Goal: Task Accomplishment & Management: Use online tool/utility

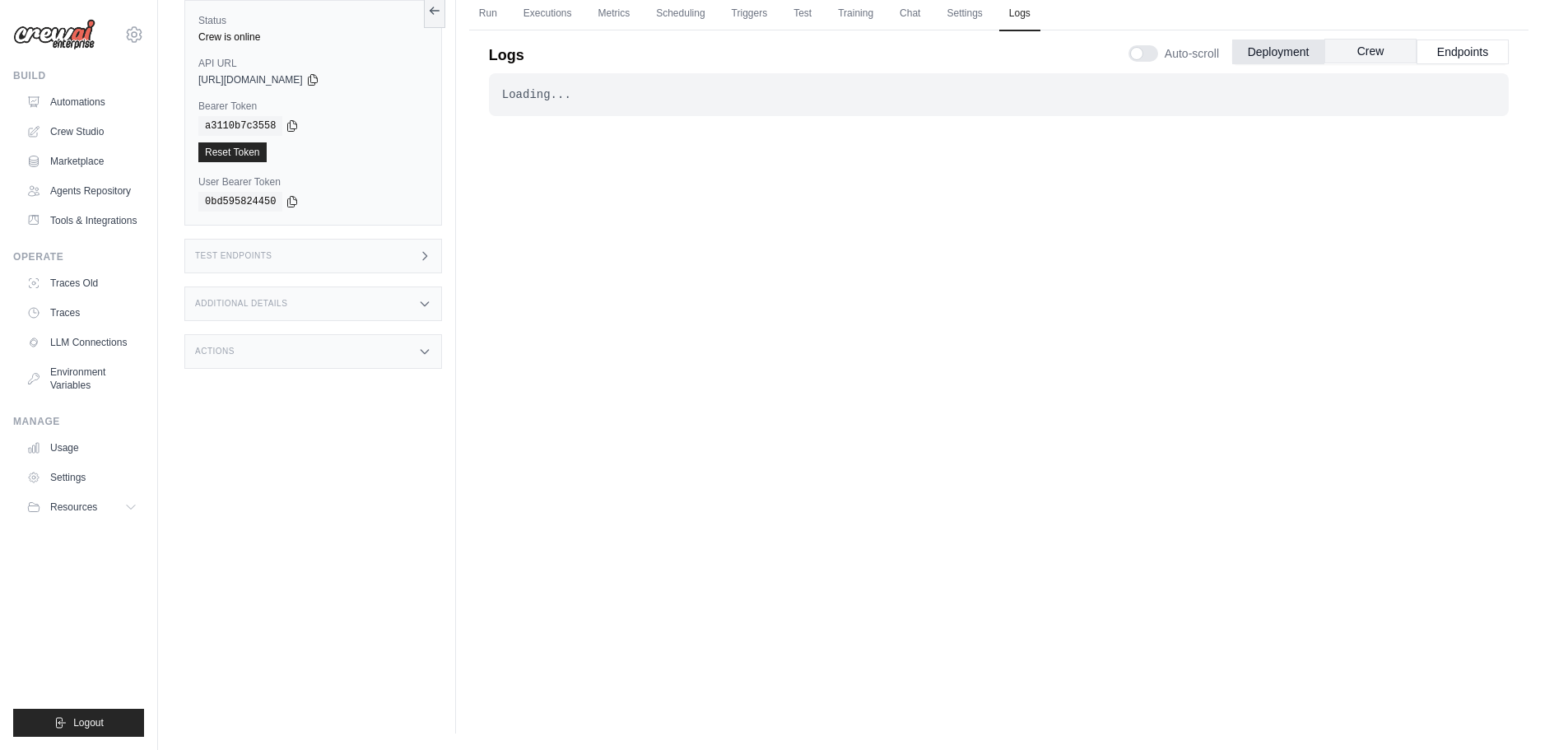
click at [1375, 49] on button "Crew" at bounding box center [1370, 51] width 92 height 25
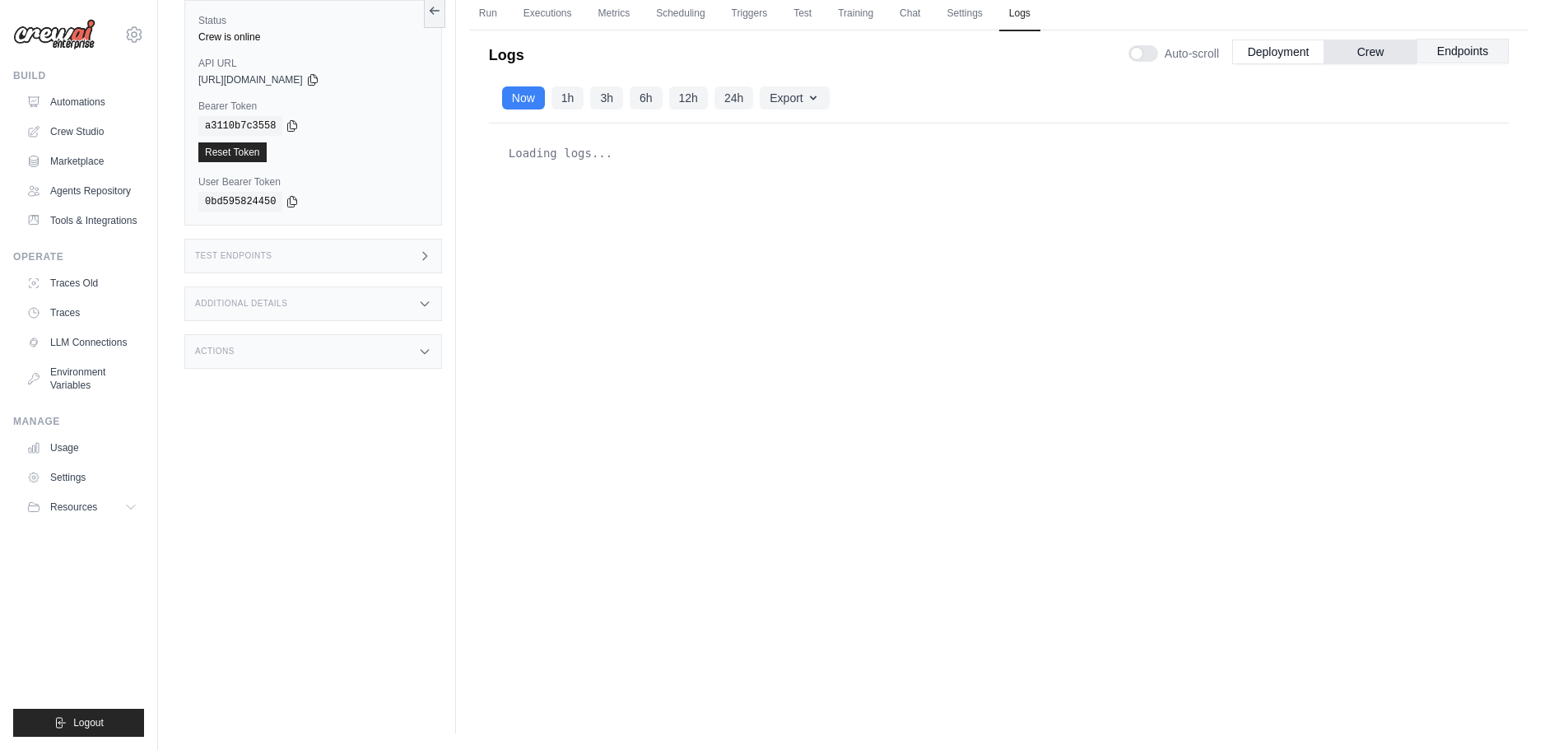
click at [1482, 56] on button "Endpoints" at bounding box center [1462, 51] width 92 height 25
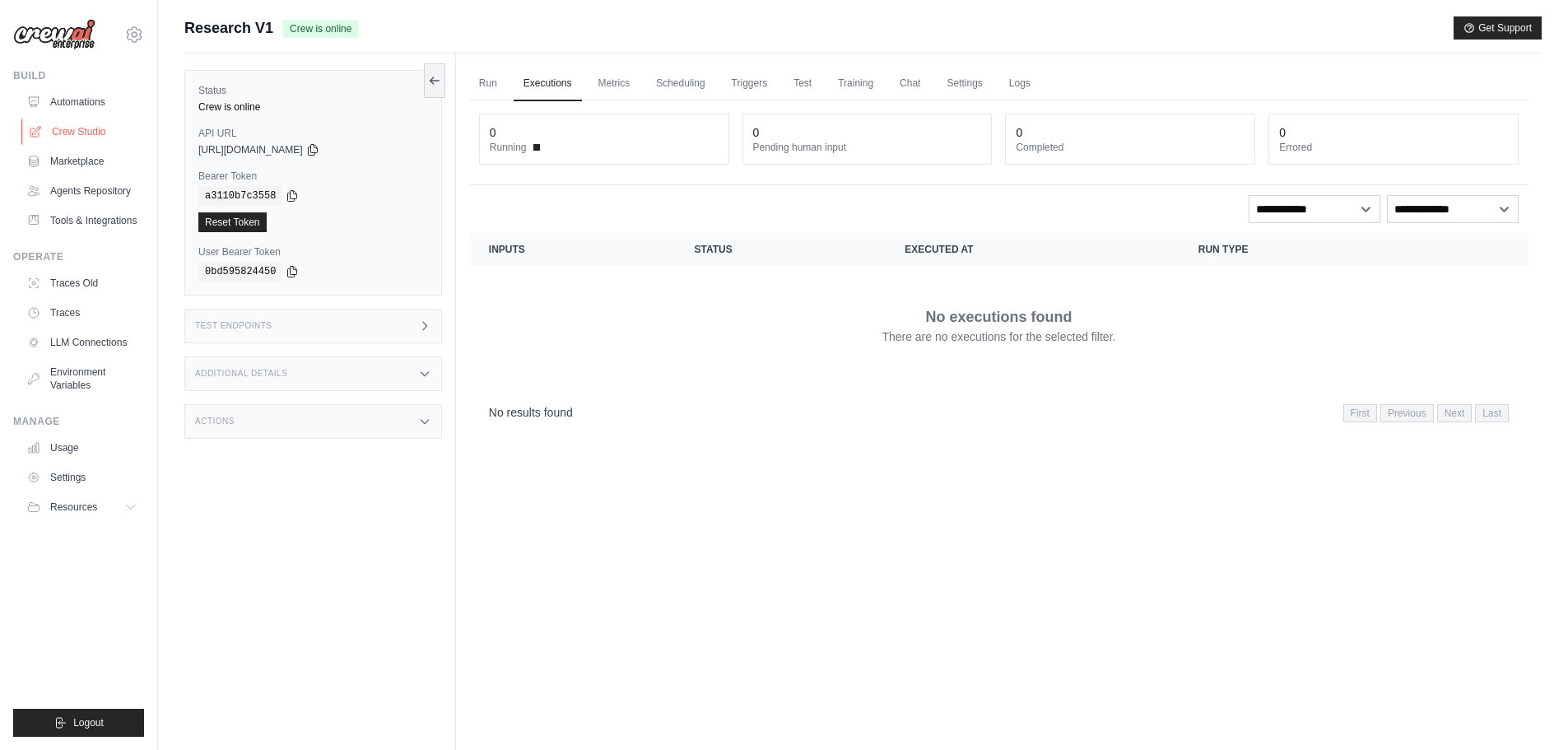
click at [78, 125] on link "Crew Studio" at bounding box center [84, 132] width 125 height 27
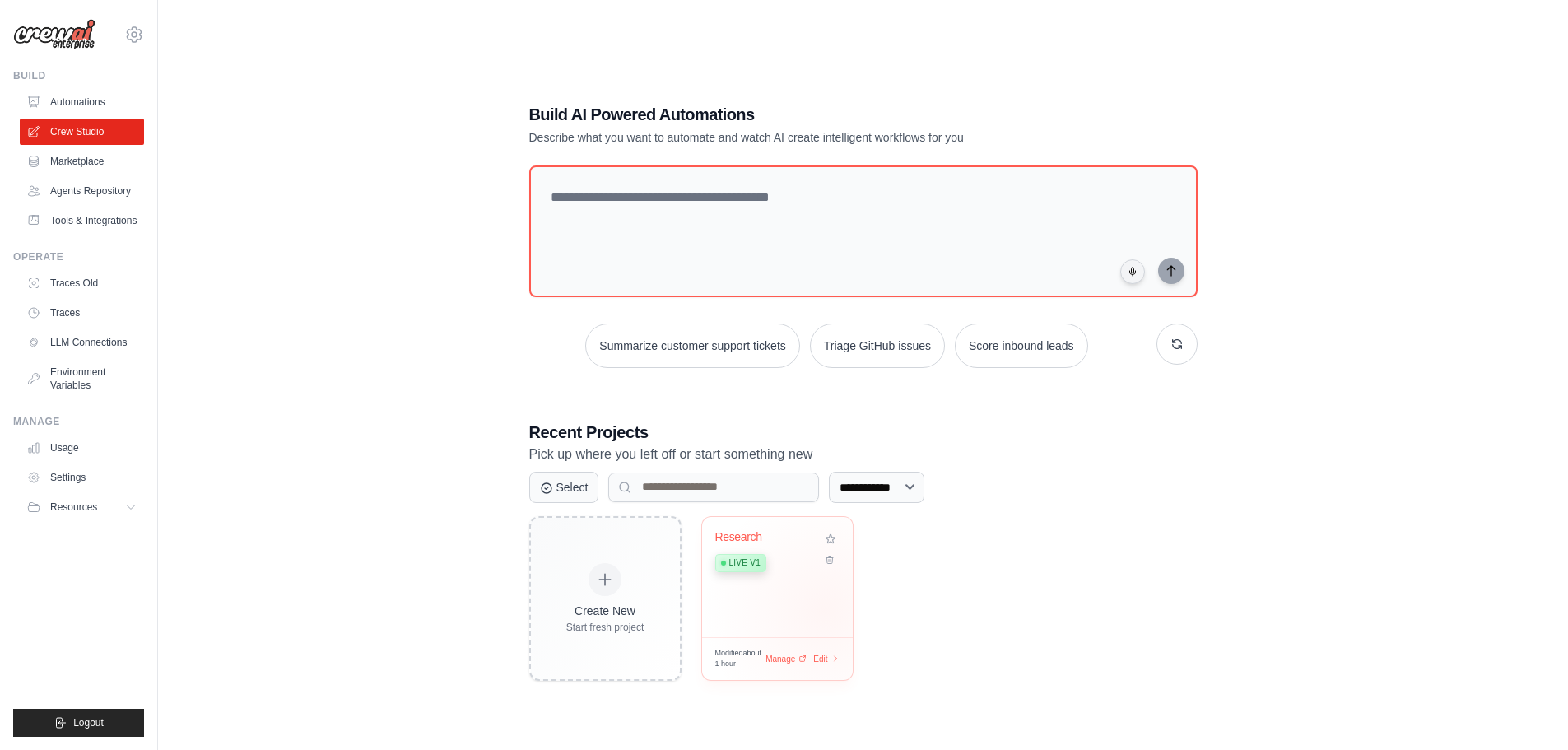
click at [822, 617] on div "Research Live v1" at bounding box center [777, 577] width 150 height 120
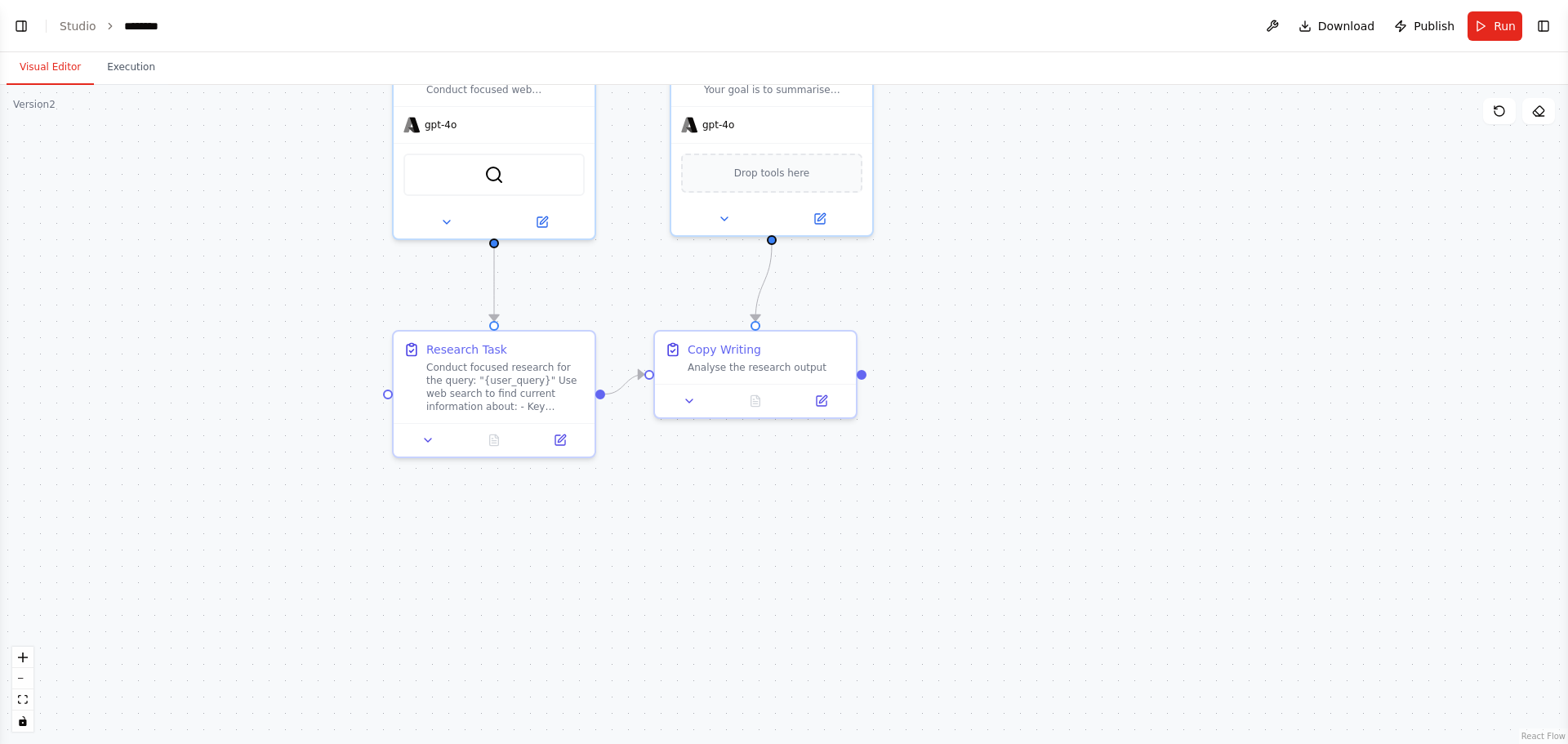
scroll to position [1946, 0]
click at [81, 25] on link "Studio" at bounding box center [77, 26] width 37 height 13
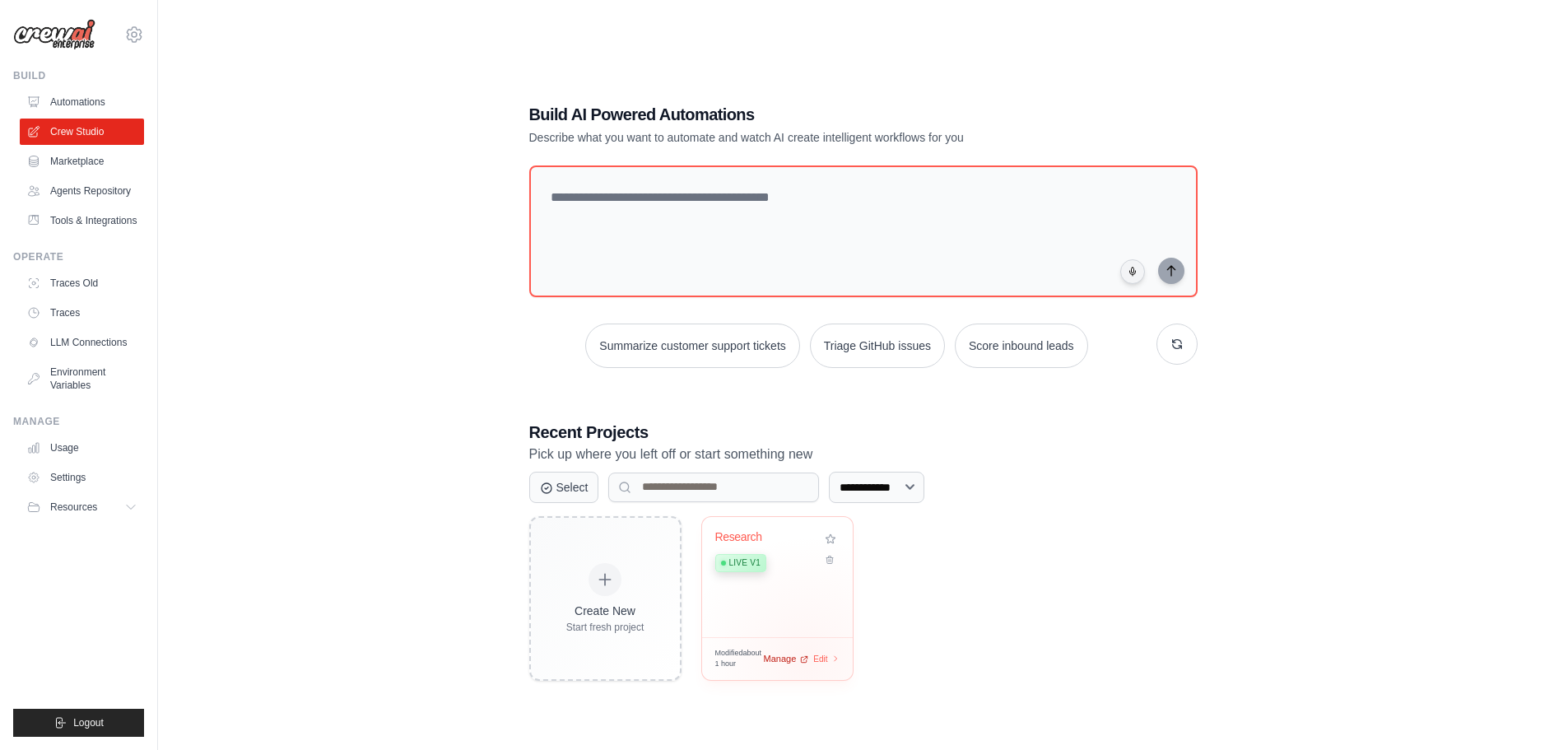
click at [805, 659] on icon at bounding box center [804, 659] width 9 height 9
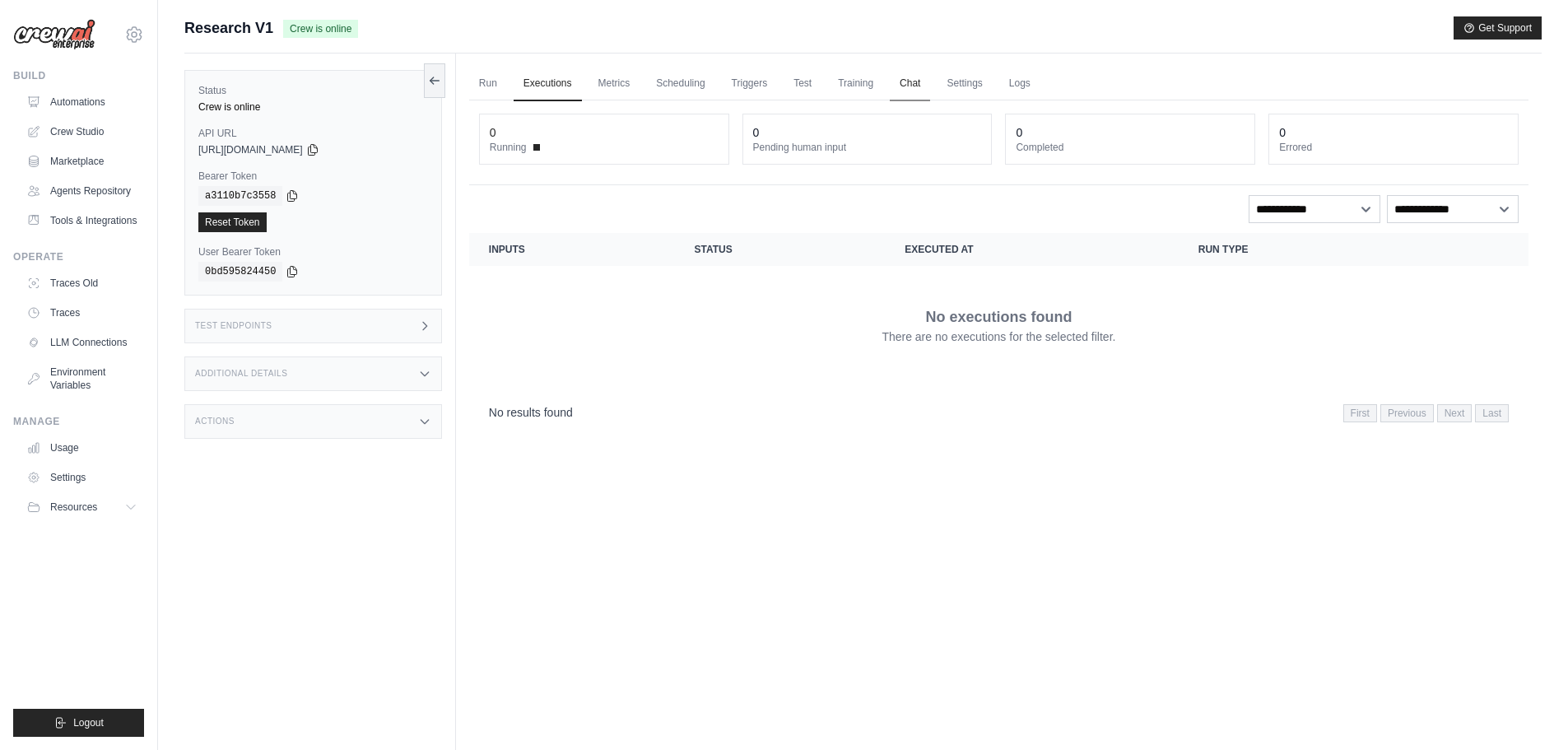
click at [906, 84] on link "Chat" at bounding box center [910, 84] width 41 height 35
click at [91, 135] on link "Crew Studio" at bounding box center [84, 132] width 125 height 27
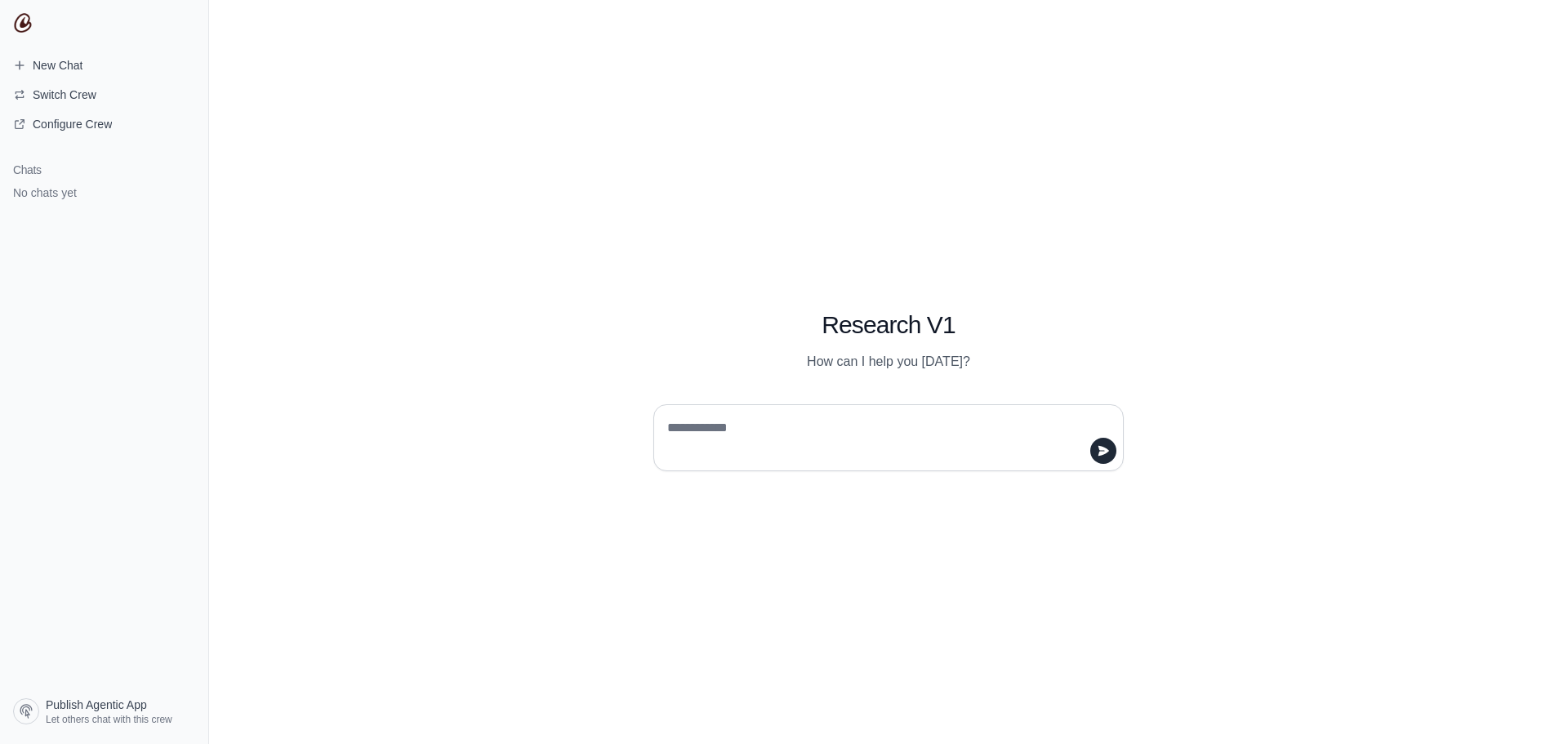
click at [848, 434] on textarea at bounding box center [883, 438] width 439 height 46
type textarea "*"
type textarea "**********"
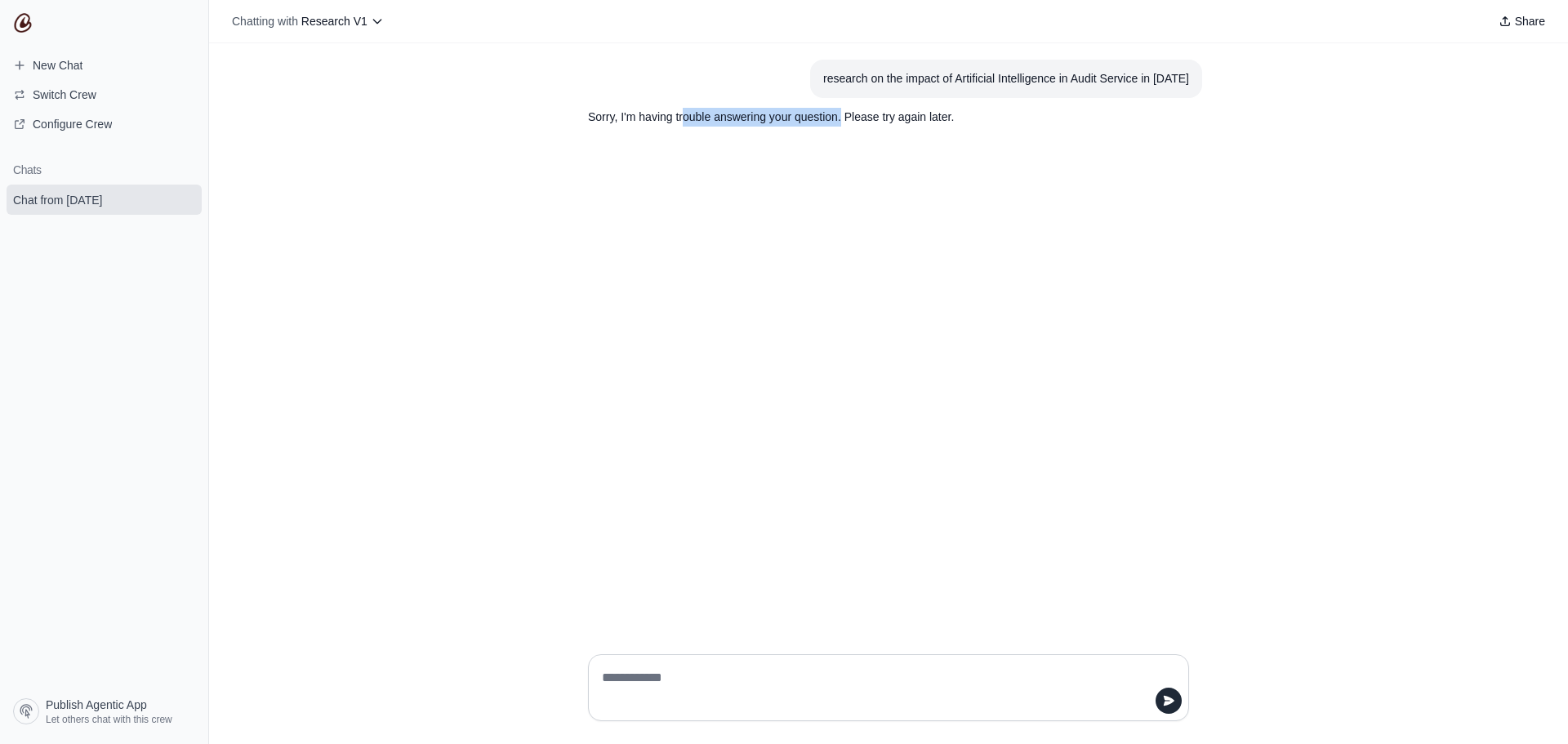
drag, startPoint x: 688, startPoint y: 107, endPoint x: 841, endPoint y: 116, distance: 153.3
click at [841, 116] on section "Sorry, I'm having trouble answering your question. Please try again later." at bounding box center [850, 117] width 549 height 39
click at [881, 121] on p "Sorry, I'm having trouble answering your question. Please try again later." at bounding box center [850, 117] width 522 height 19
drag, startPoint x: 918, startPoint y: 77, endPoint x: 1222, endPoint y: 70, distance: 304.1
click at [1222, 70] on div "research on the impact of Artificial Intelligence in Audit Service in [DATE] So…" at bounding box center [889, 343] width 1360 height 598
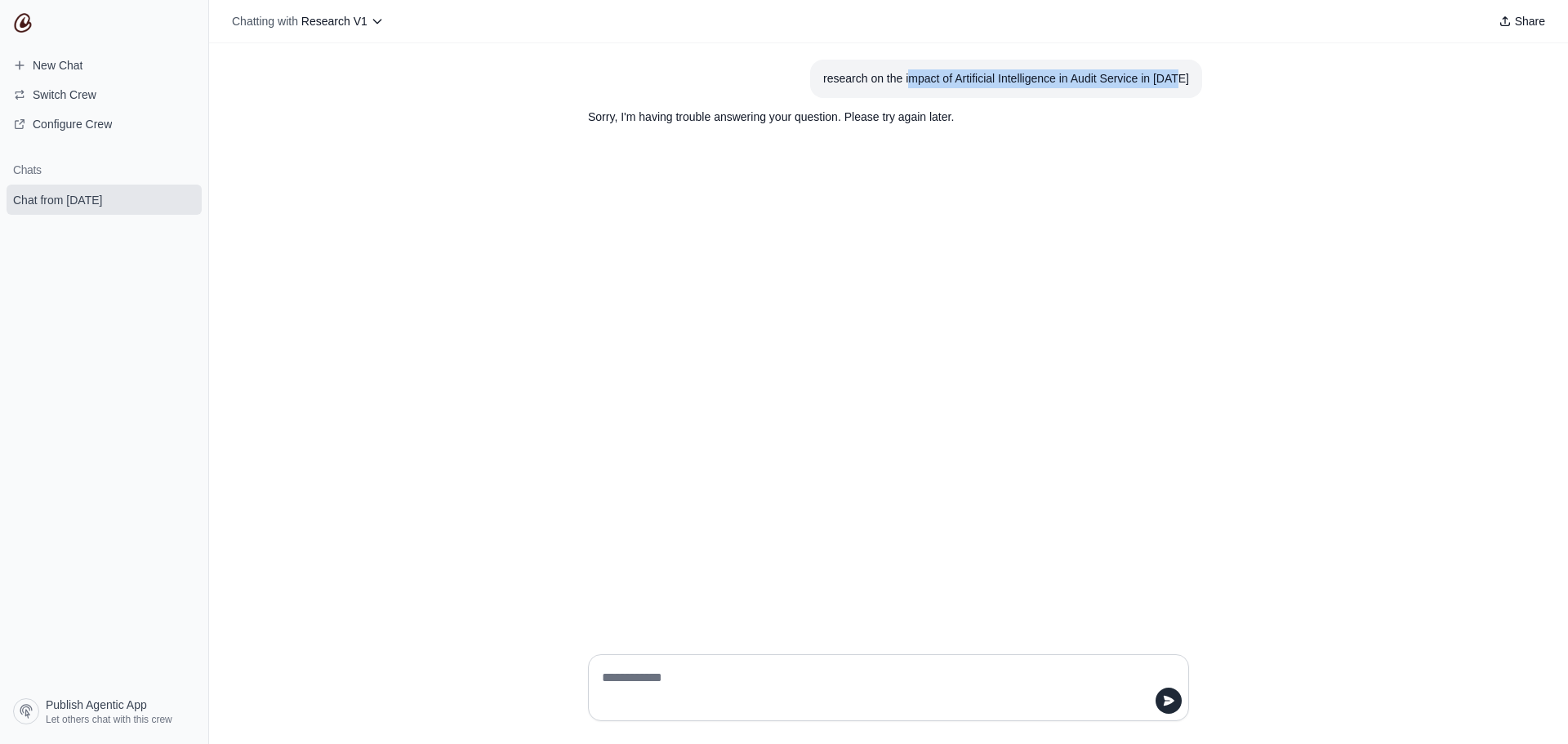
copy div "mpact of Artificial Intelligence in Audit Service in [DATE]"
click at [905, 705] on textarea at bounding box center [884, 688] width 570 height 46
paste textarea "**********"
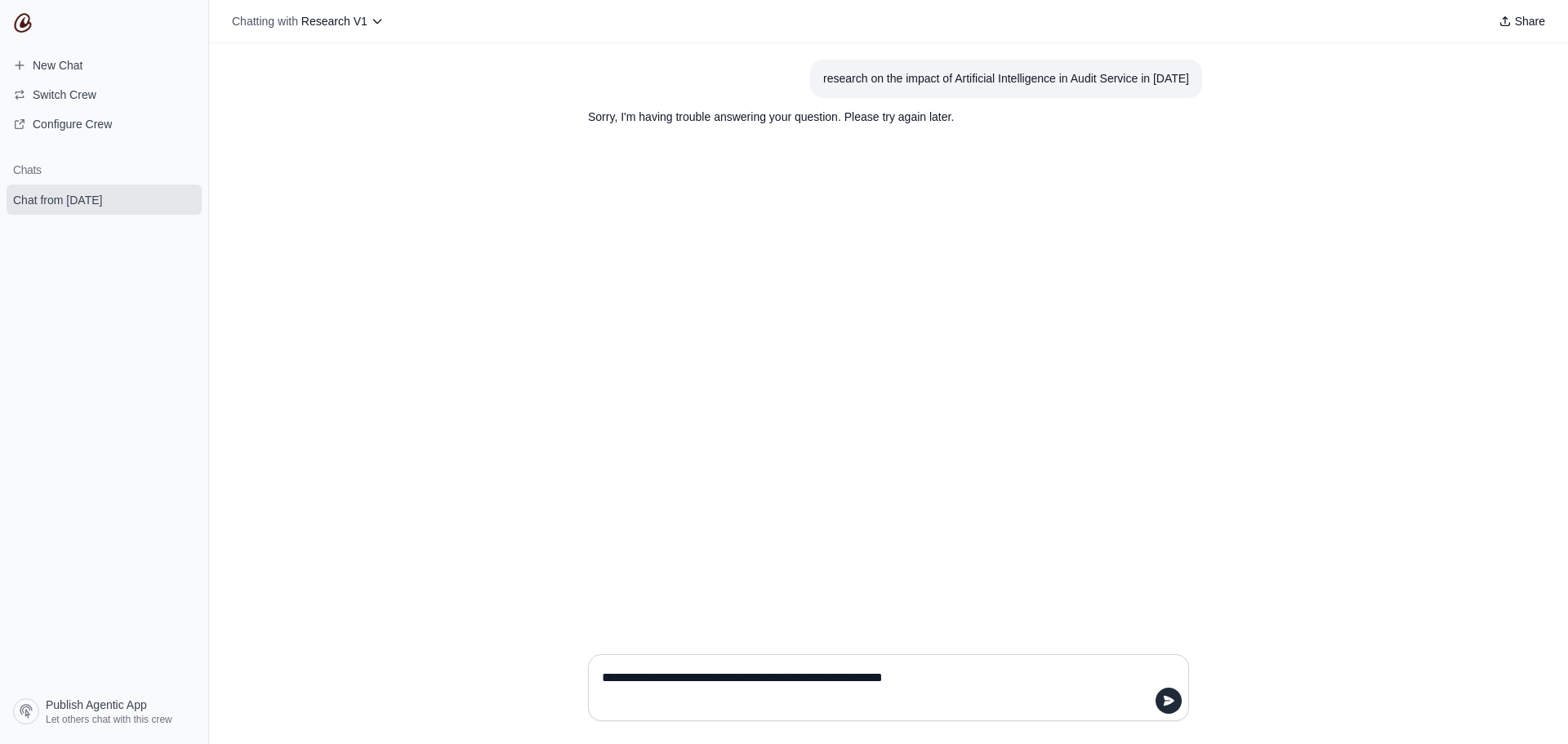
click at [601, 684] on textarea "**********" at bounding box center [884, 688] width 570 height 46
type textarea "**********"
click at [1174, 704] on icon "submit" at bounding box center [1169, 701] width 13 height 13
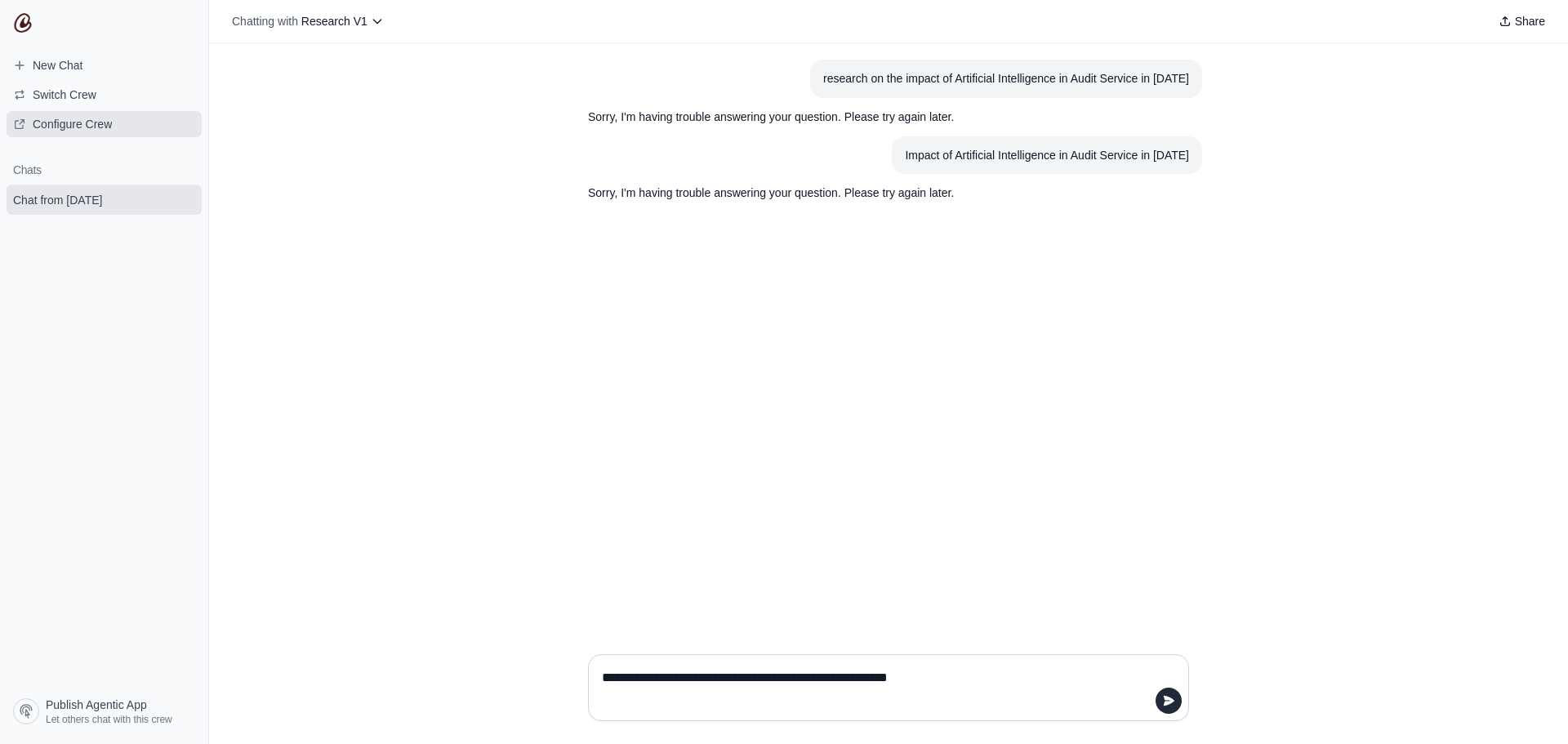
click at [75, 125] on span "Configure Crew" at bounding box center [73, 124] width 79 height 16
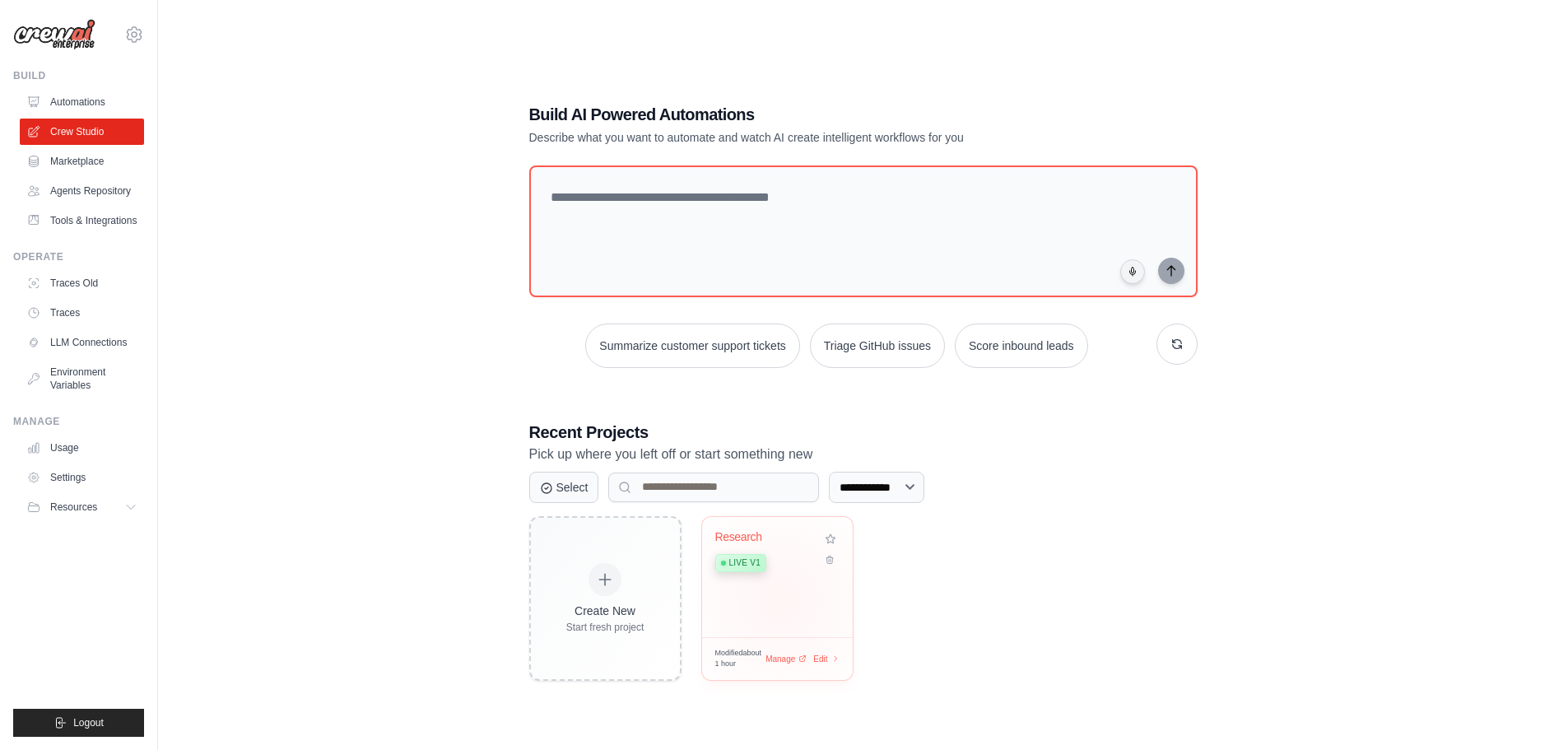
click at [779, 600] on div "Research Live v1" at bounding box center [777, 577] width 150 height 120
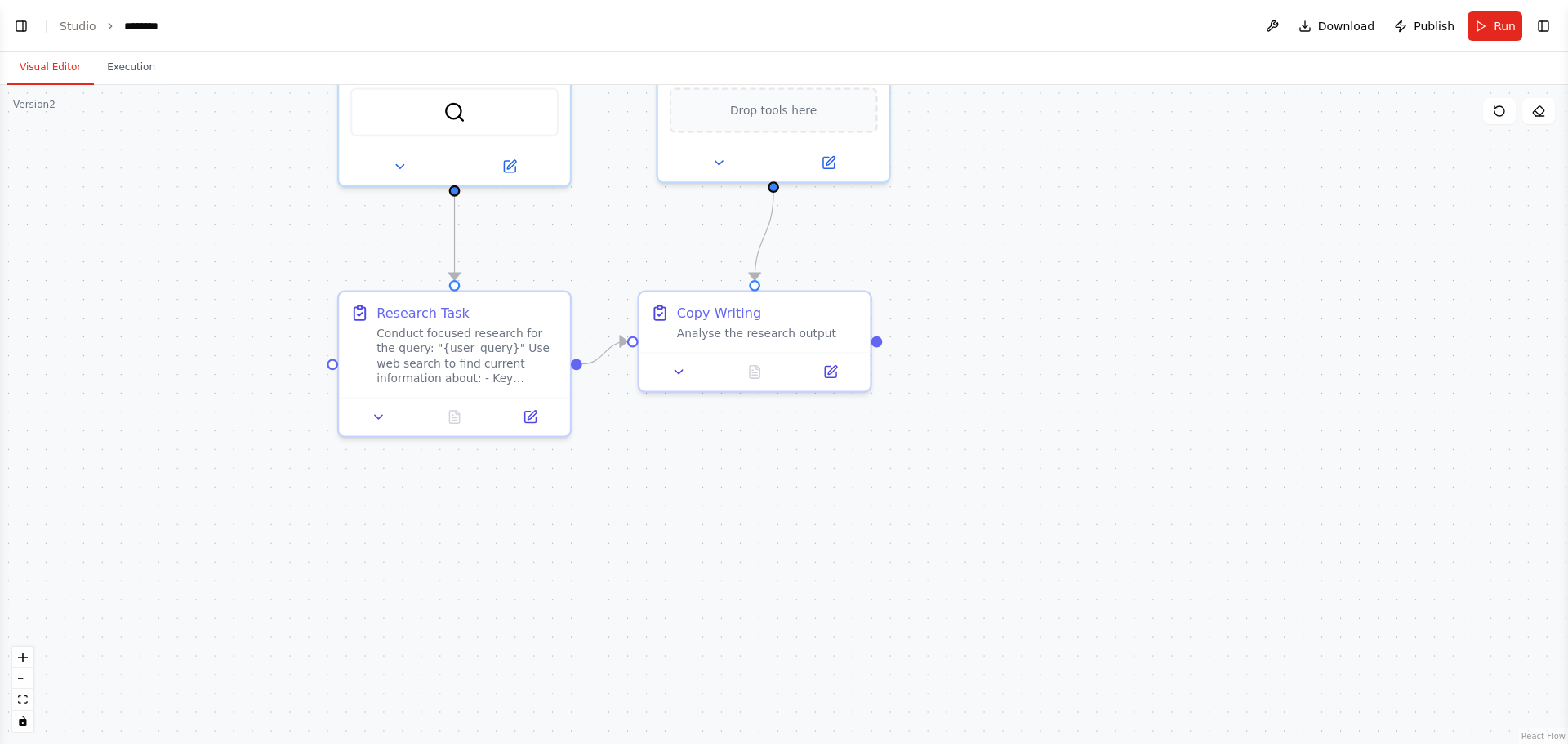
scroll to position [1946, 0]
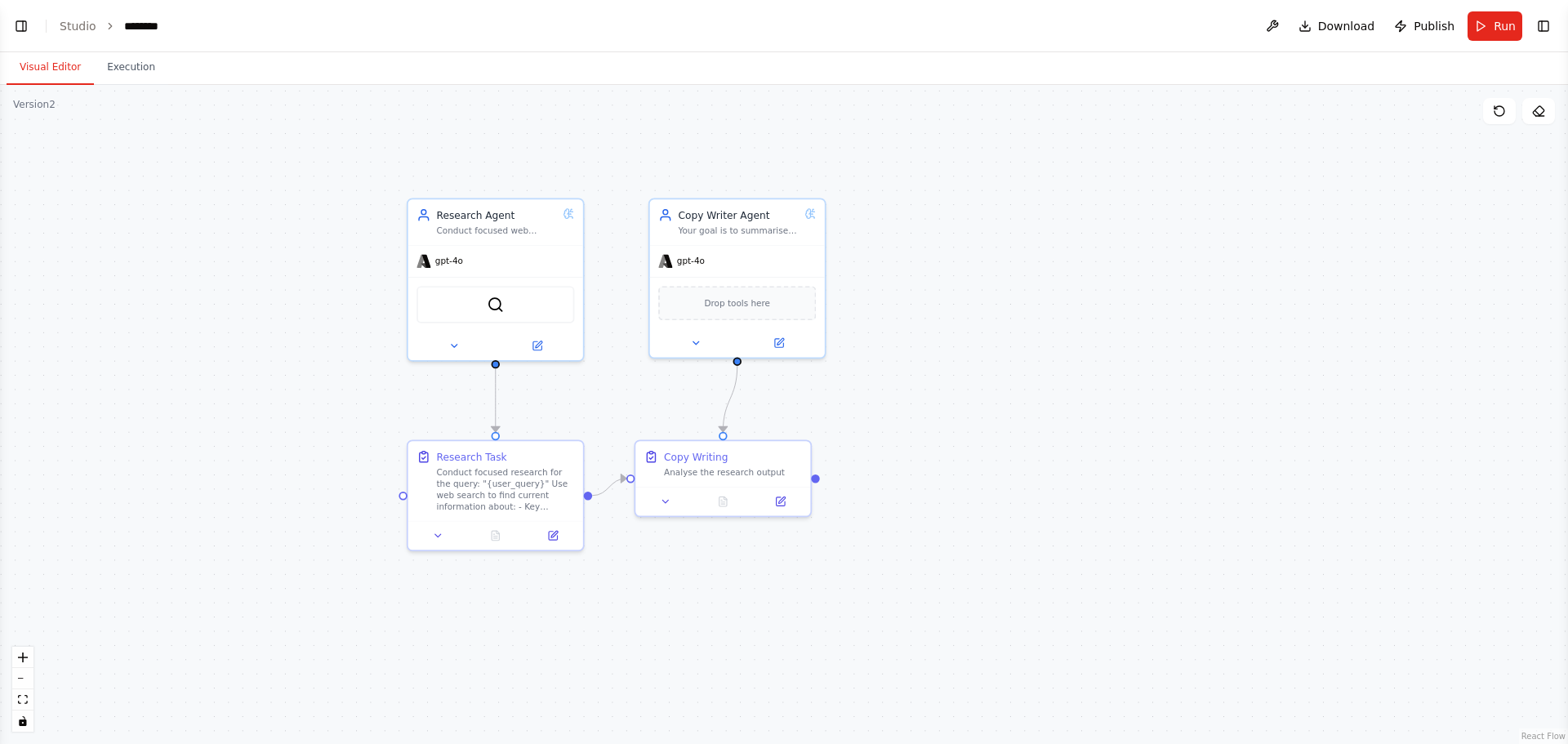
drag, startPoint x: 726, startPoint y: 542, endPoint x: 701, endPoint y: 625, distance: 86.7
click at [701, 625] on div ".deletable-edge-delete-btn { width: 20px; height: 20px; border: 0px solid #ffff…" at bounding box center [784, 414] width 1568 height 659
click at [447, 480] on div "Conduct focused research for the query: "{user_query}" Use web search to find c…" at bounding box center [506, 489] width 138 height 46
click at [549, 537] on icon at bounding box center [553, 535] width 8 height 8
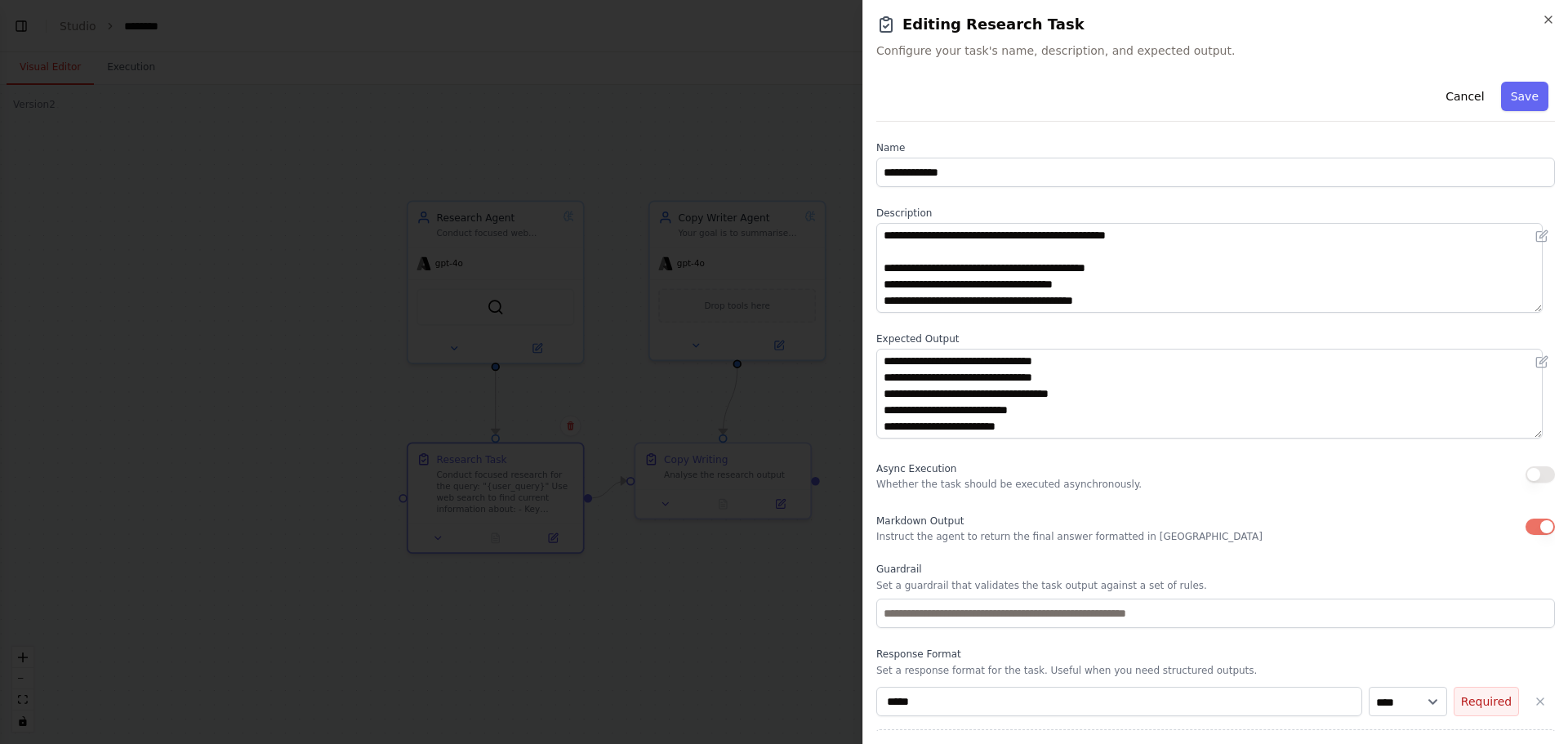
click at [1552, 14] on icon "button" at bounding box center [1549, 20] width 13 height 13
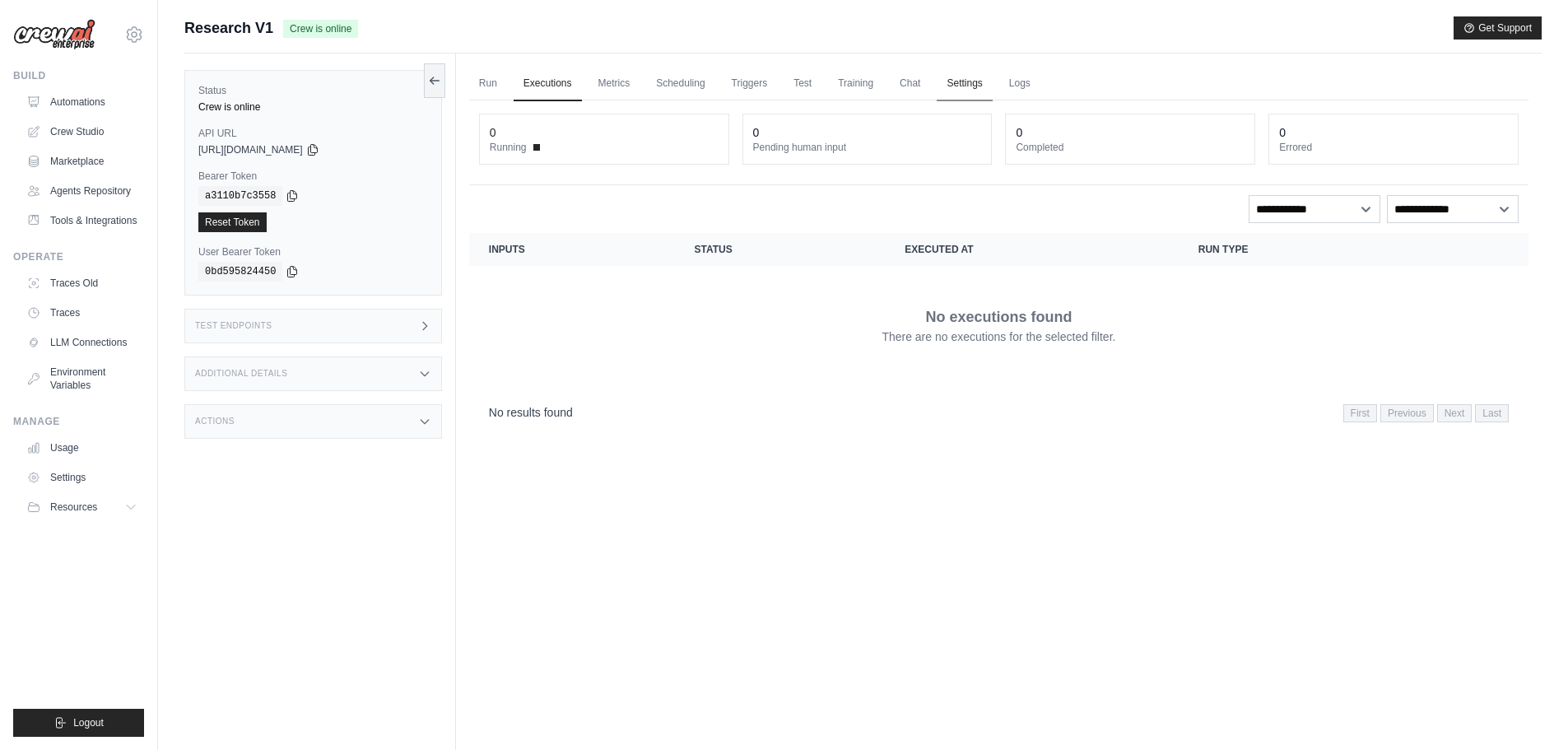
click at [965, 85] on link "Settings" at bounding box center [964, 84] width 55 height 35
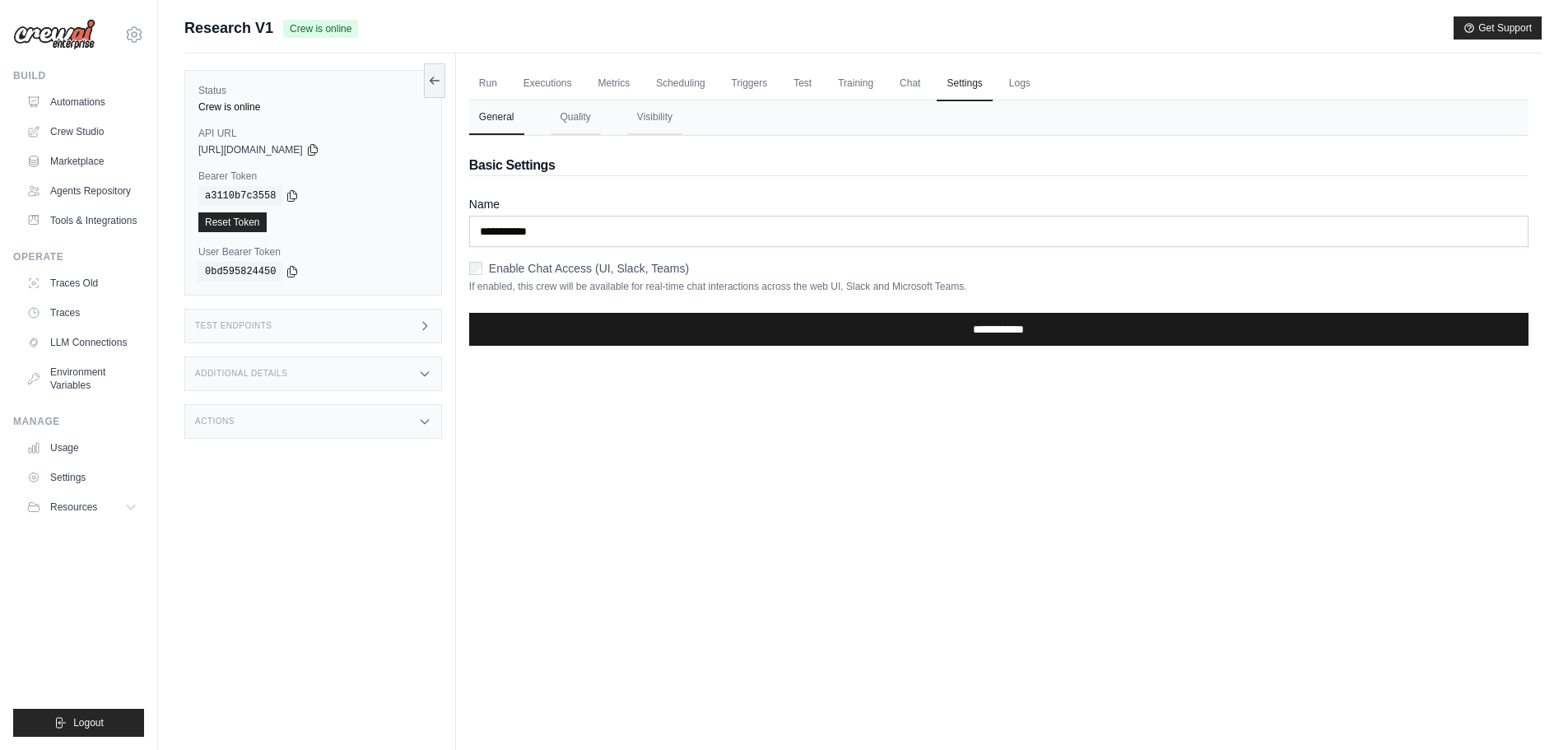
click at [976, 337] on input "**********" at bounding box center [999, 330] width 1059 height 33
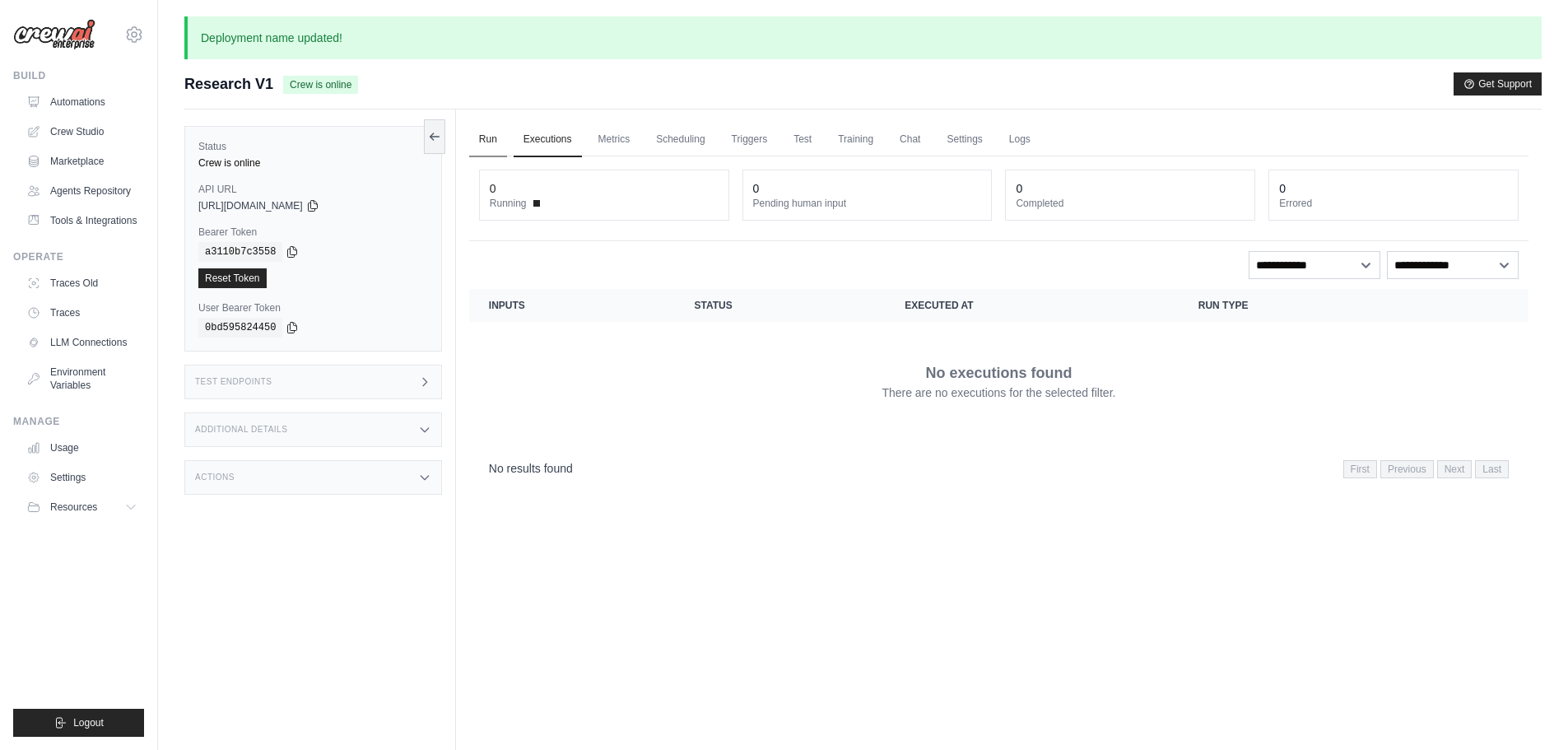
click at [491, 142] on link "Run" at bounding box center [488, 140] width 38 height 35
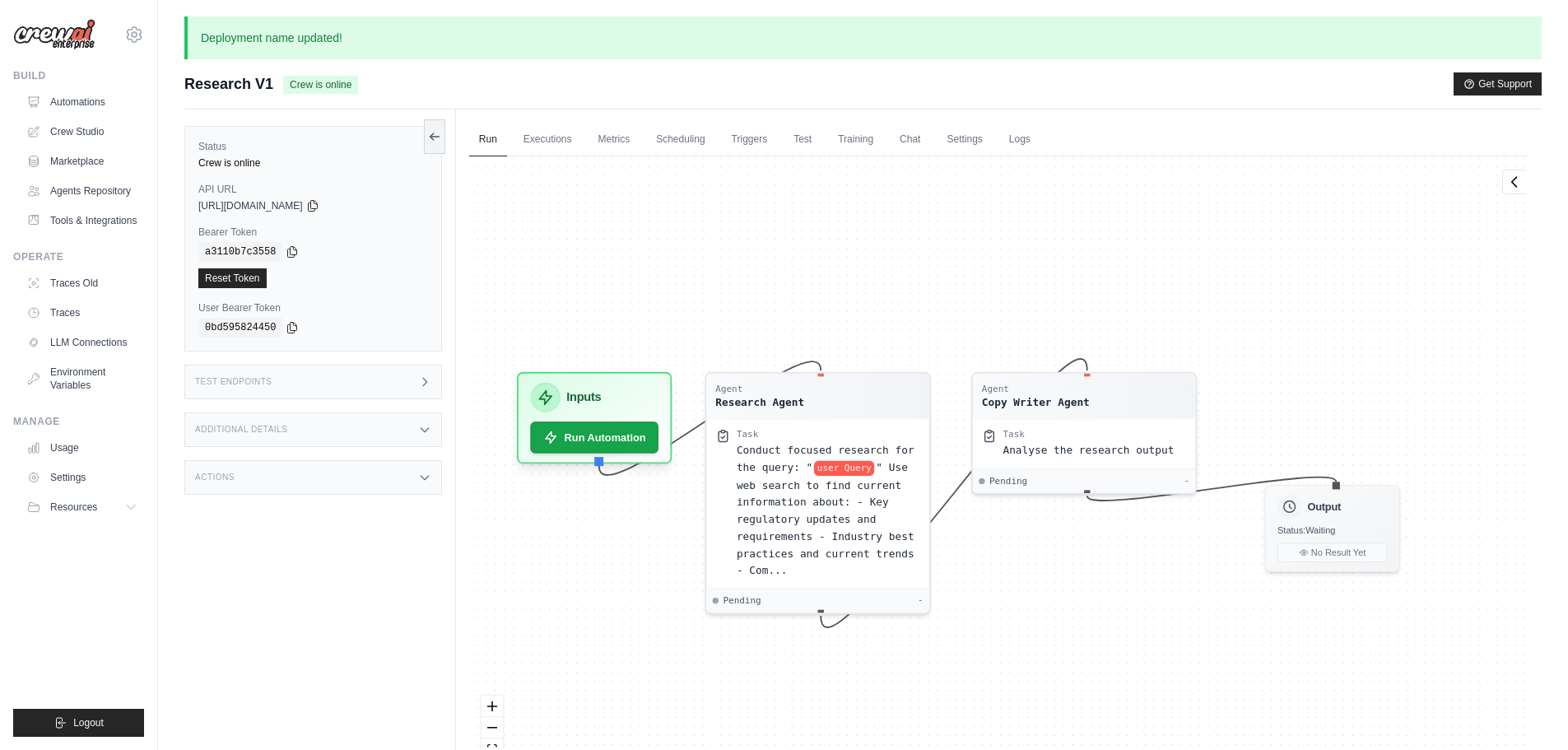
drag, startPoint x: 952, startPoint y: 236, endPoint x: 911, endPoint y: 253, distance: 44.4
click at [911, 253] on div "Agent Research Agent Task Conduct focused research for the query: " user Query …" at bounding box center [999, 474] width 1059 height 637
click at [799, 140] on link "Test" at bounding box center [803, 140] width 38 height 35
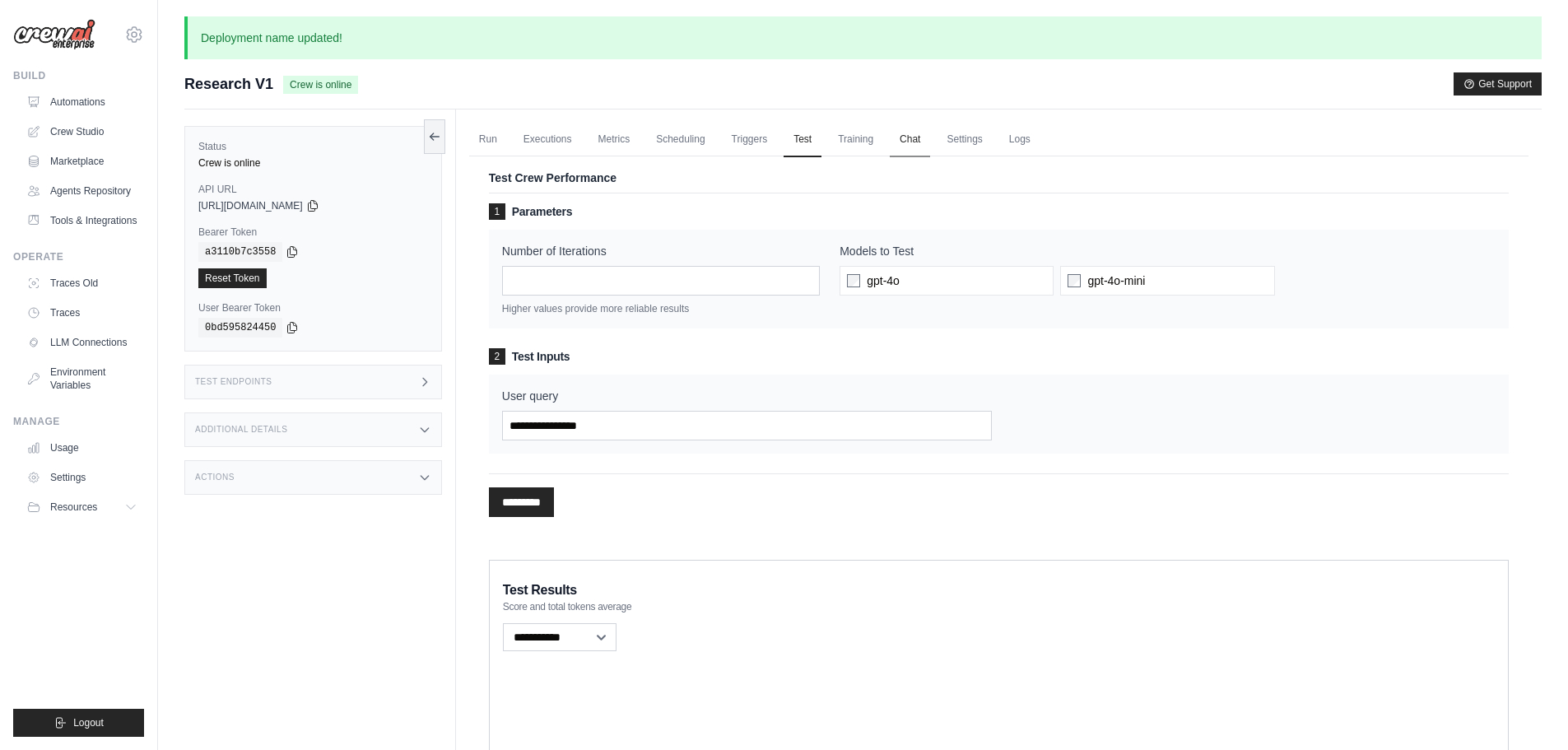
click at [915, 135] on link "Chat" at bounding box center [910, 140] width 41 height 35
click at [497, 136] on link "Run" at bounding box center [488, 140] width 38 height 35
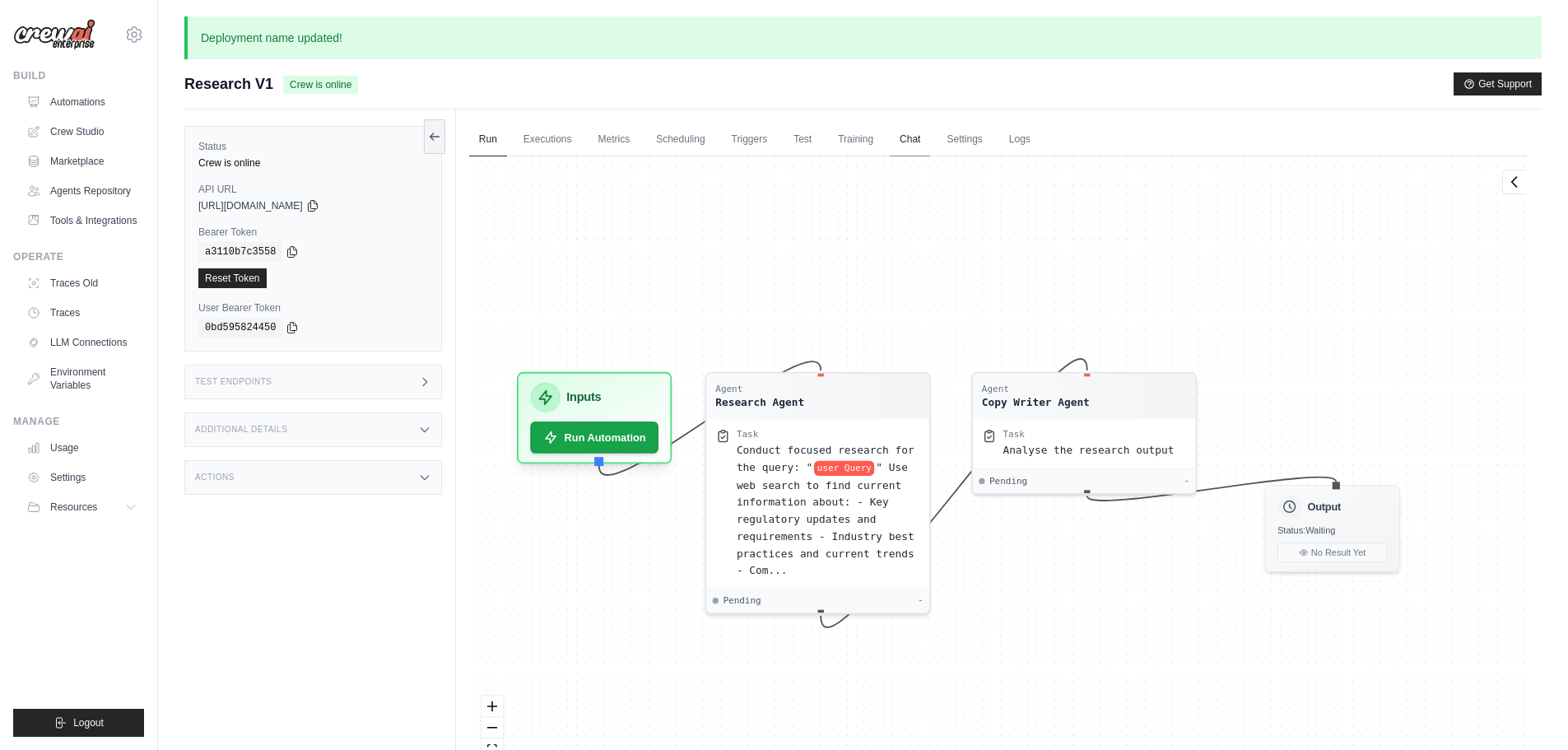
click at [912, 142] on link "Chat" at bounding box center [910, 140] width 41 height 35
click at [621, 429] on button "Run Automation" at bounding box center [593, 432] width 134 height 33
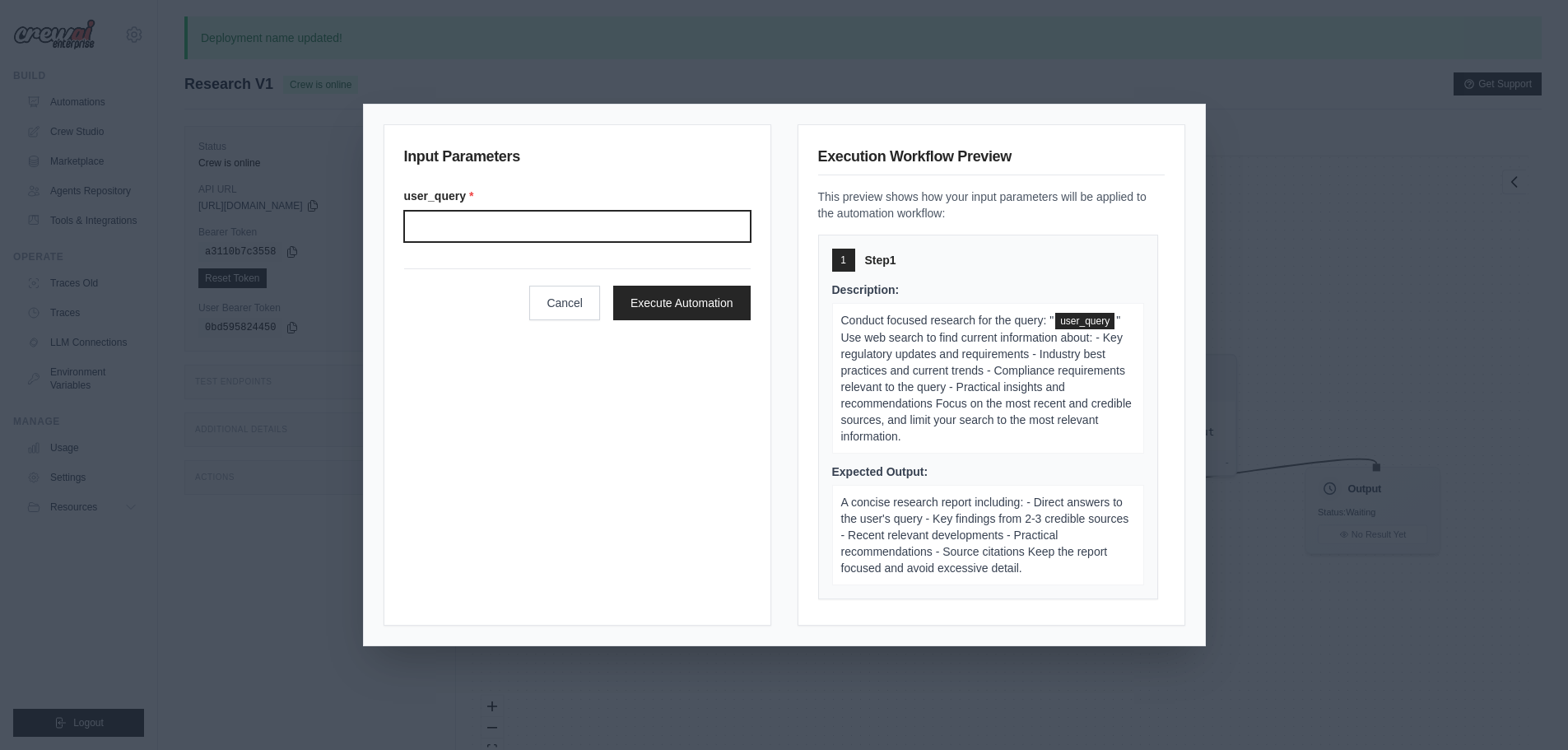
click at [506, 218] on input "User query" at bounding box center [577, 227] width 346 height 32
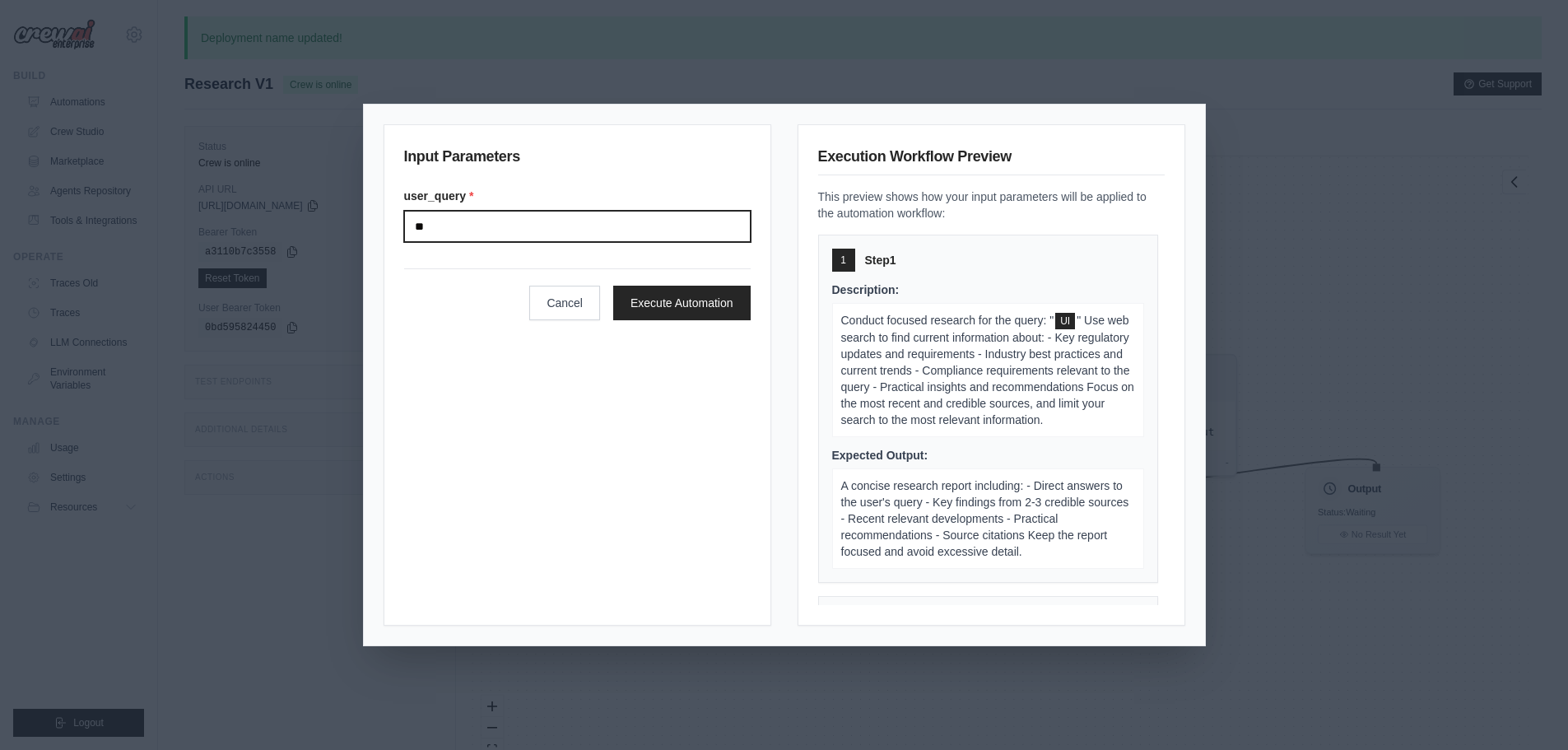
type input "*"
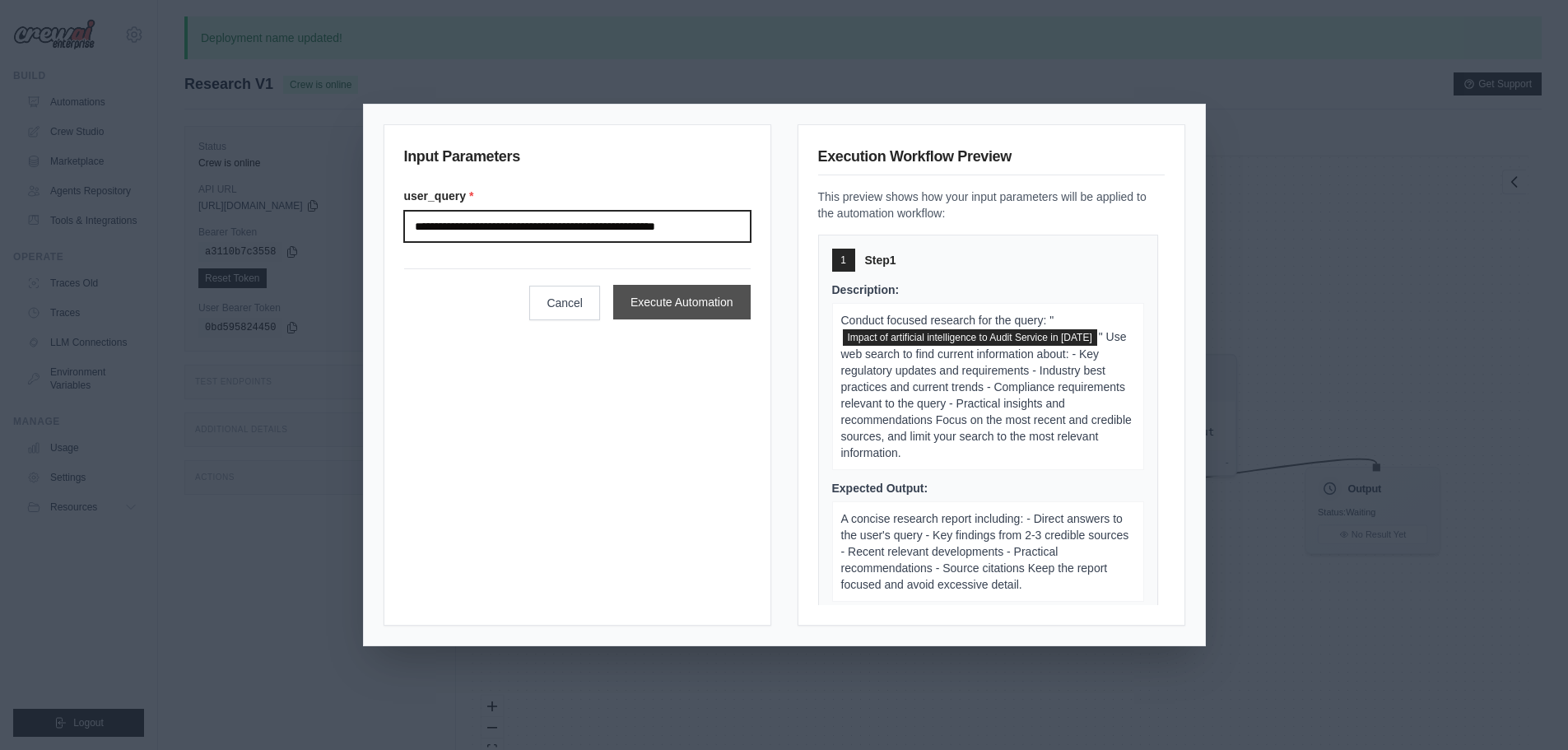
type input "**********"
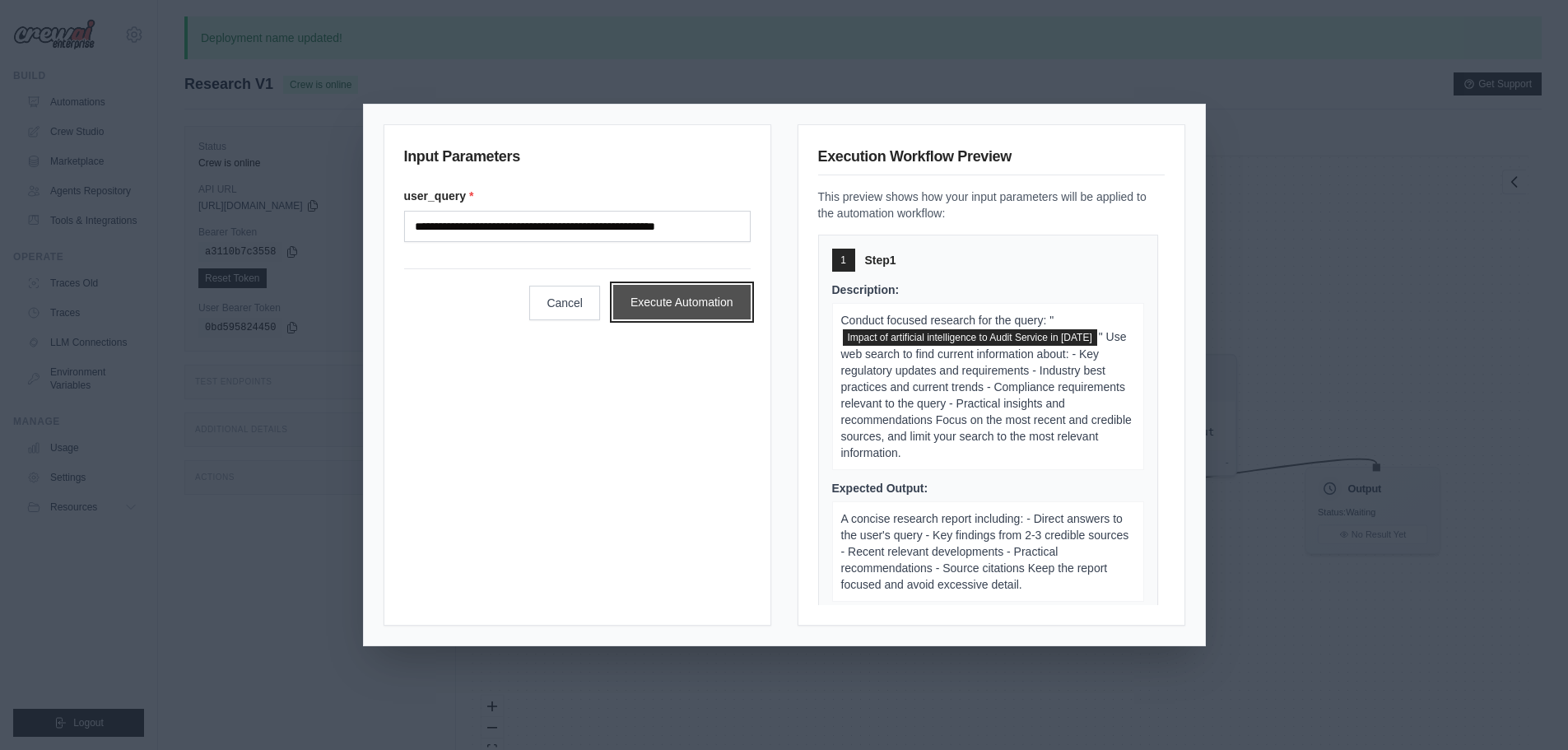
click at [647, 304] on button "Execute Automation" at bounding box center [682, 302] width 138 height 35
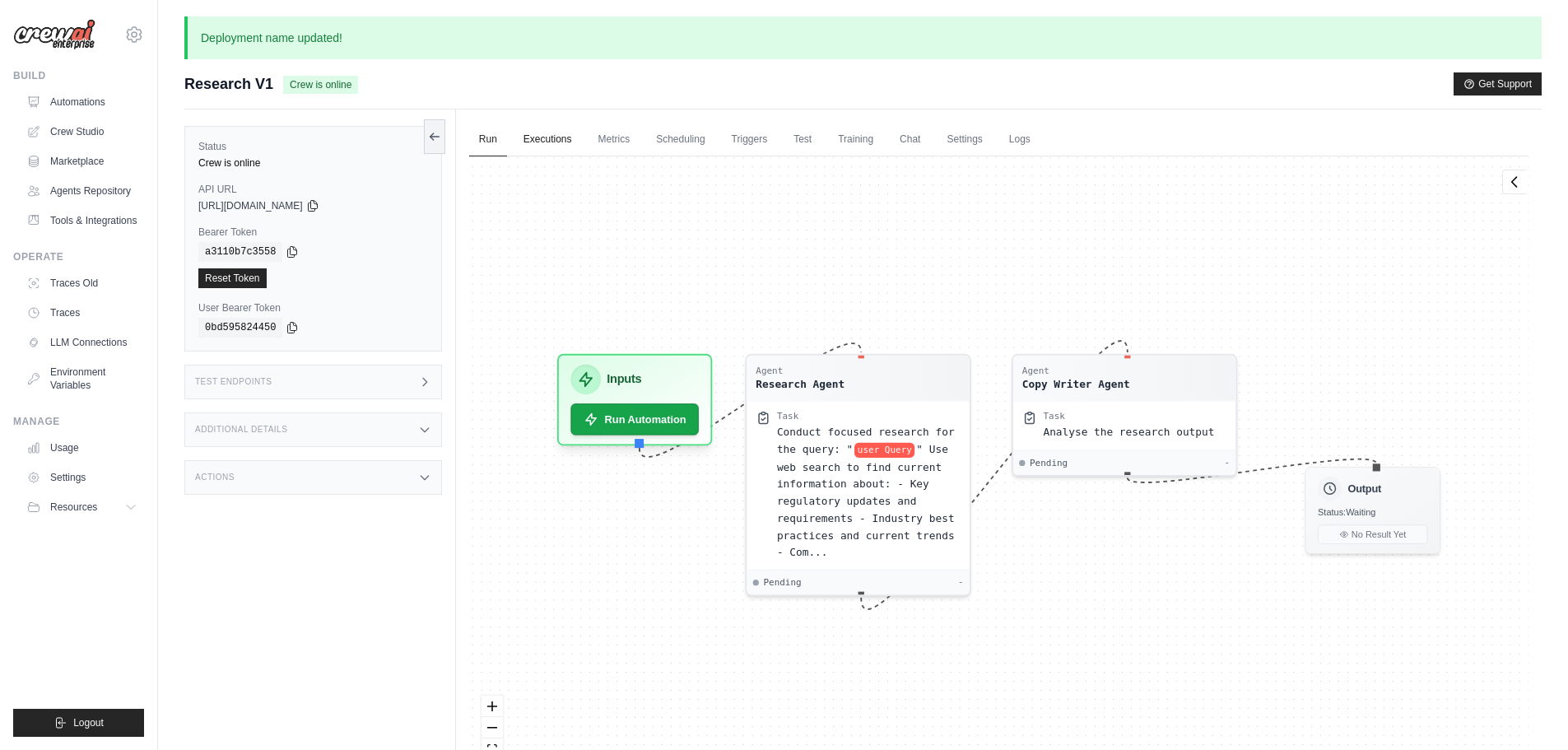
click at [545, 140] on link "Executions" at bounding box center [548, 140] width 68 height 35
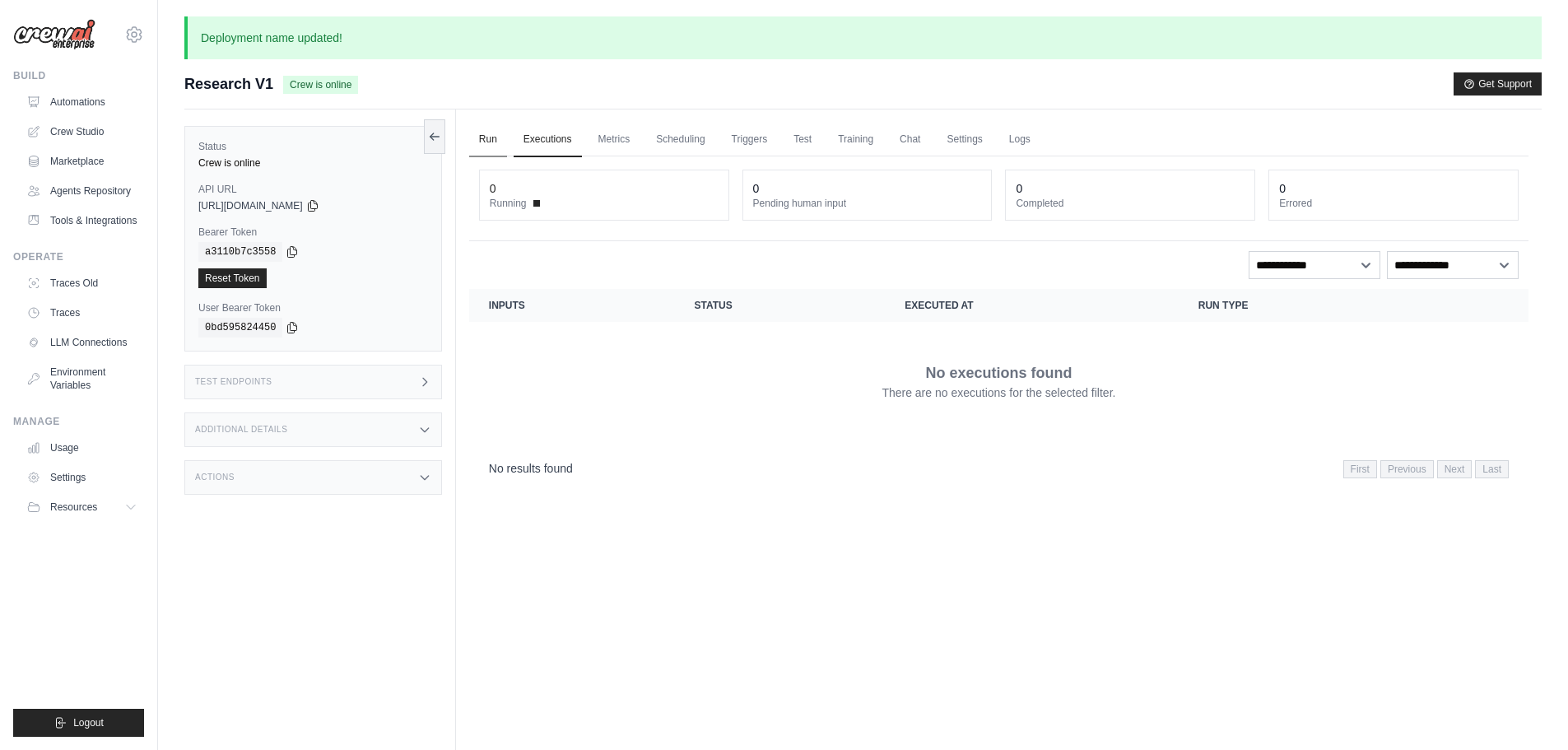
click at [482, 135] on link "Run" at bounding box center [488, 140] width 38 height 35
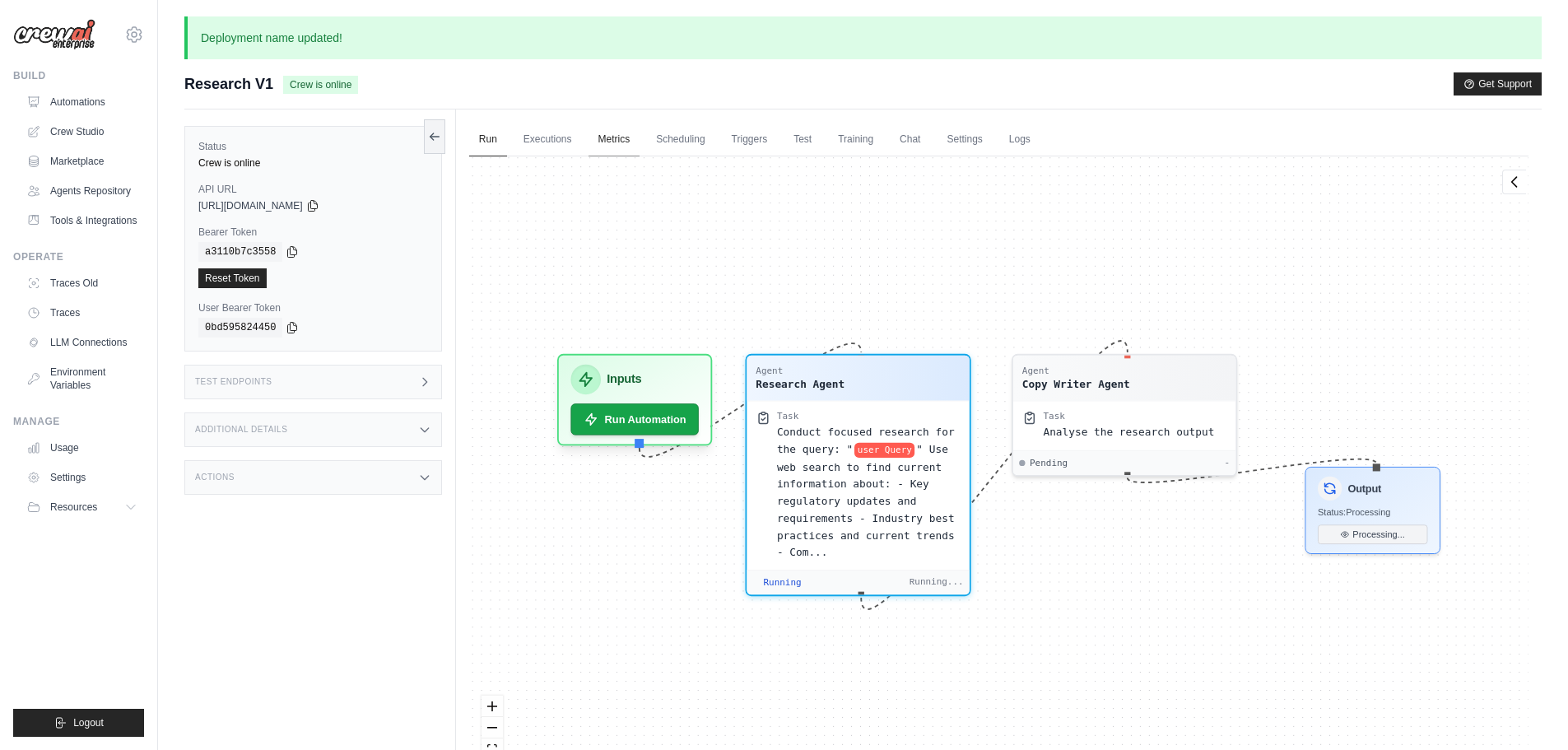
click at [603, 141] on link "Metrics" at bounding box center [614, 140] width 51 height 35
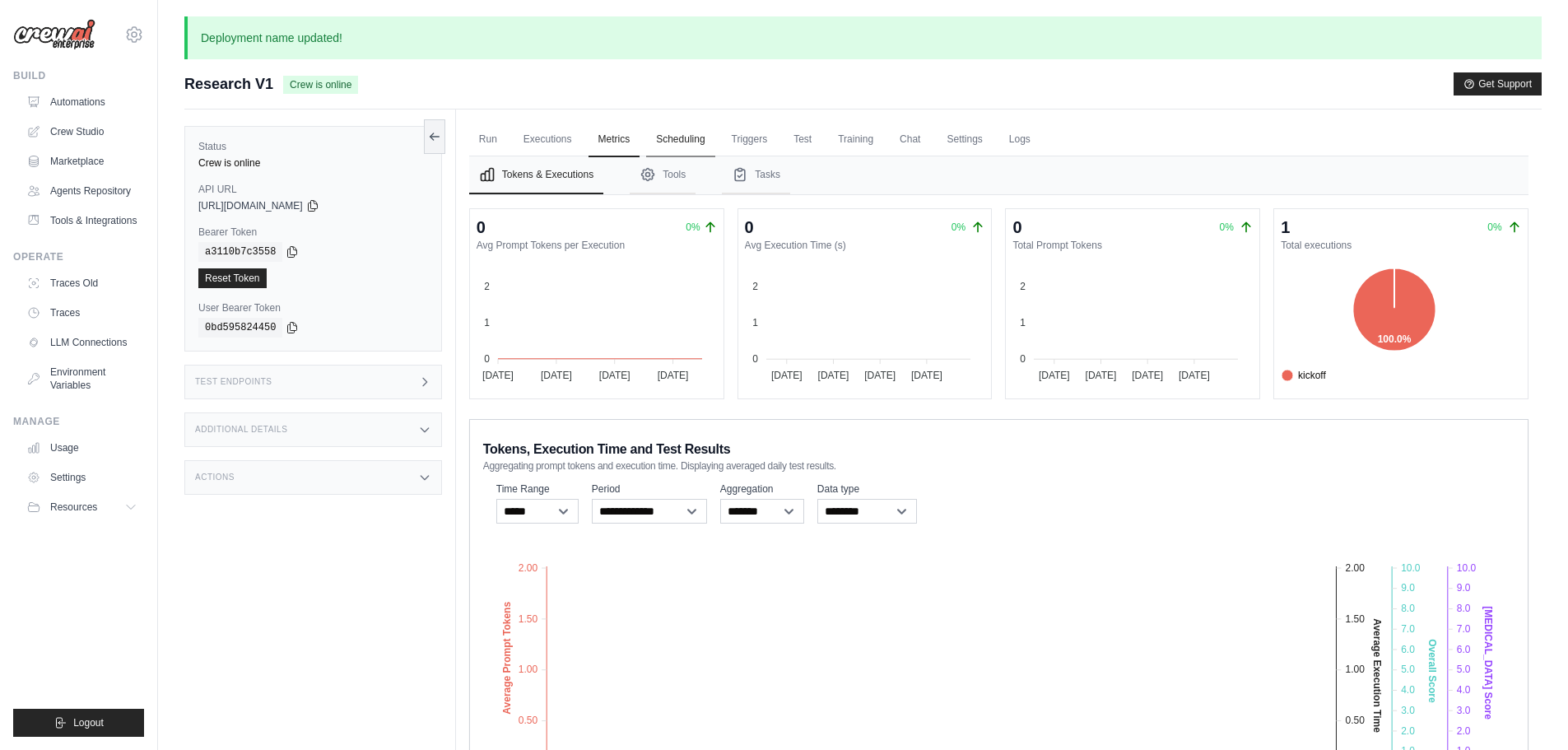
click at [686, 135] on link "Scheduling" at bounding box center [680, 140] width 68 height 35
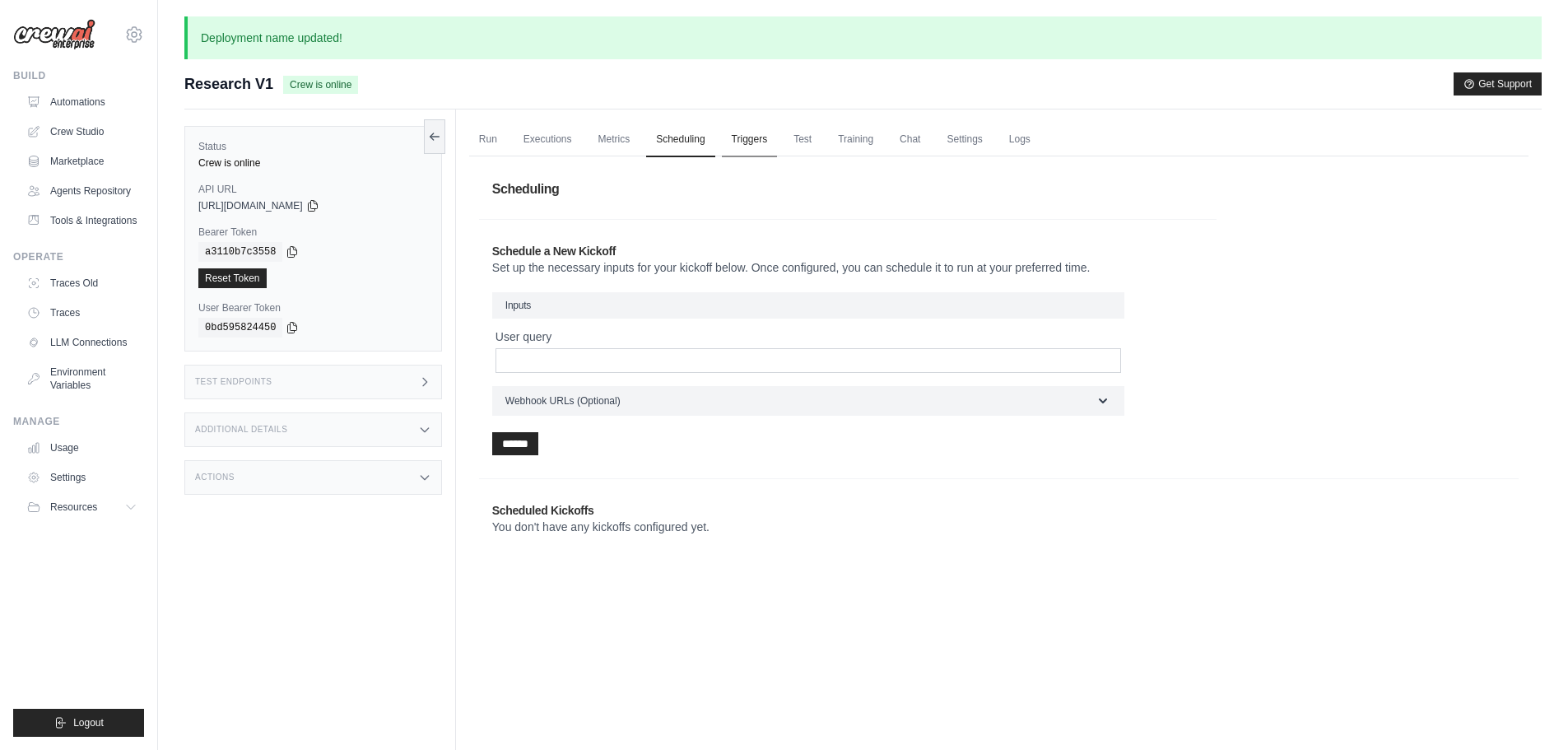
click at [740, 139] on link "Triggers" at bounding box center [749, 140] width 56 height 35
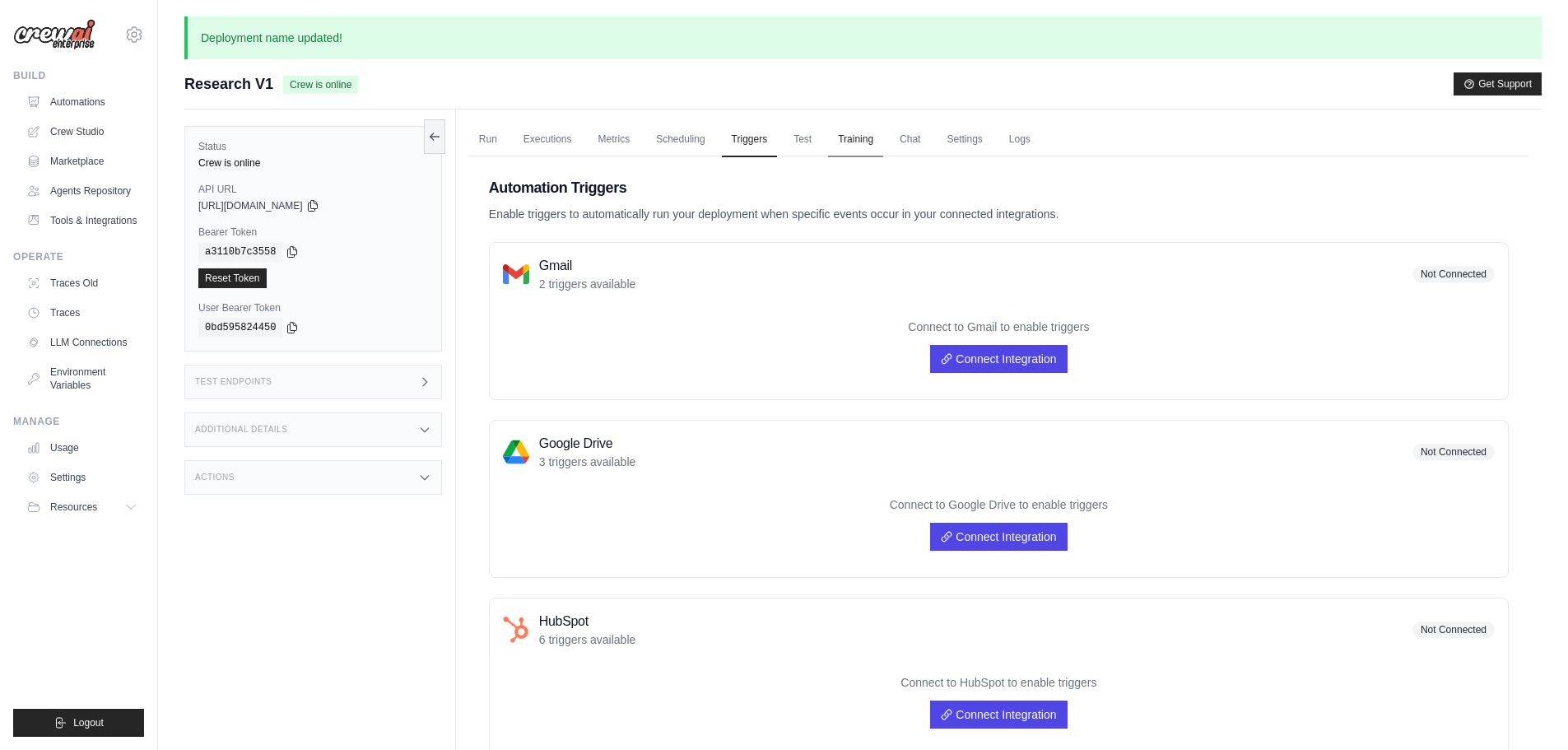
click at [848, 131] on link "Training" at bounding box center [855, 140] width 55 height 35
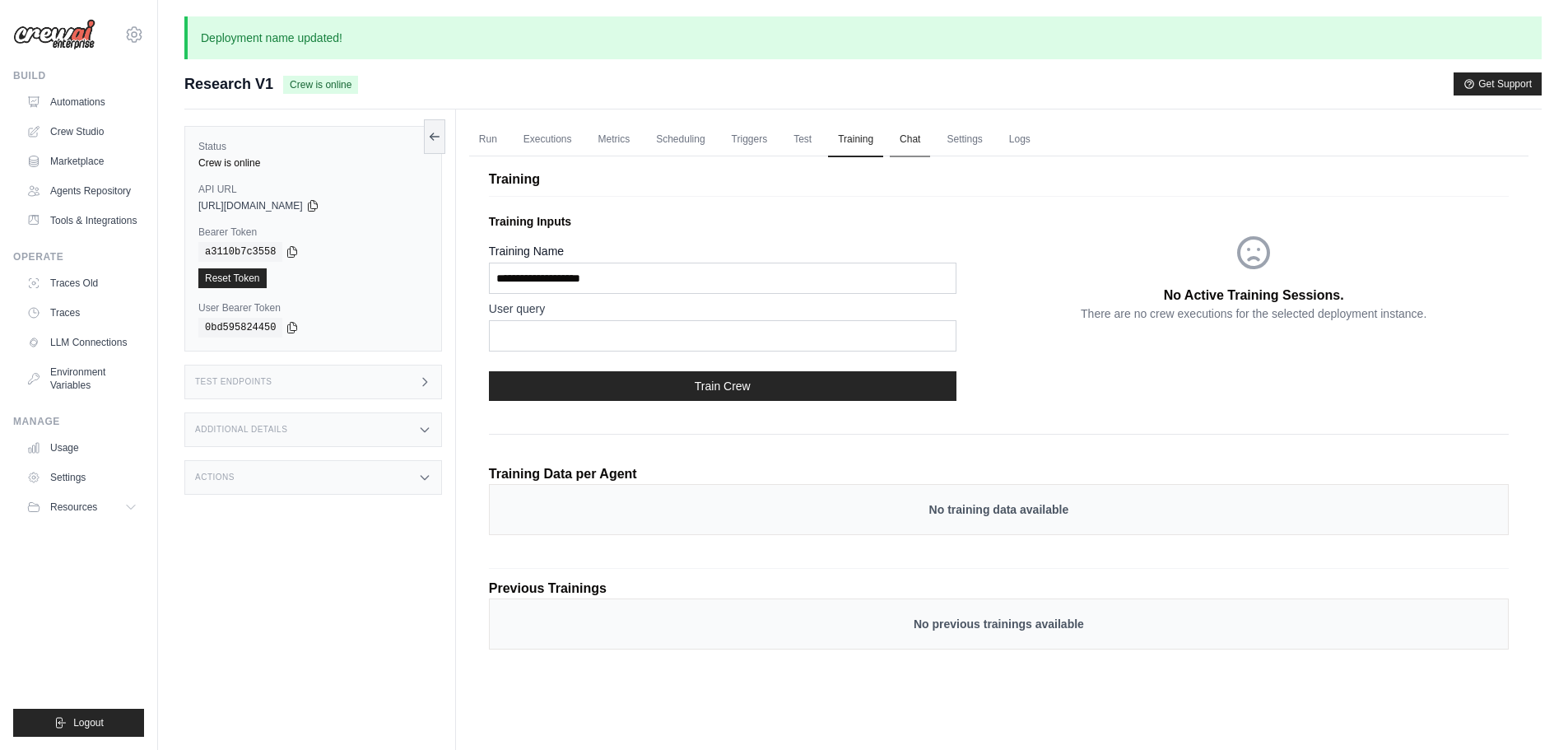
click at [913, 141] on link "Chat" at bounding box center [910, 140] width 41 height 35
click at [502, 135] on link "Run" at bounding box center [488, 140] width 38 height 35
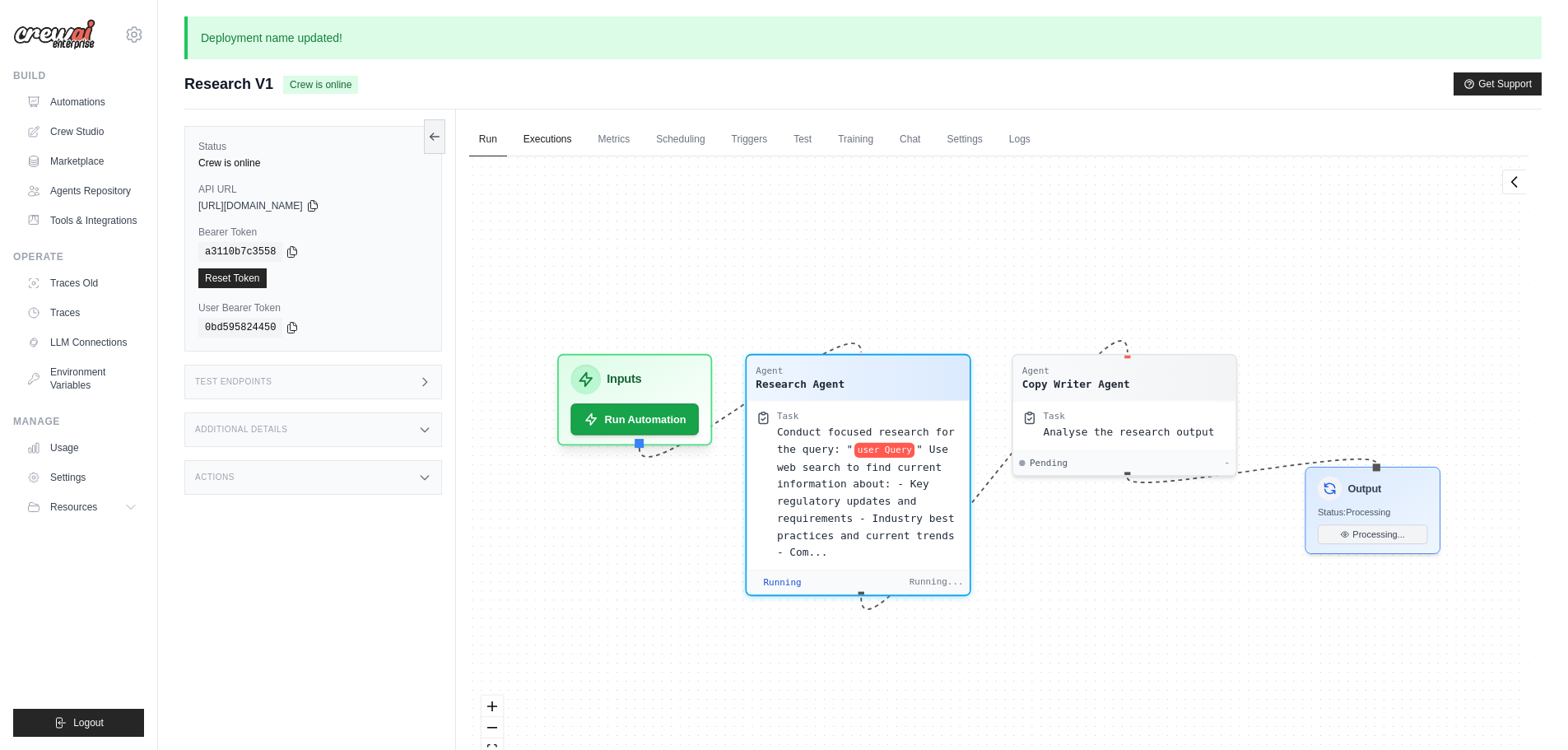
click at [540, 135] on link "Executions" at bounding box center [548, 140] width 68 height 35
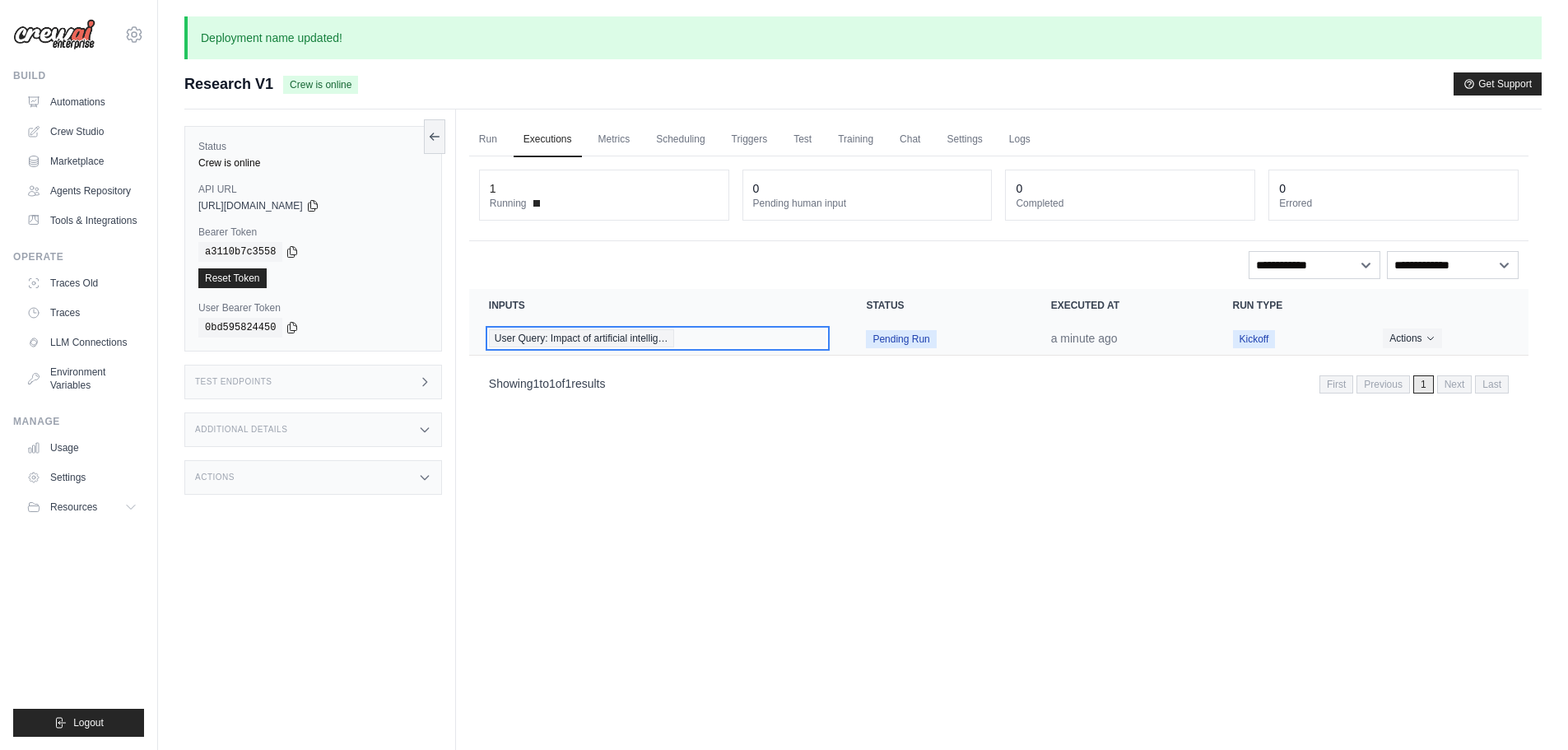
click at [627, 344] on span "User Query: Impact of artificial intellig…" at bounding box center [581, 339] width 185 height 18
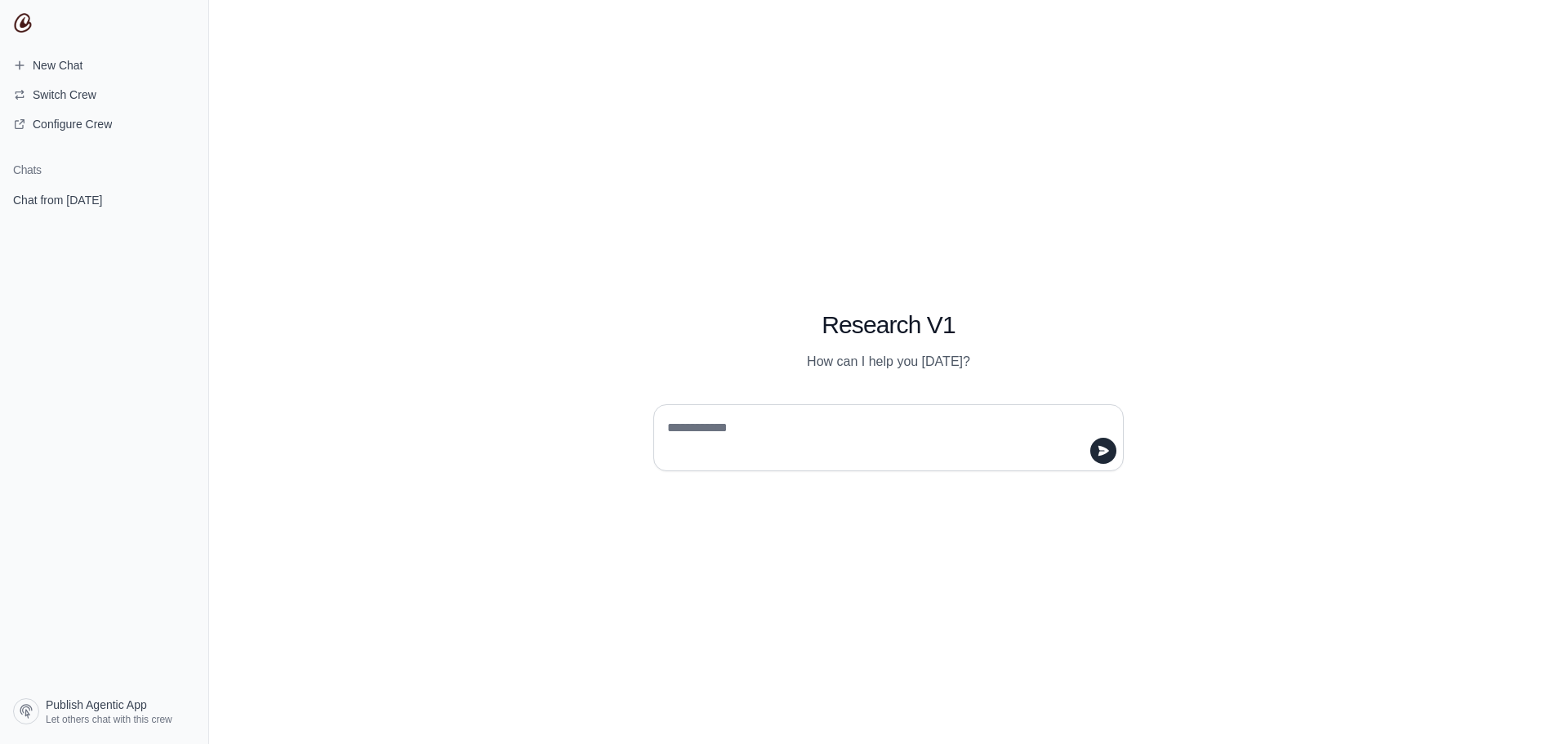
click at [850, 442] on textarea at bounding box center [883, 438] width 439 height 46
type textarea "**********"
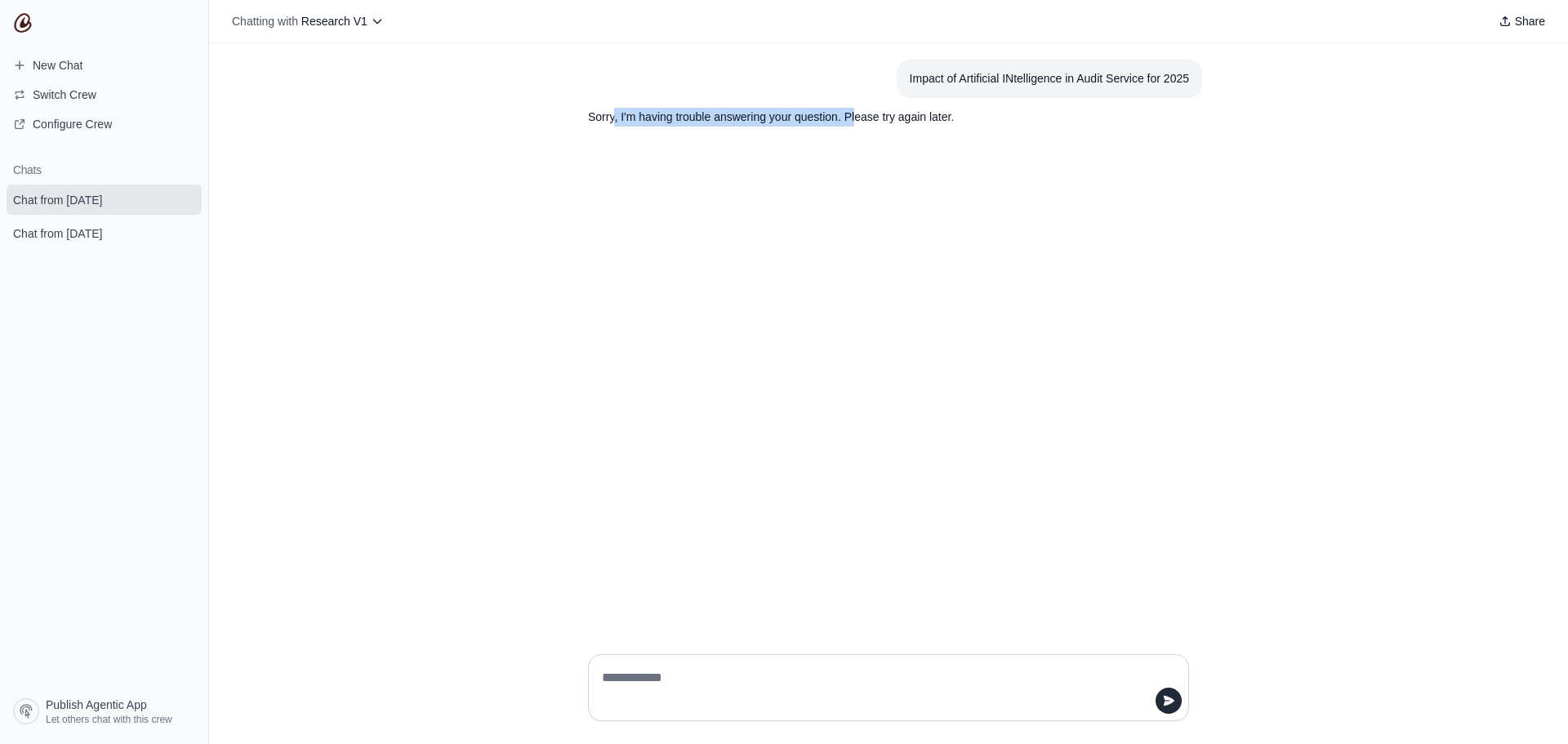
drag, startPoint x: 613, startPoint y: 119, endPoint x: 856, endPoint y: 118, distance: 243.0
click at [856, 118] on p "Sorry, I'm having trouble answering your question. Please try again later." at bounding box center [850, 117] width 522 height 19
click at [859, 118] on p "Sorry, I'm having trouble answering your question. Please try again later." at bounding box center [850, 117] width 522 height 19
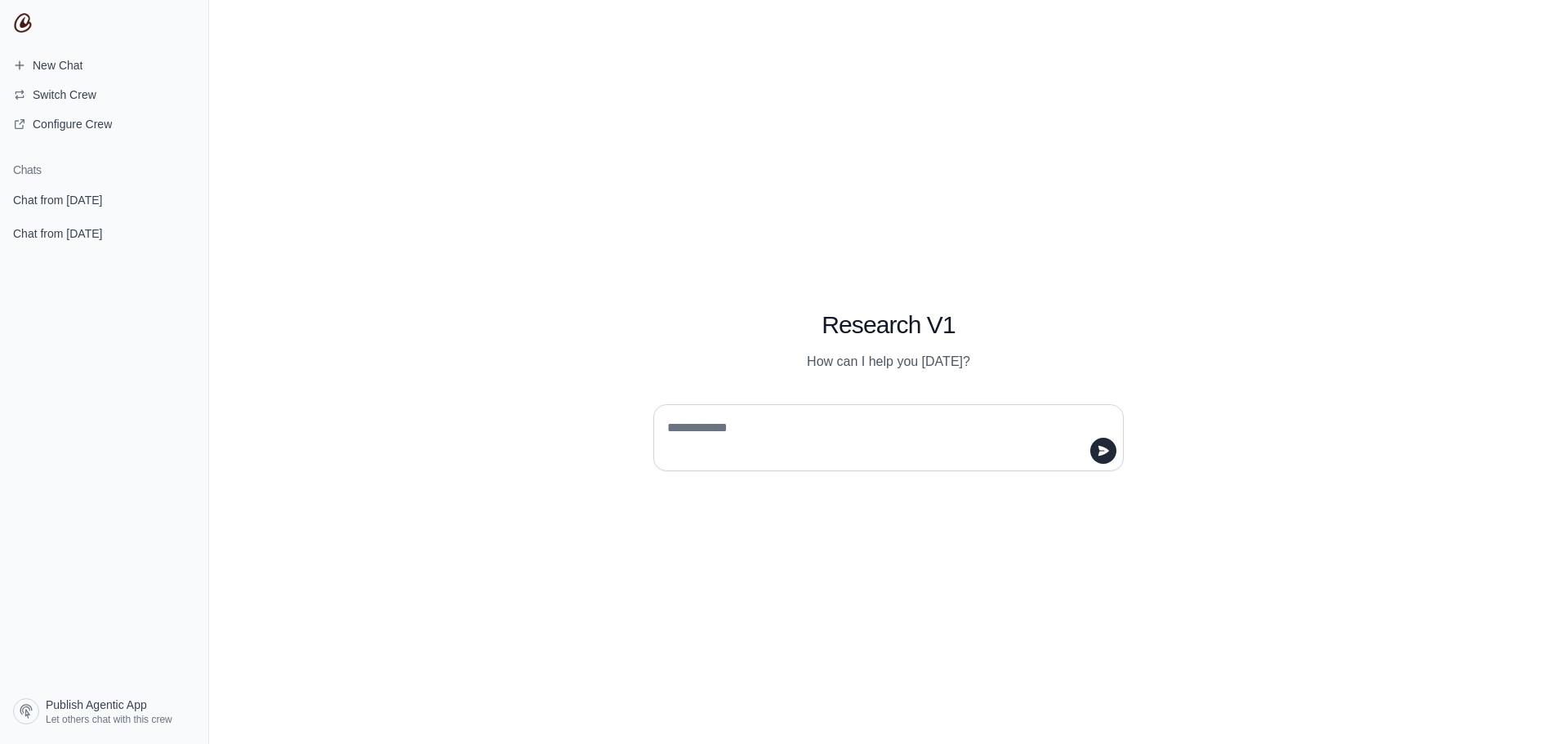
click at [839, 433] on textarea at bounding box center [883, 438] width 439 height 46
type textarea "**********"
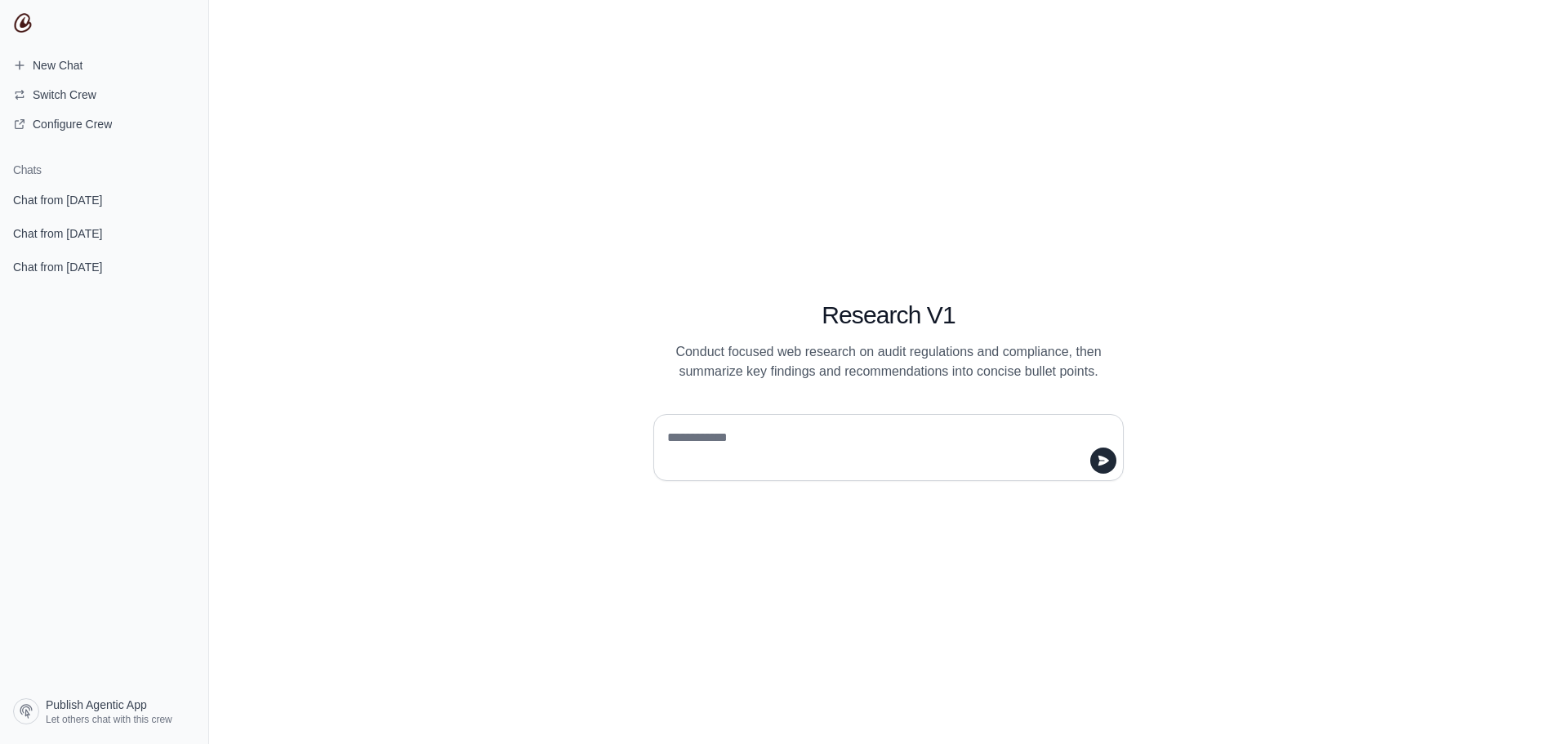
click at [871, 437] on textarea at bounding box center [883, 448] width 439 height 46
type textarea "*"
type textarea "**********"
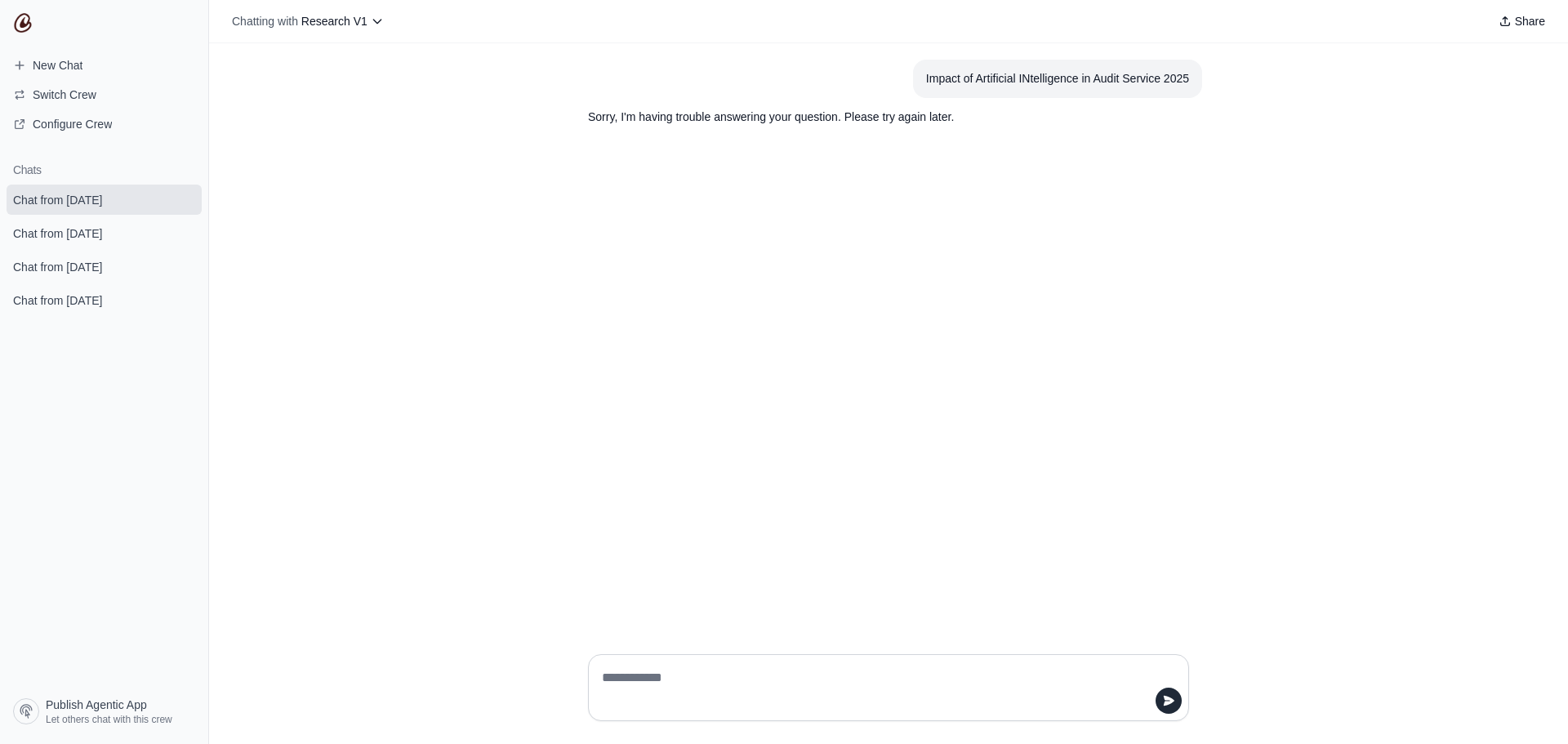
drag, startPoint x: 184, startPoint y: 199, endPoint x: 872, endPoint y: 62, distance: 701.5
click at [184, 199] on icon "submit" at bounding box center [185, 199] width 13 height 13
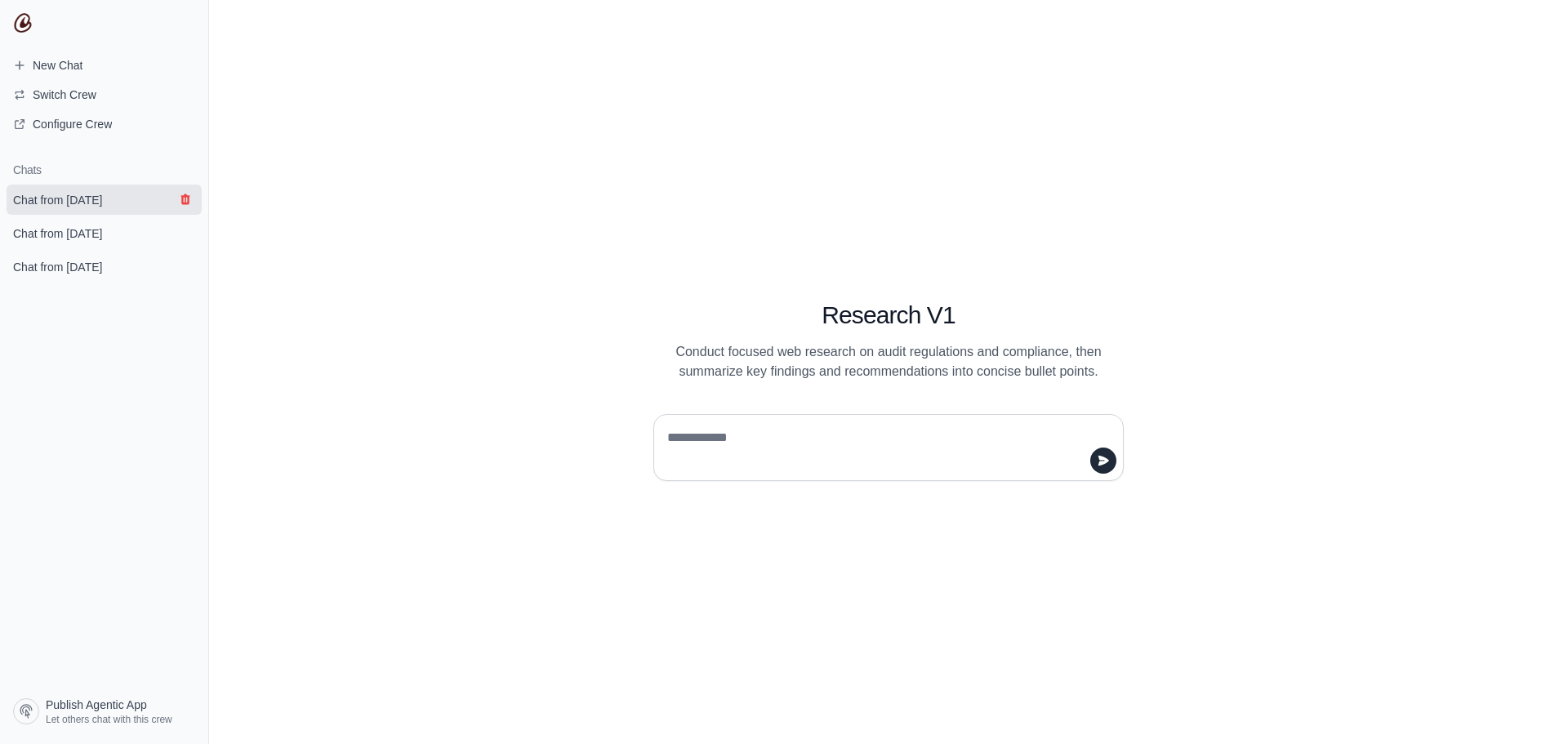
click at [185, 204] on icon "submit" at bounding box center [185, 199] width 9 height 11
click at [187, 192] on button "submit" at bounding box center [185, 199] width 20 height 20
click at [186, 199] on icon "submit" at bounding box center [185, 199] width 13 height 13
click at [71, 87] on span "Switch Crew" at bounding box center [64, 95] width 63 height 16
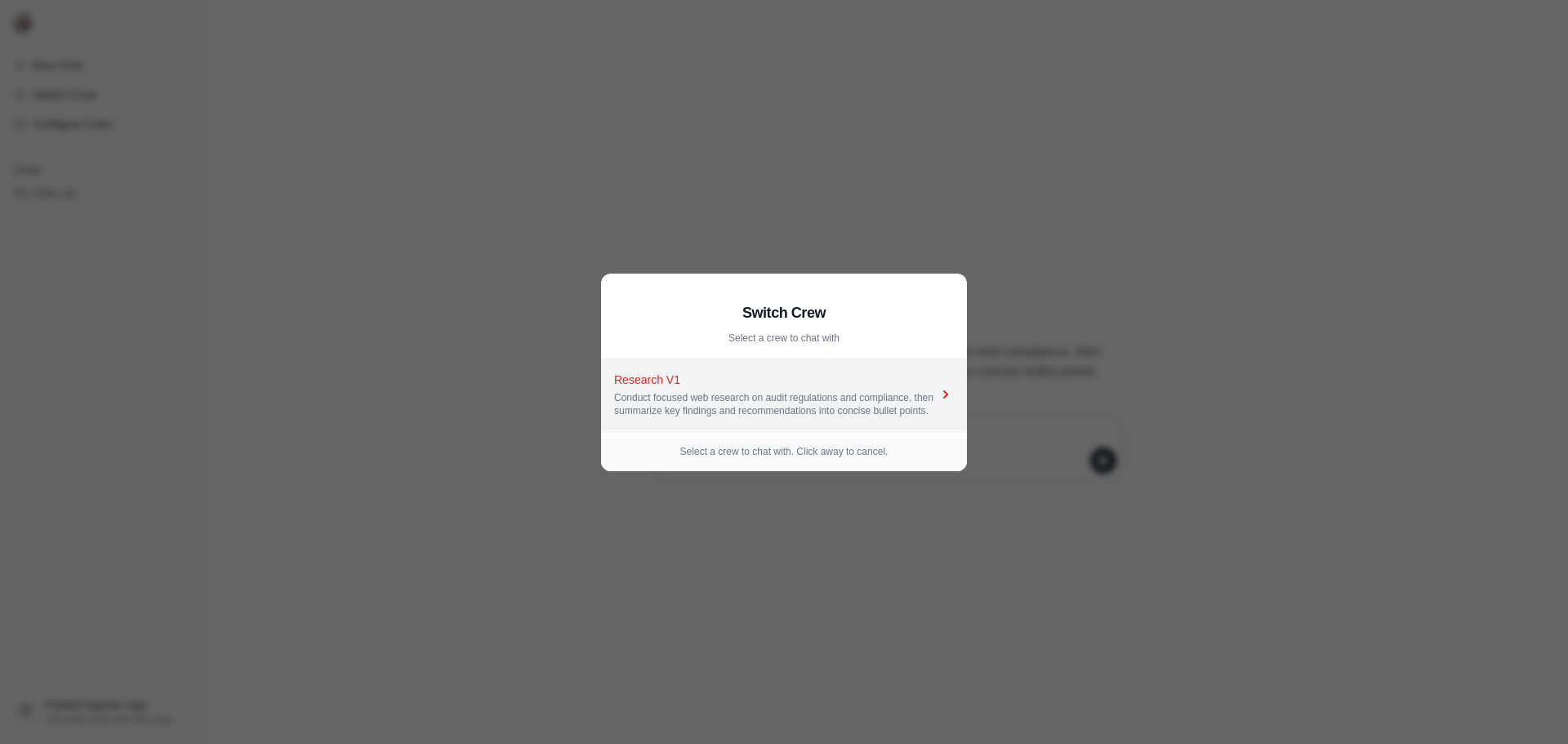
click at [900, 395] on div "Conduct focused web research on audit regulations and compliance, then summariz…" at bounding box center [776, 405] width 324 height 26
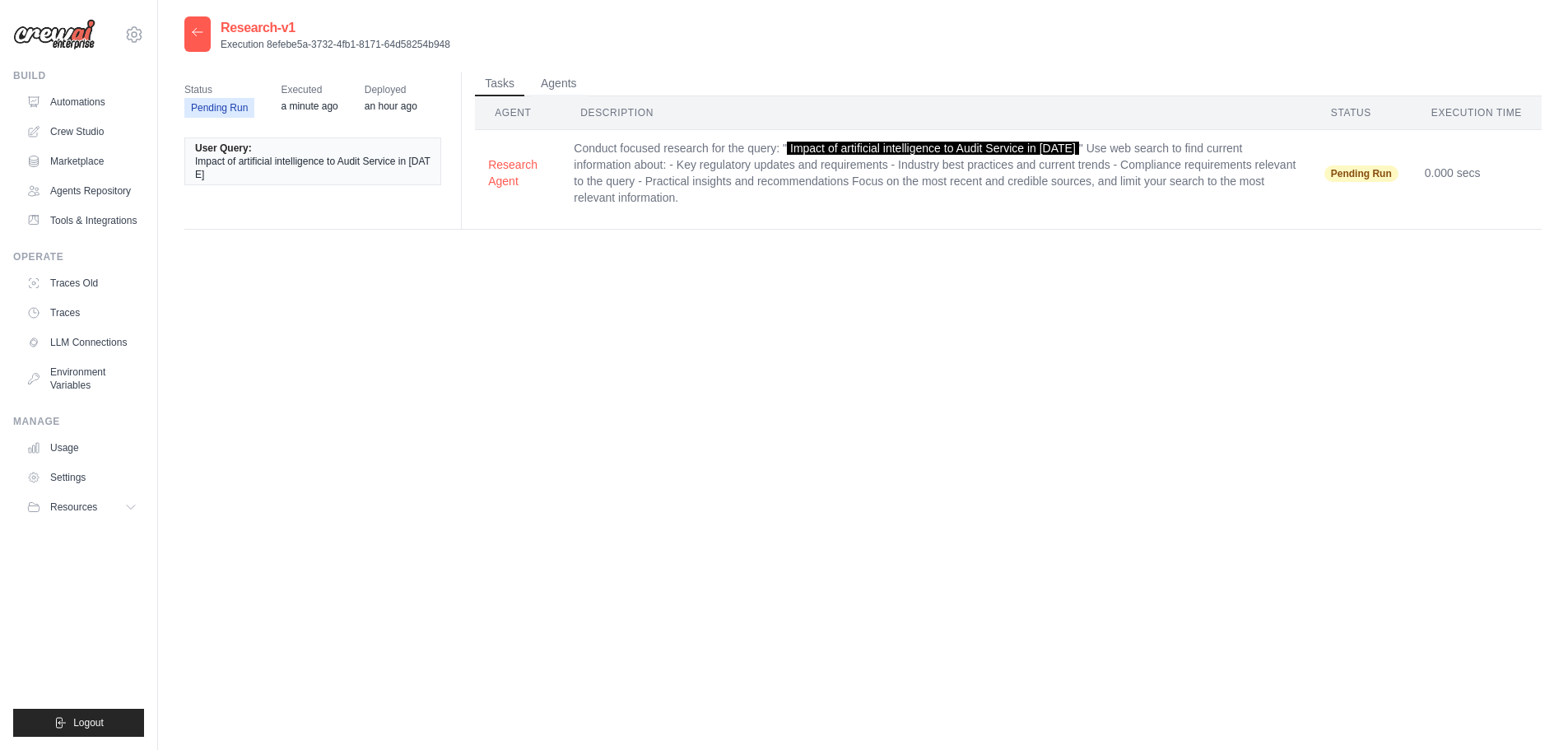
click at [1378, 175] on span "Pending Run" at bounding box center [1360, 174] width 74 height 17
click at [552, 74] on button "Agents" at bounding box center [558, 83] width 56 height 25
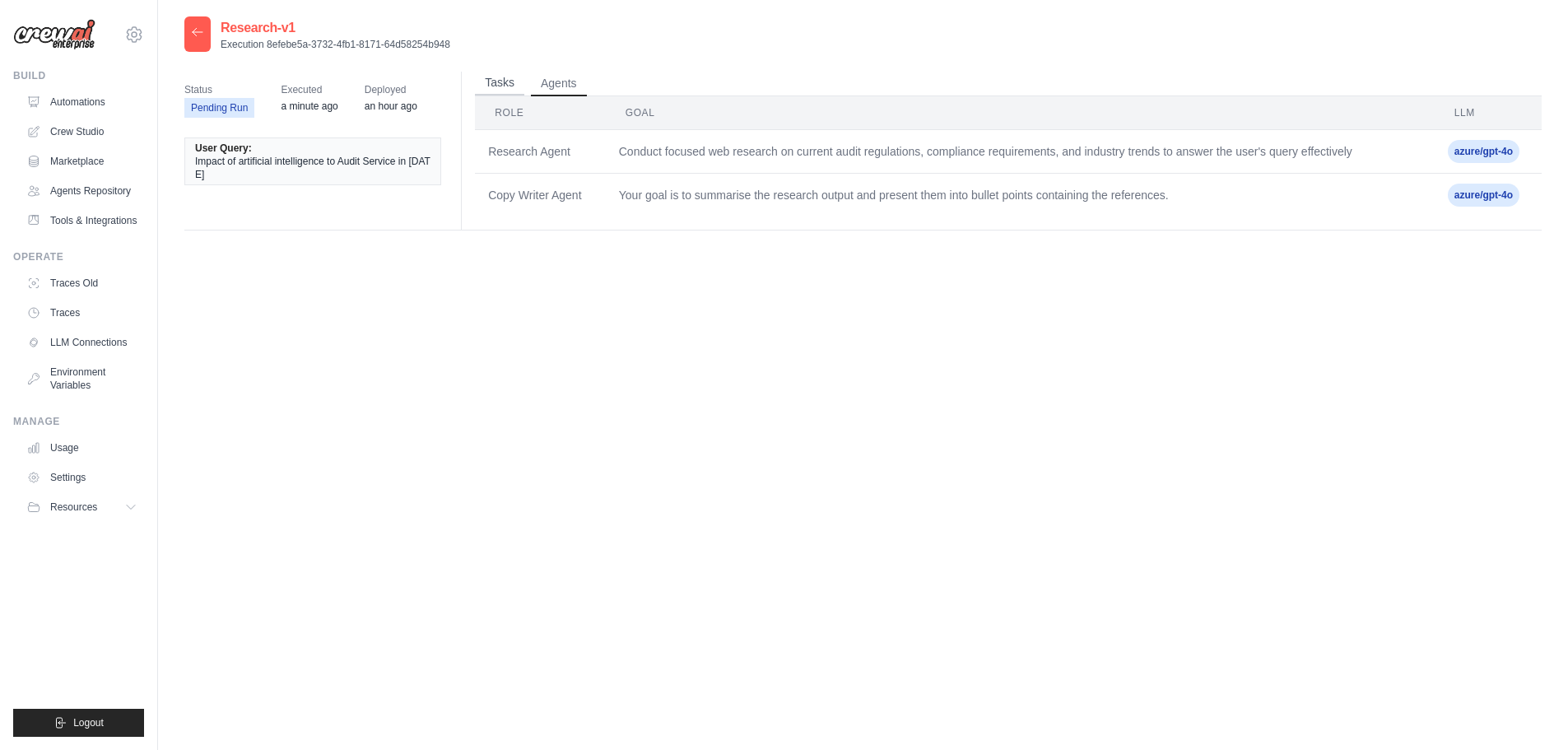
click at [495, 81] on button "Tasks" at bounding box center [499, 83] width 49 height 25
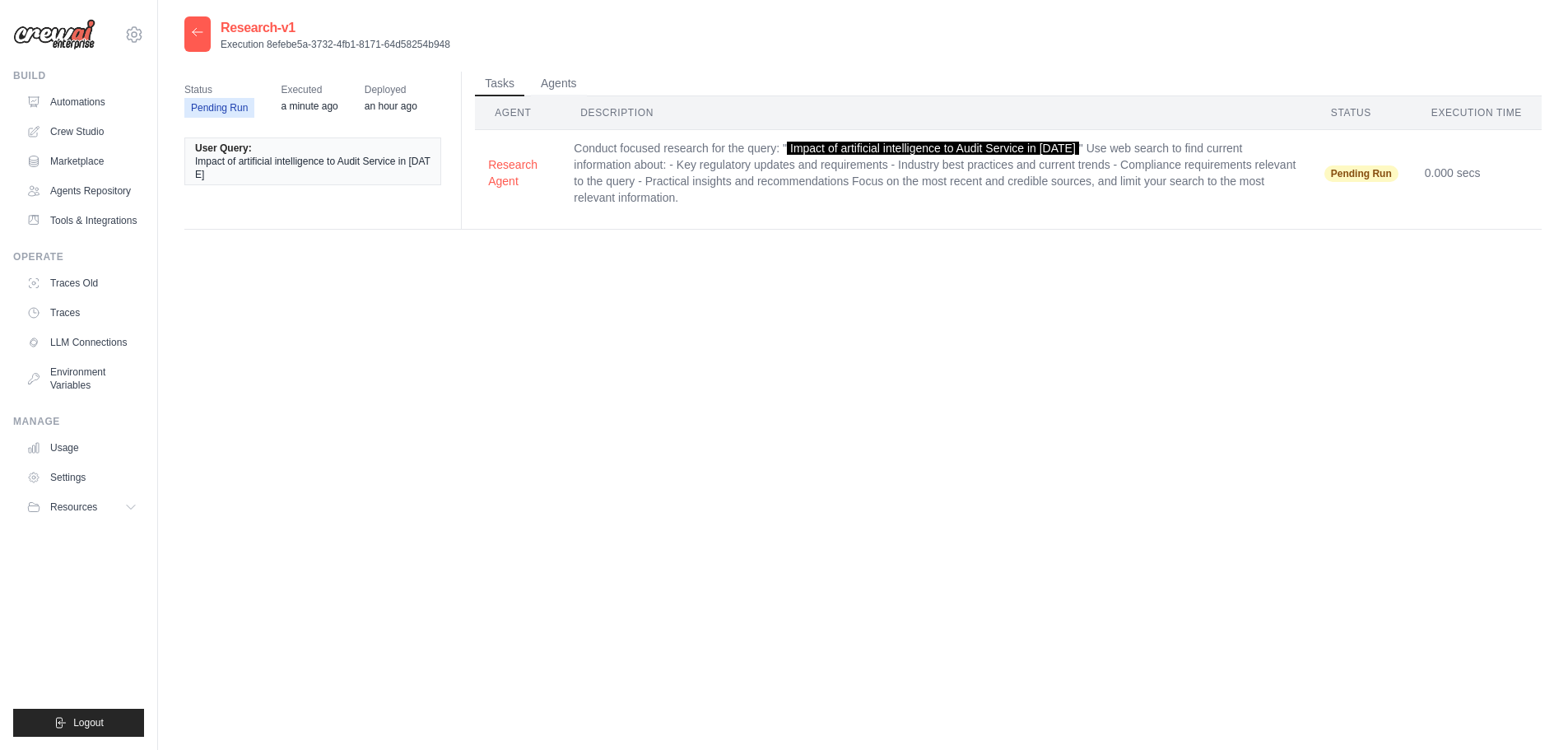
click at [300, 97] on span "Executed" at bounding box center [309, 90] width 56 height 17
click at [195, 38] on icon at bounding box center [198, 32] width 13 height 13
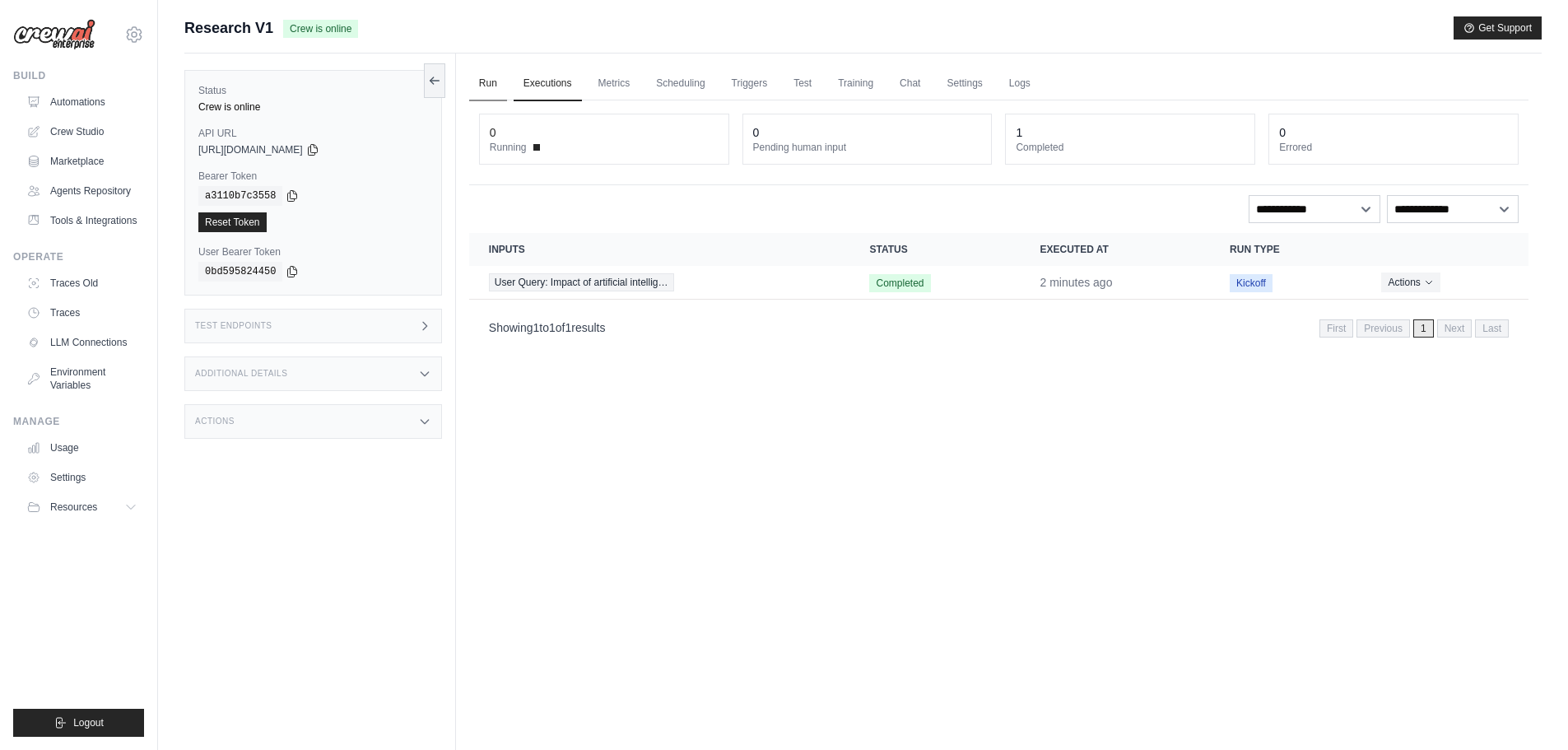
click at [494, 91] on link "Run" at bounding box center [488, 84] width 38 height 35
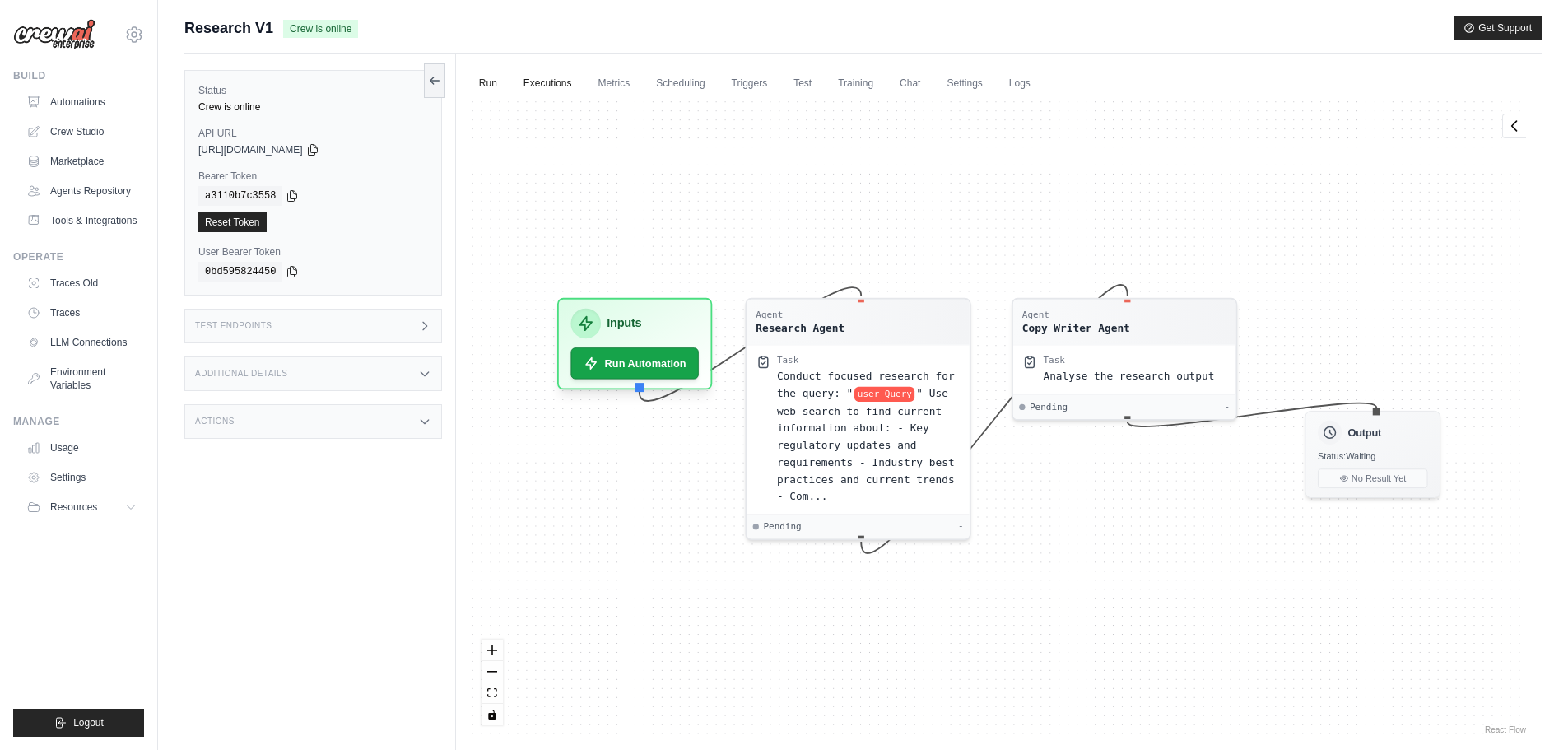
click at [559, 81] on link "Executions" at bounding box center [548, 84] width 68 height 35
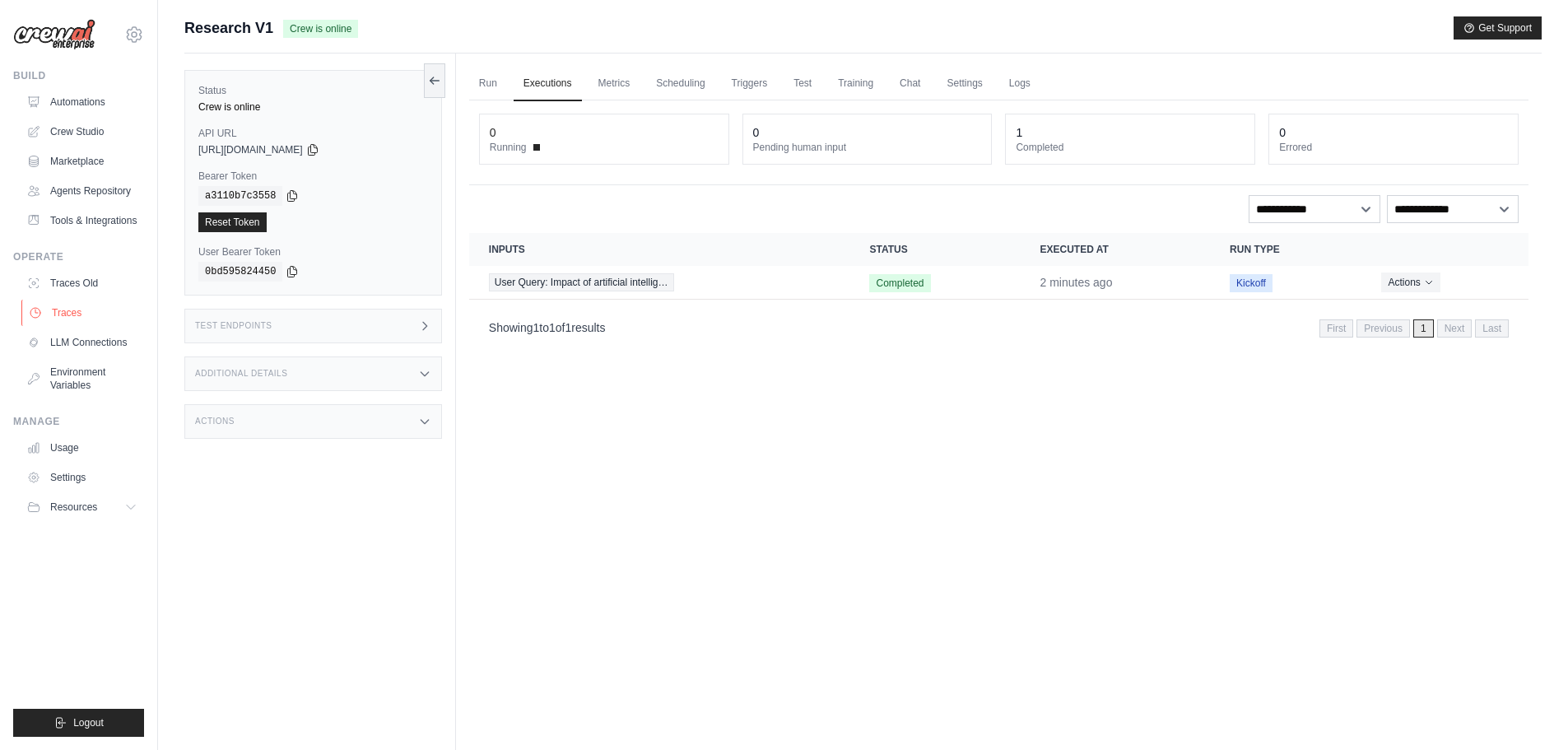
click at [32, 311] on icon at bounding box center [36, 313] width 13 height 13
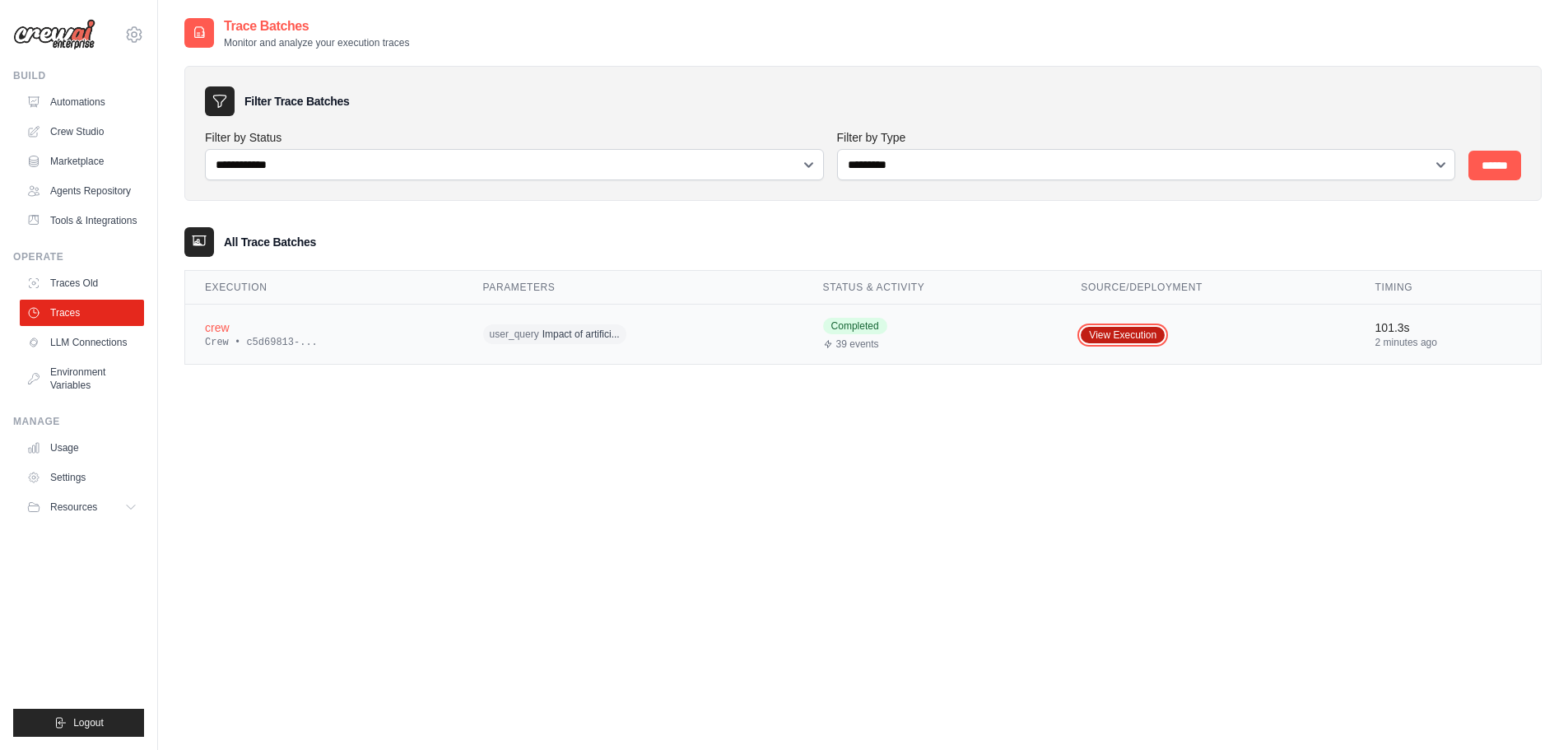
click at [1106, 334] on link "View Execution" at bounding box center [1122, 336] width 84 height 17
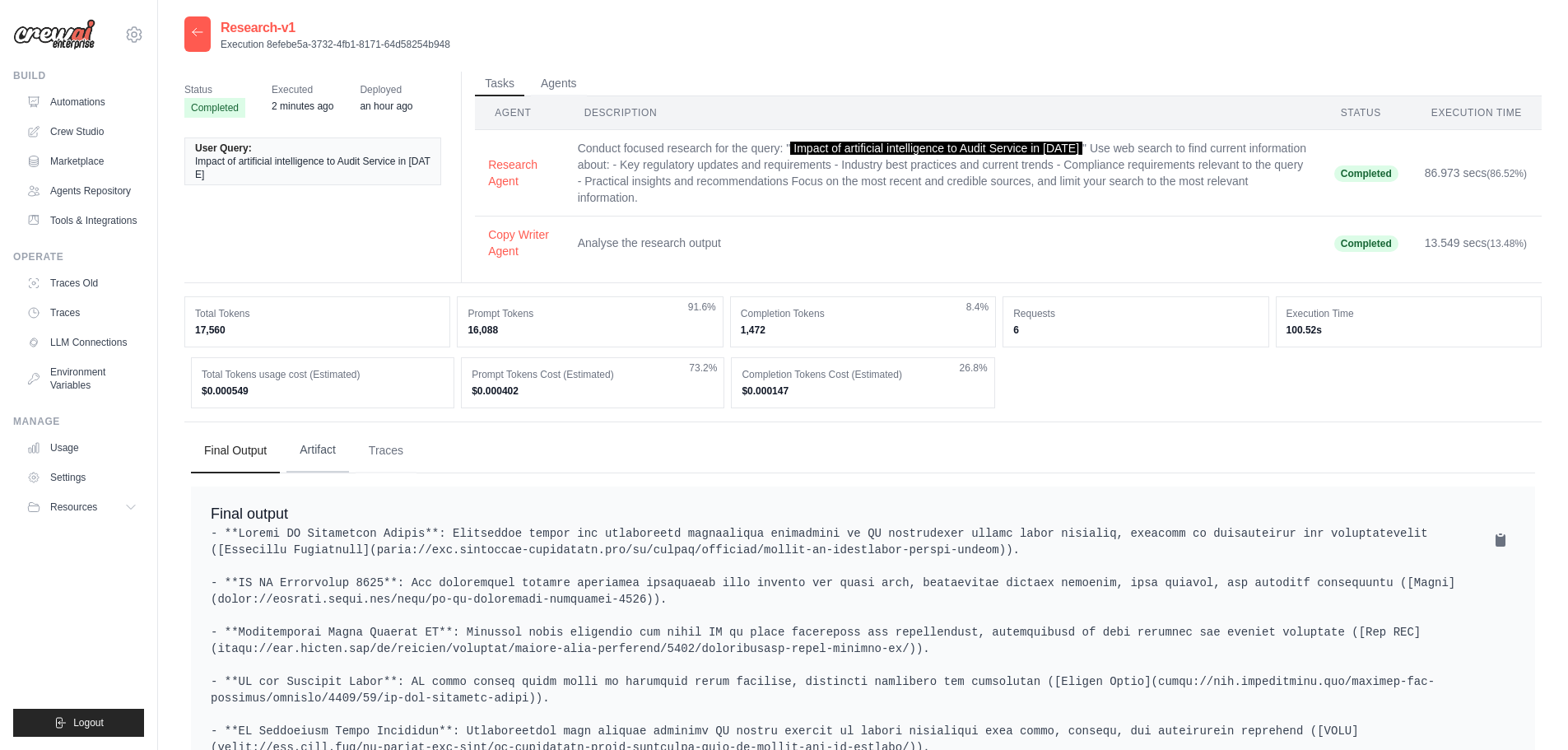
drag, startPoint x: 317, startPoint y: 449, endPoint x: 455, endPoint y: 430, distance: 139.3
click at [316, 449] on button "Artifact" at bounding box center [317, 452] width 62 height 45
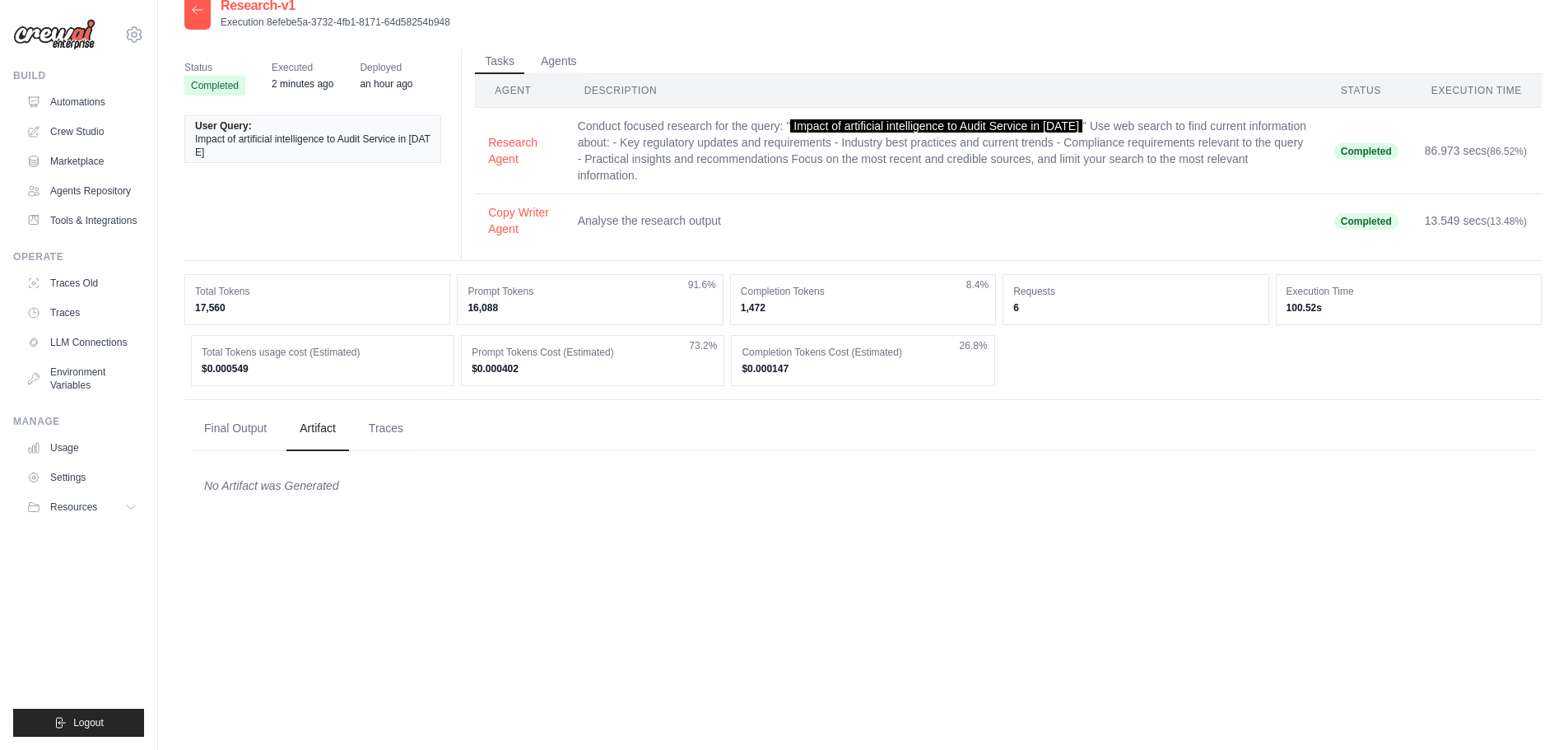
scroll to position [33, 0]
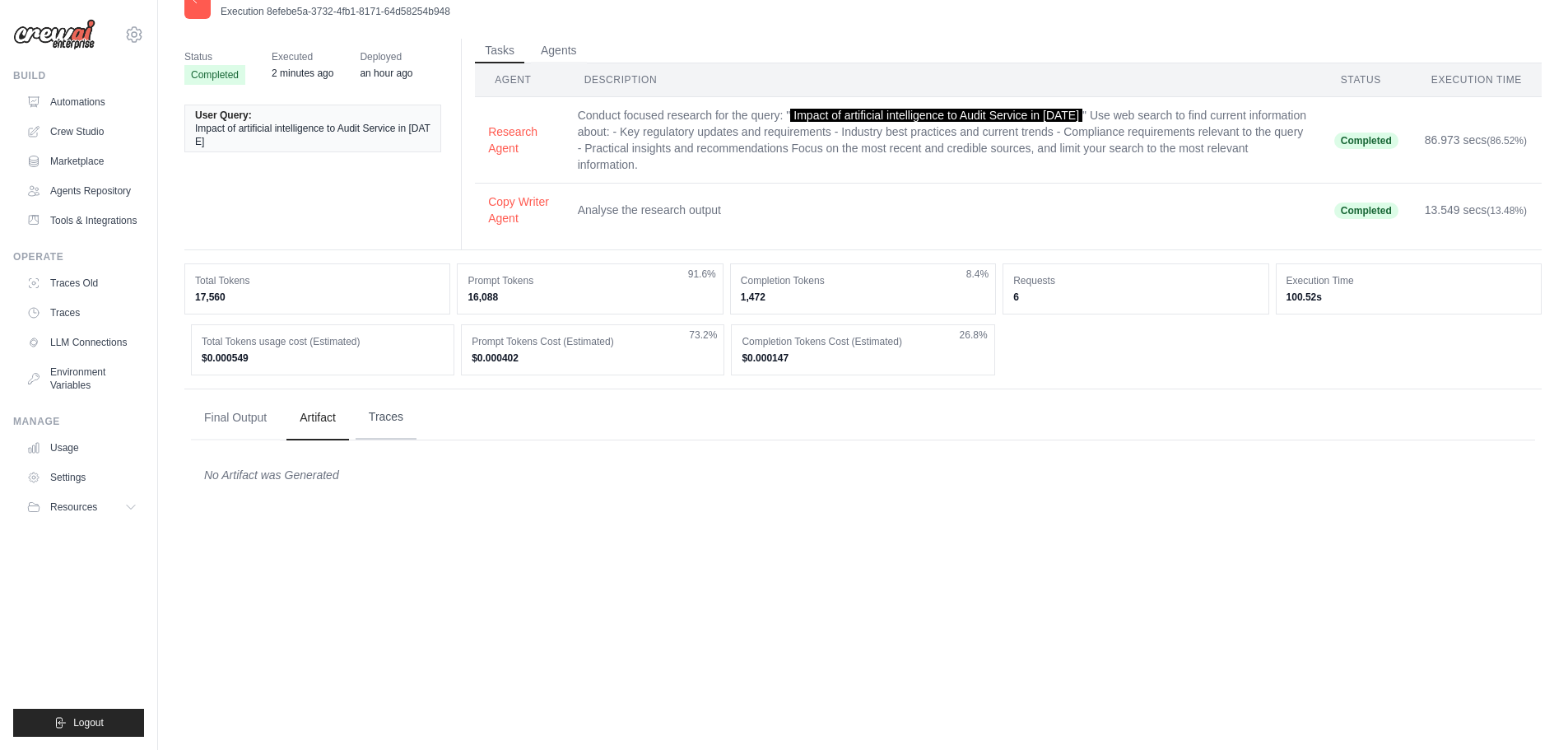
click at [390, 417] on button "Traces" at bounding box center [385, 418] width 61 height 45
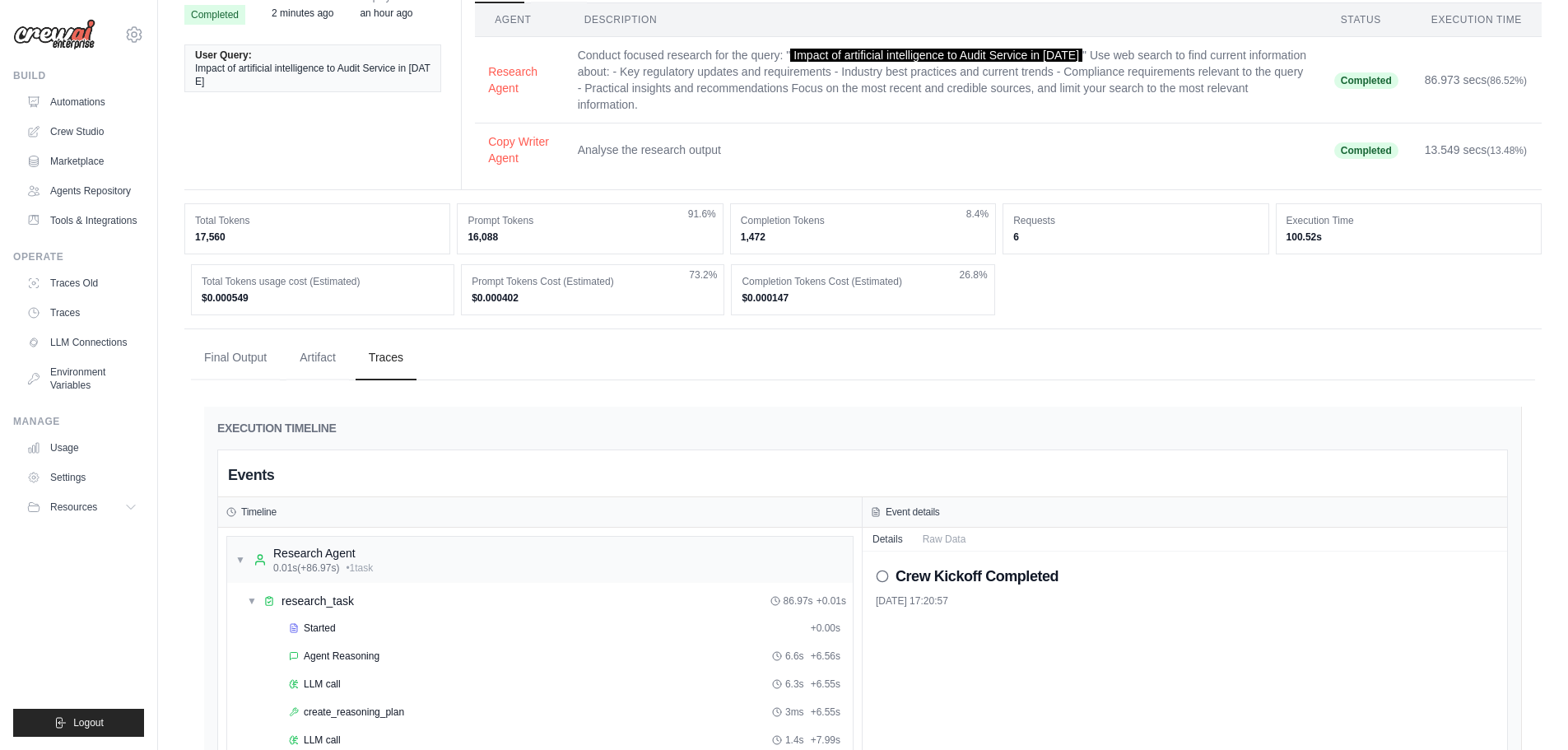
scroll to position [0, 0]
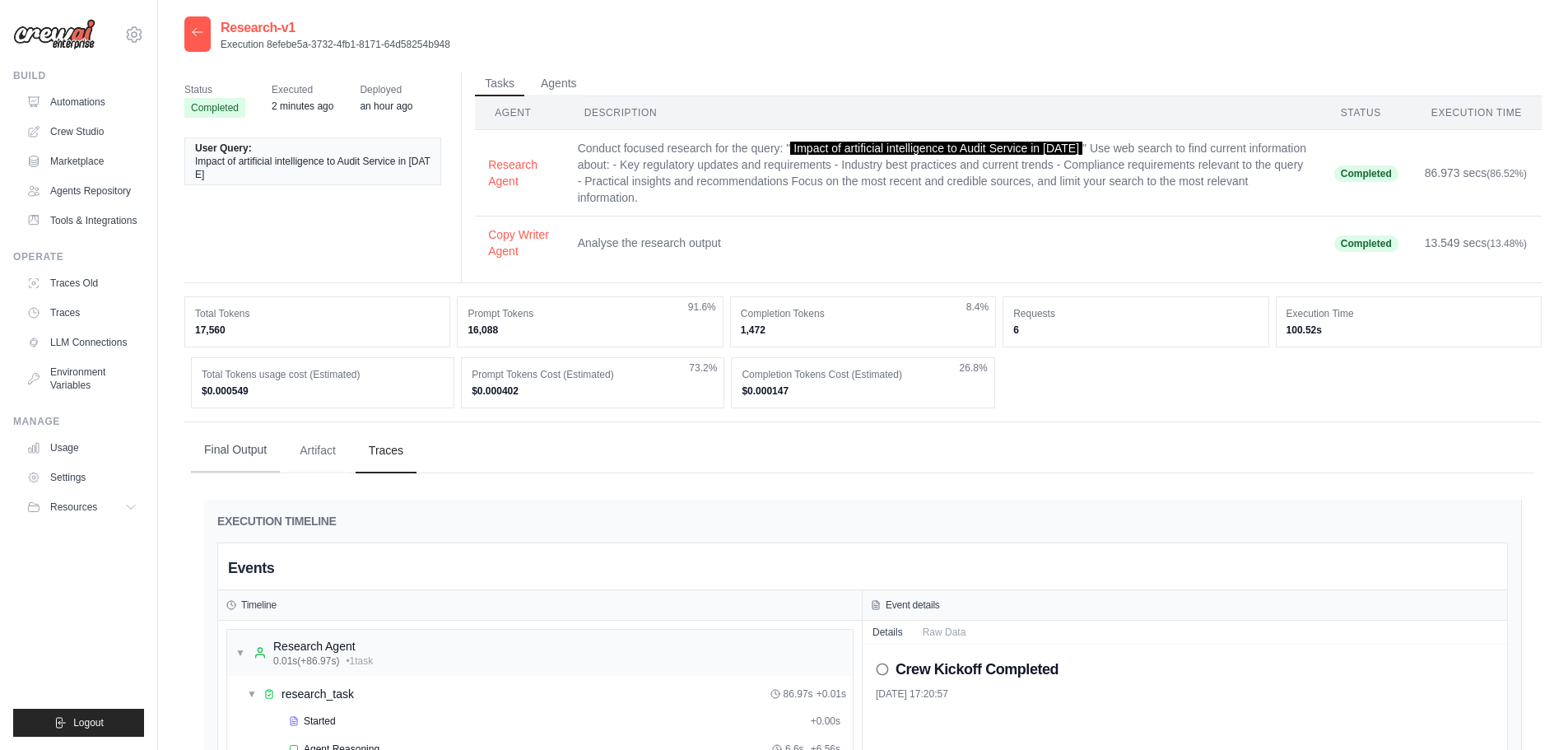
click at [206, 444] on button "Final Output" at bounding box center [235, 451] width 89 height 45
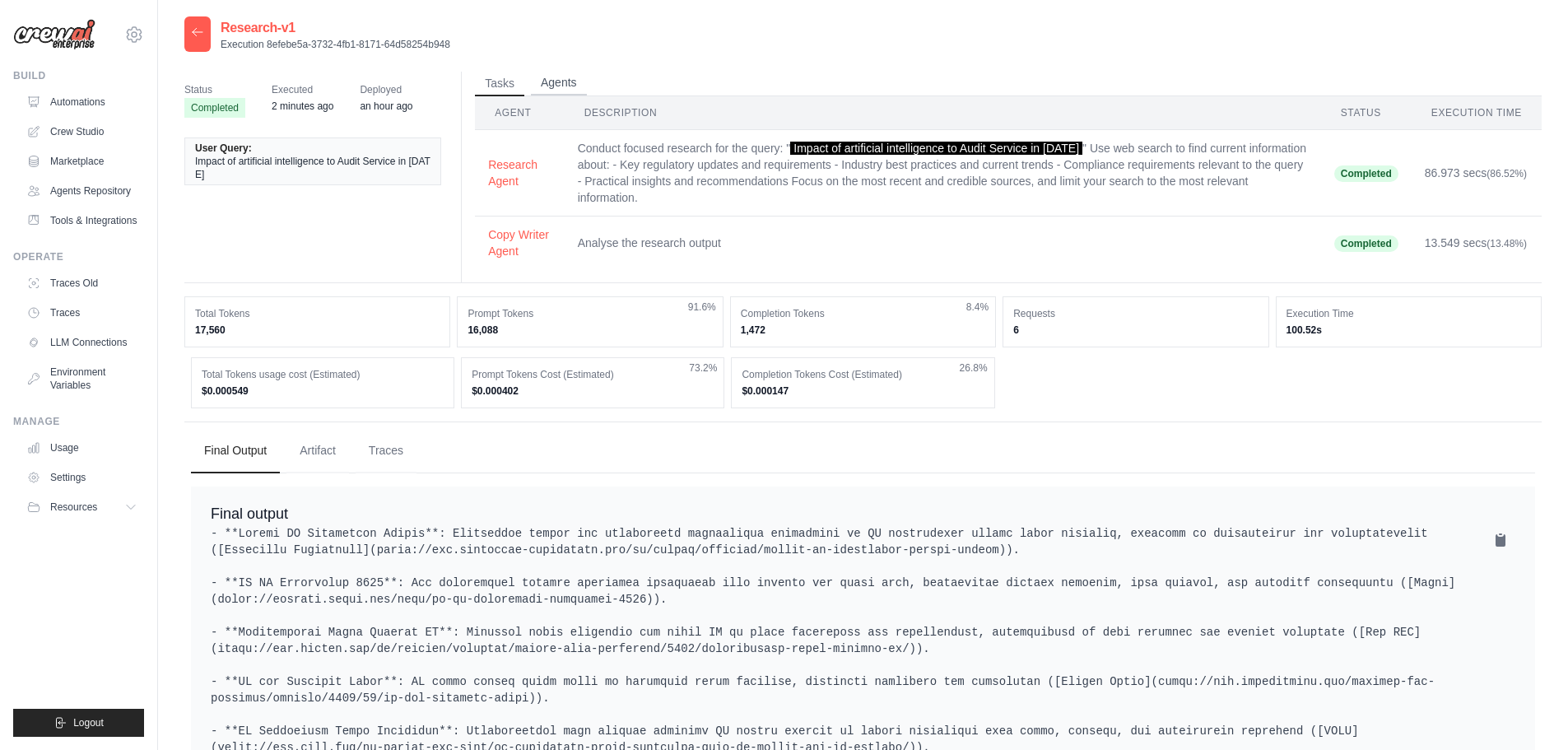
click at [560, 90] on button "Agents" at bounding box center [558, 83] width 56 height 25
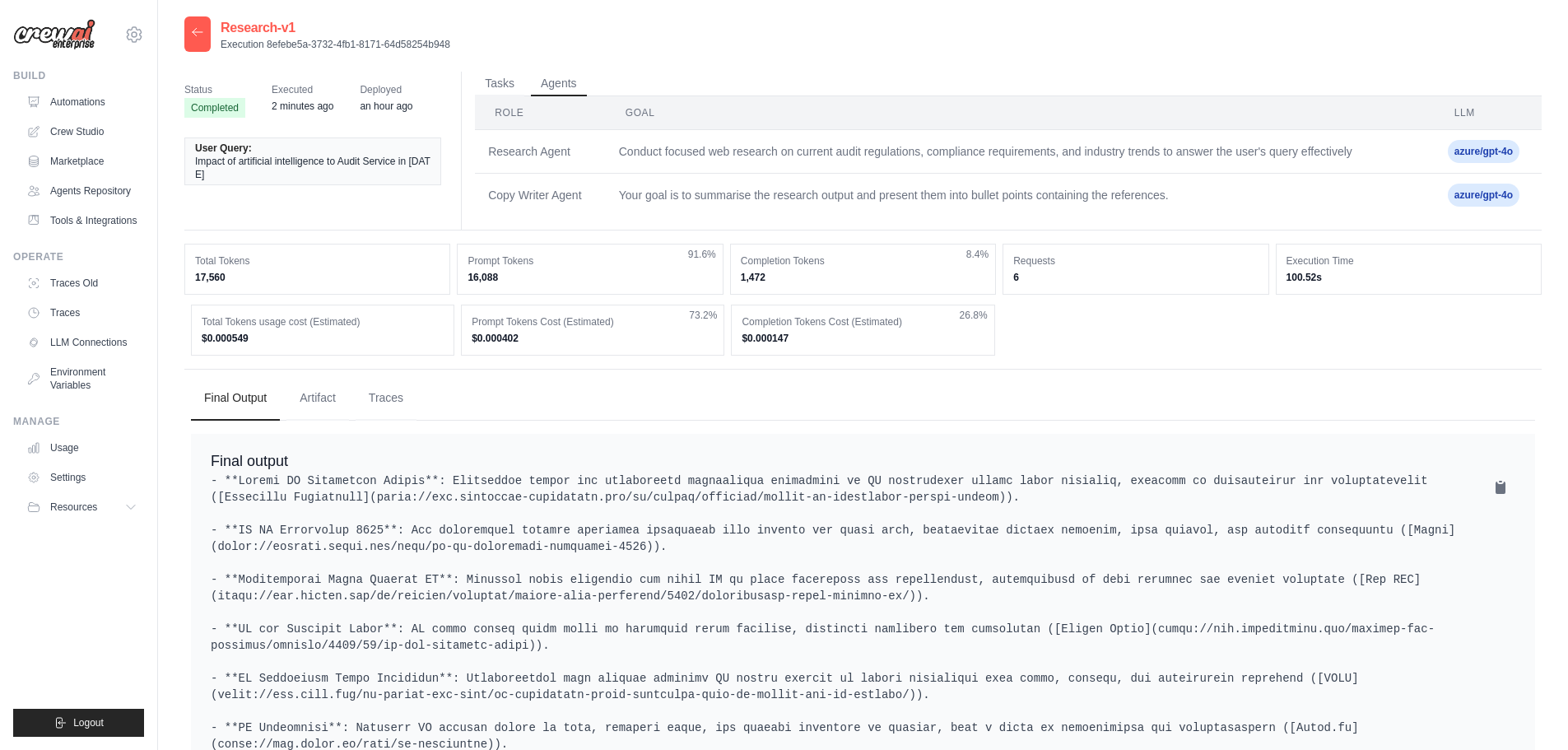
drag, startPoint x: 514, startPoint y: 276, endPoint x: 437, endPoint y: 257, distance: 79.3
click at [435, 257] on div "Total Tokens 17,560 Prompt Tokens 16,088 91.6% Completion Tokens 1,472 8.4% Req…" at bounding box center [862, 268] width 1357 height 51
click at [521, 278] on dd "16,088" at bounding box center [589, 277] width 244 height 13
click at [311, 277] on dd "17,560" at bounding box center [317, 277] width 244 height 13
drag, startPoint x: 266, startPoint y: 281, endPoint x: 191, endPoint y: 259, distance: 78.2
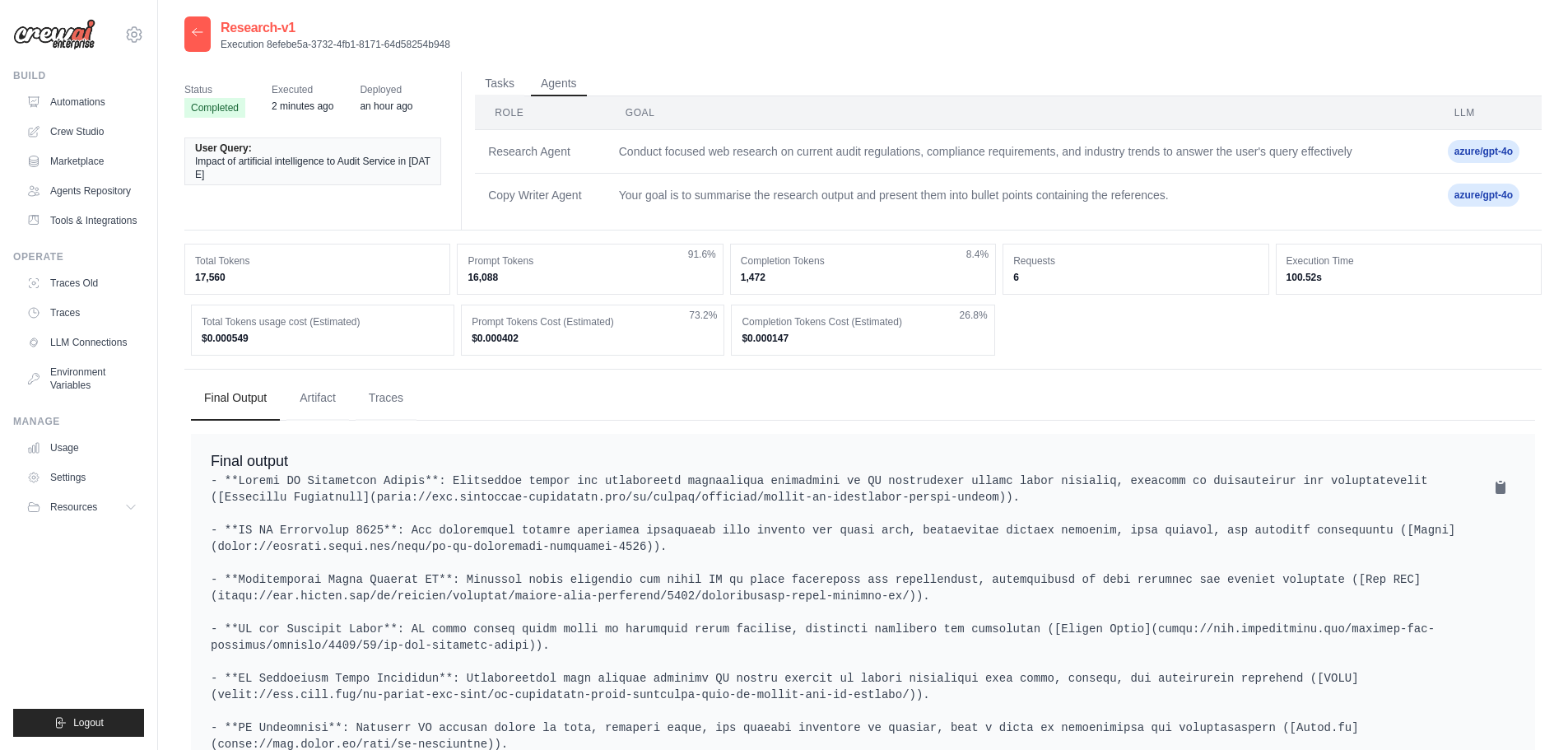
click at [191, 259] on div "Total Tokens 17,560" at bounding box center [317, 268] width 266 height 51
click at [294, 274] on dd "17,560" at bounding box center [317, 277] width 244 height 13
drag, startPoint x: 300, startPoint y: 331, endPoint x: 158, endPoint y: 331, distance: 142.0
click at [158, 331] on div "Research-v1 Execution 8efebe5a-3732-4fb1-8171-64d58254b948 Status Completed Exe…" at bounding box center [862, 472] width 1409 height 910
click at [316, 331] on div "Total Tokens usage cost (Estimated) $0.000549" at bounding box center [322, 330] width 263 height 51
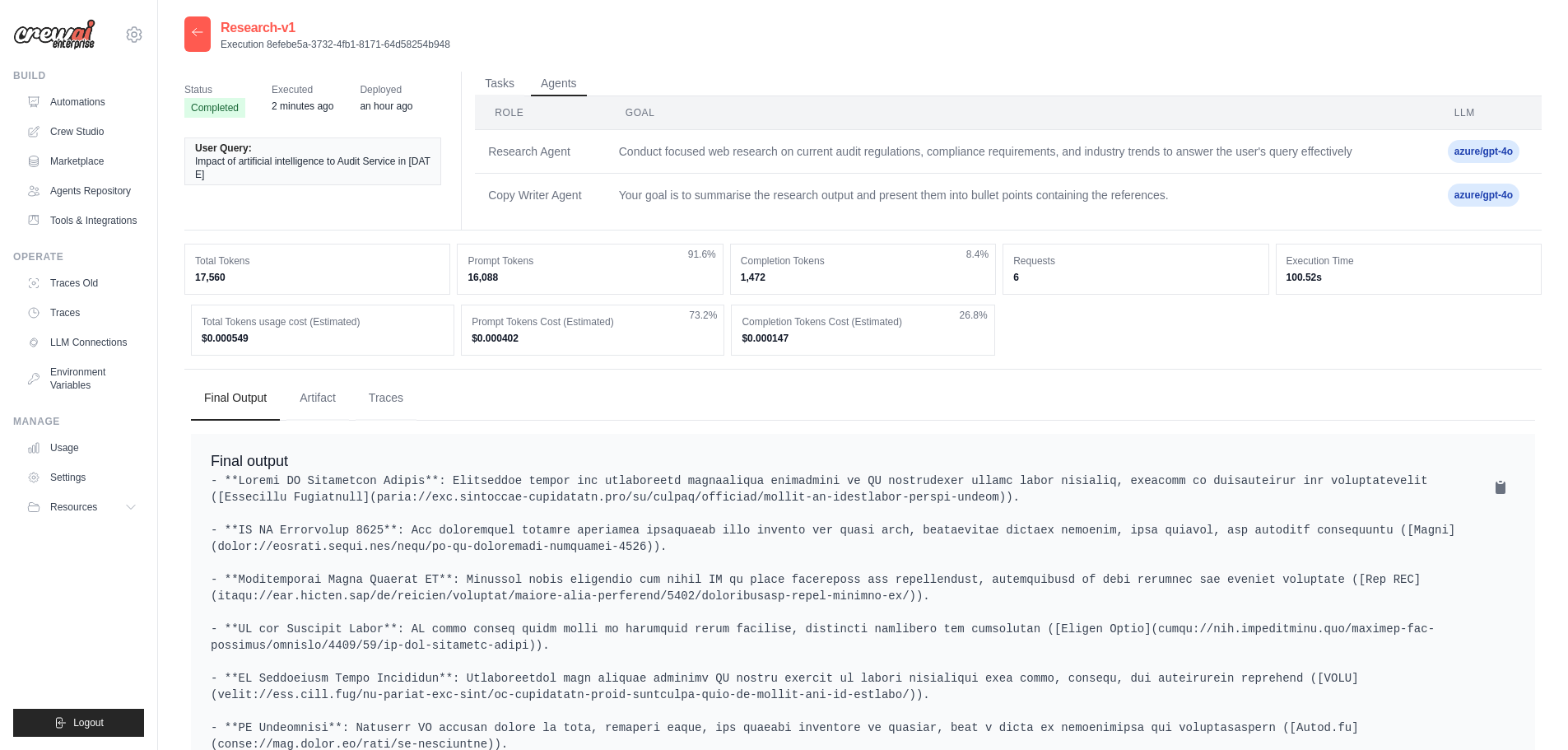
drag, startPoint x: 1174, startPoint y: 275, endPoint x: 997, endPoint y: 273, distance: 177.0
click at [997, 273] on div "Total Tokens 17,560 Prompt Tokens 16,088 91.6% Completion Tokens 1,472 8.4% Req…" at bounding box center [862, 268] width 1357 height 51
click at [1096, 281] on dd "6" at bounding box center [1135, 277] width 244 height 13
drag, startPoint x: 1031, startPoint y: 279, endPoint x: 1014, endPoint y: 276, distance: 17.3
click at [1014, 276] on div "Requests 6" at bounding box center [1135, 268] width 266 height 51
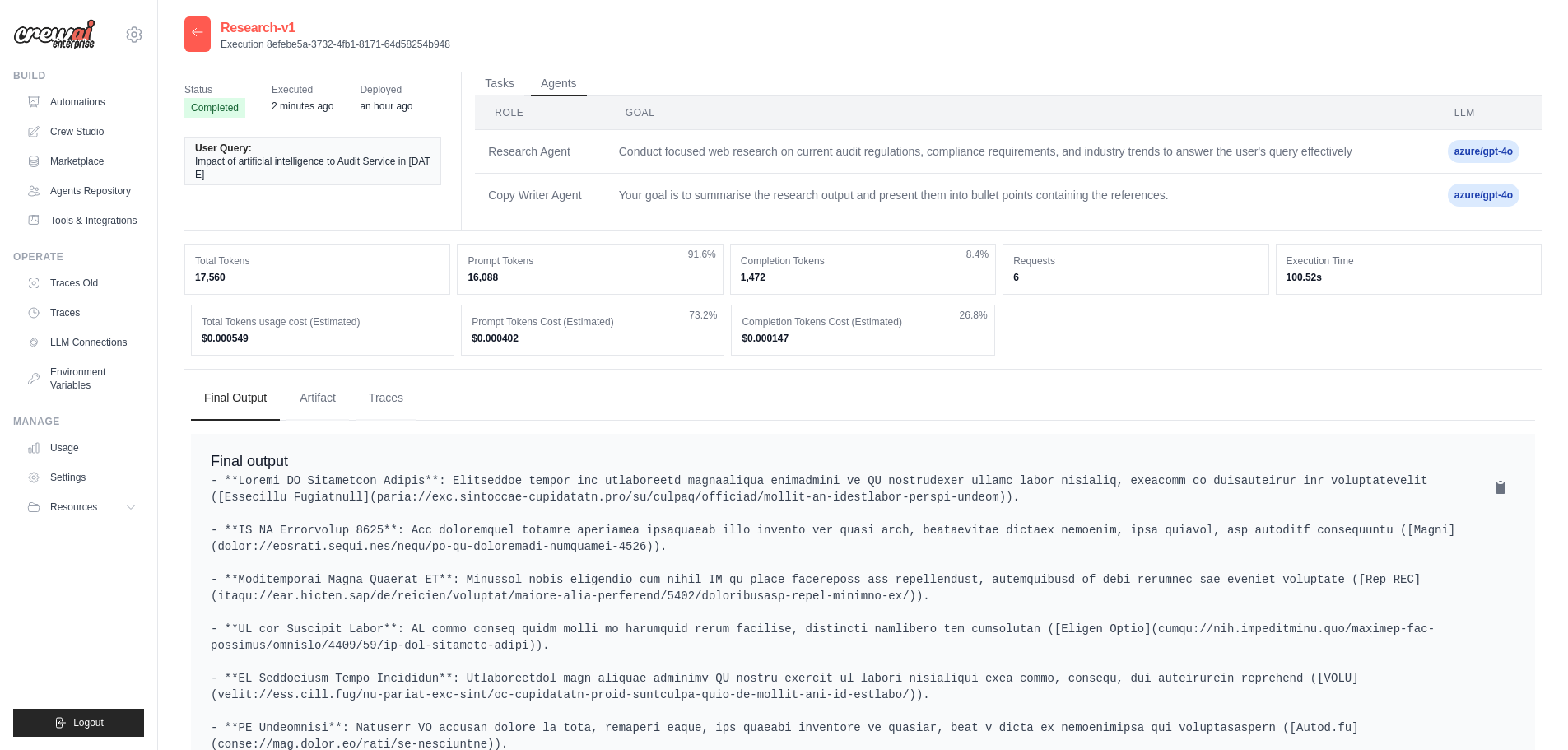
click at [1037, 310] on div "Total Tokens usage cost (Estimated) $0.000549 Prompt Tokens Cost (Estimated) $0…" at bounding box center [862, 330] width 1344 height 51
click at [644, 105] on th "Goal" at bounding box center [1020, 113] width 828 height 34
click at [503, 106] on th "Role" at bounding box center [540, 113] width 131 height 34
click at [505, 109] on th "Role" at bounding box center [540, 113] width 131 height 34
click at [203, 37] on icon at bounding box center [198, 32] width 13 height 13
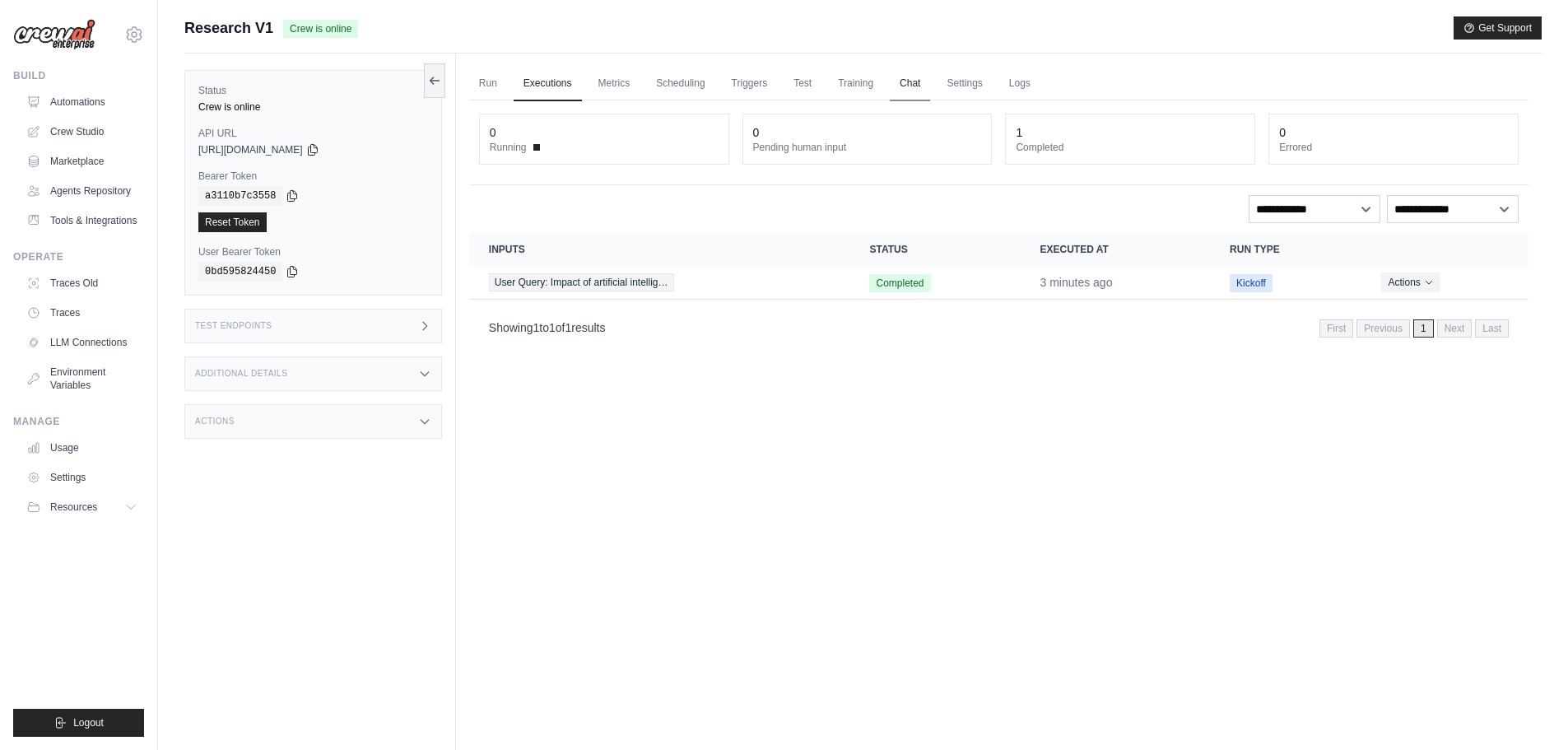
click at [906, 80] on link "Chat" at bounding box center [910, 84] width 41 height 35
click at [1003, 371] on div "Run Executions Metrics Scheduling Triggers Test Training Chat Settings Logs 0 R…" at bounding box center [999, 428] width 1086 height 750
click at [614, 87] on link "Metrics" at bounding box center [614, 84] width 51 height 35
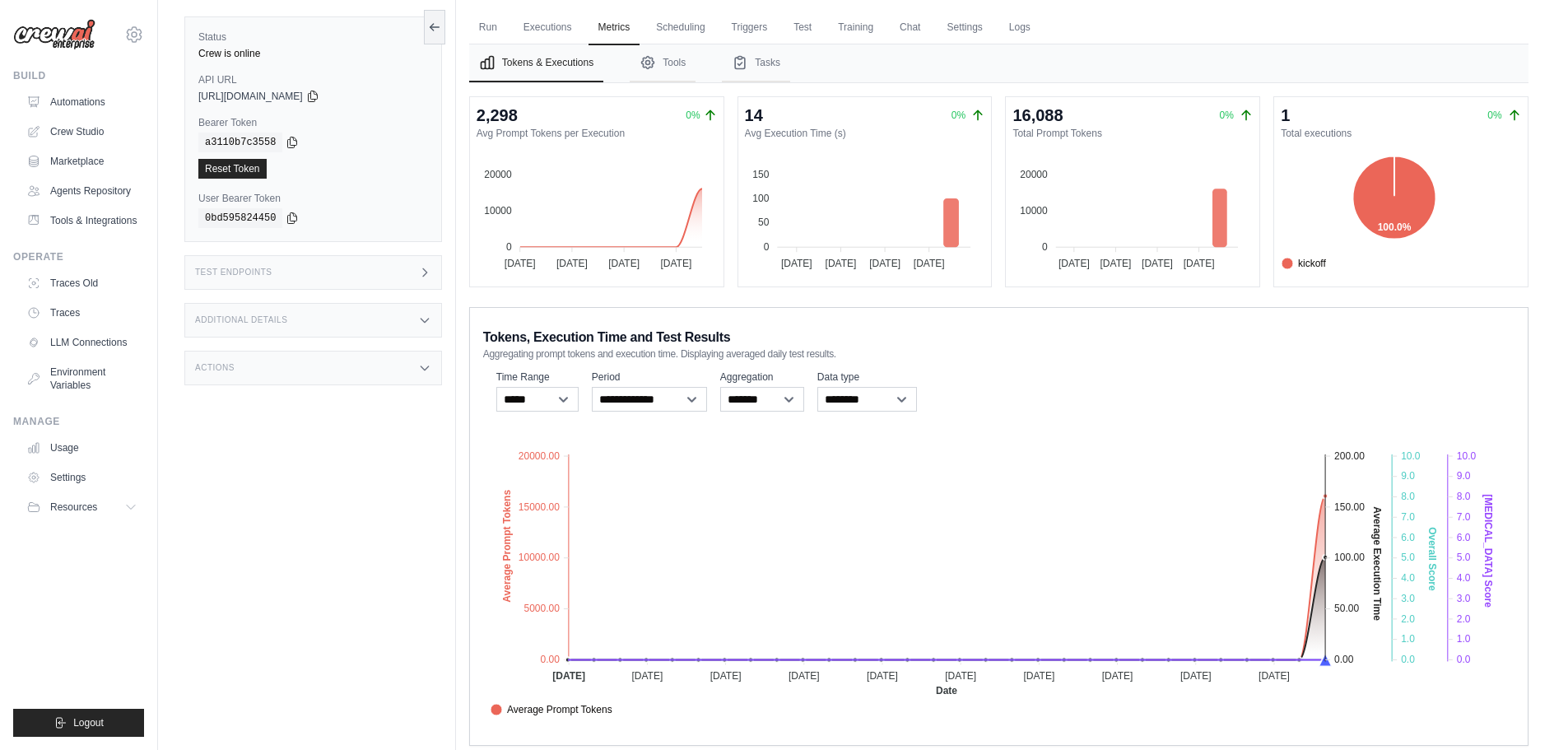
scroll to position [81, 0]
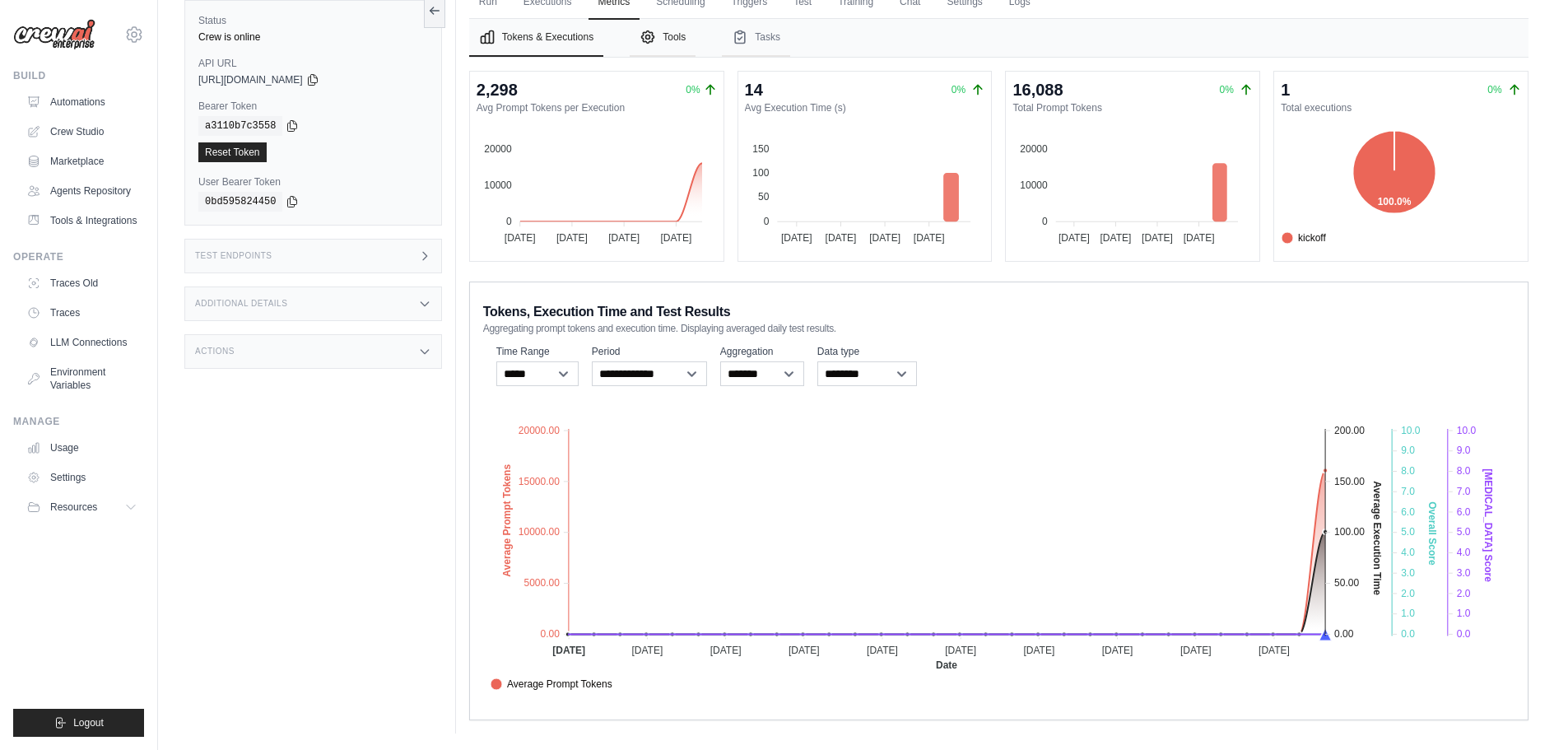
click at [665, 43] on button "Tools" at bounding box center [662, 38] width 66 height 38
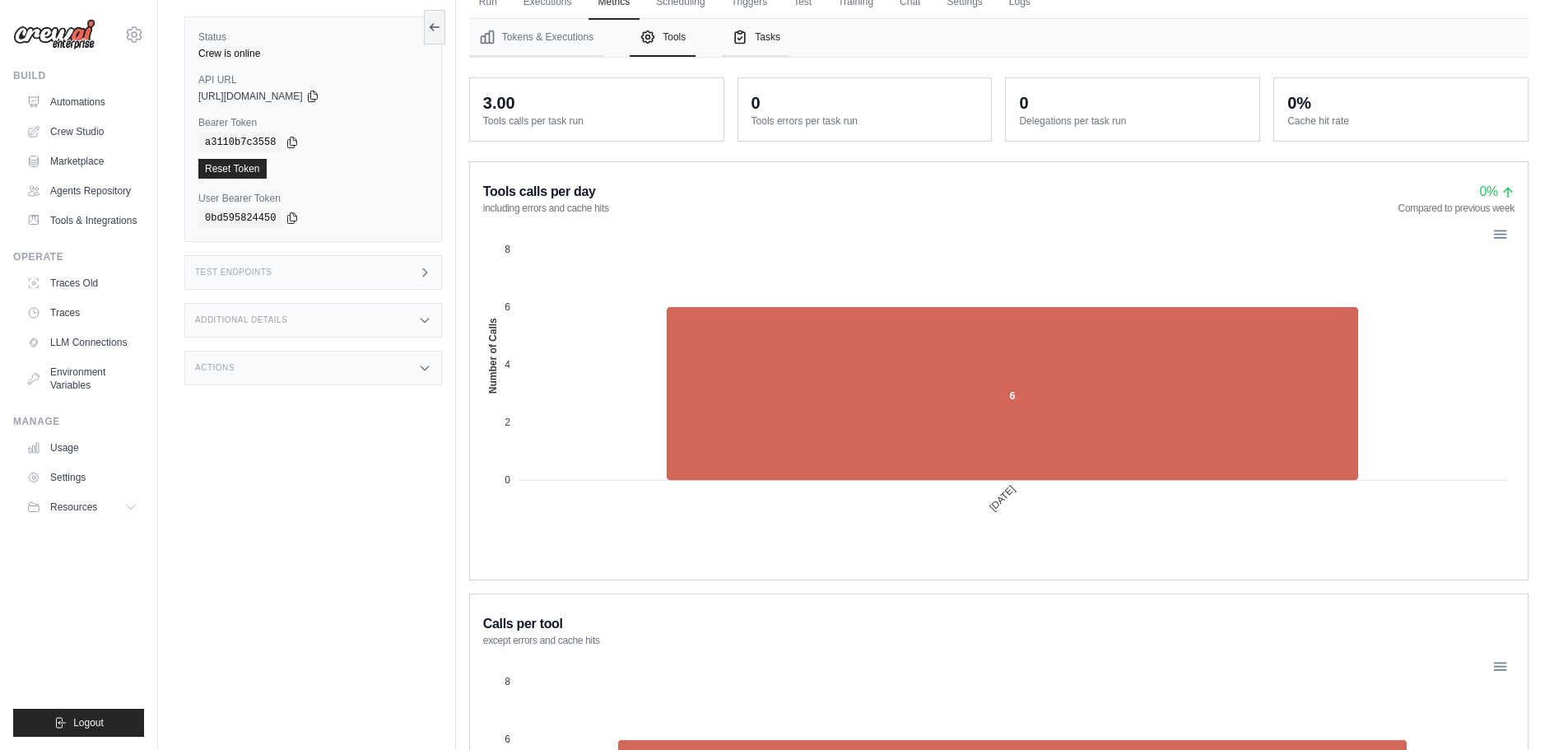
click at [755, 37] on button "Tasks" at bounding box center [755, 38] width 68 height 38
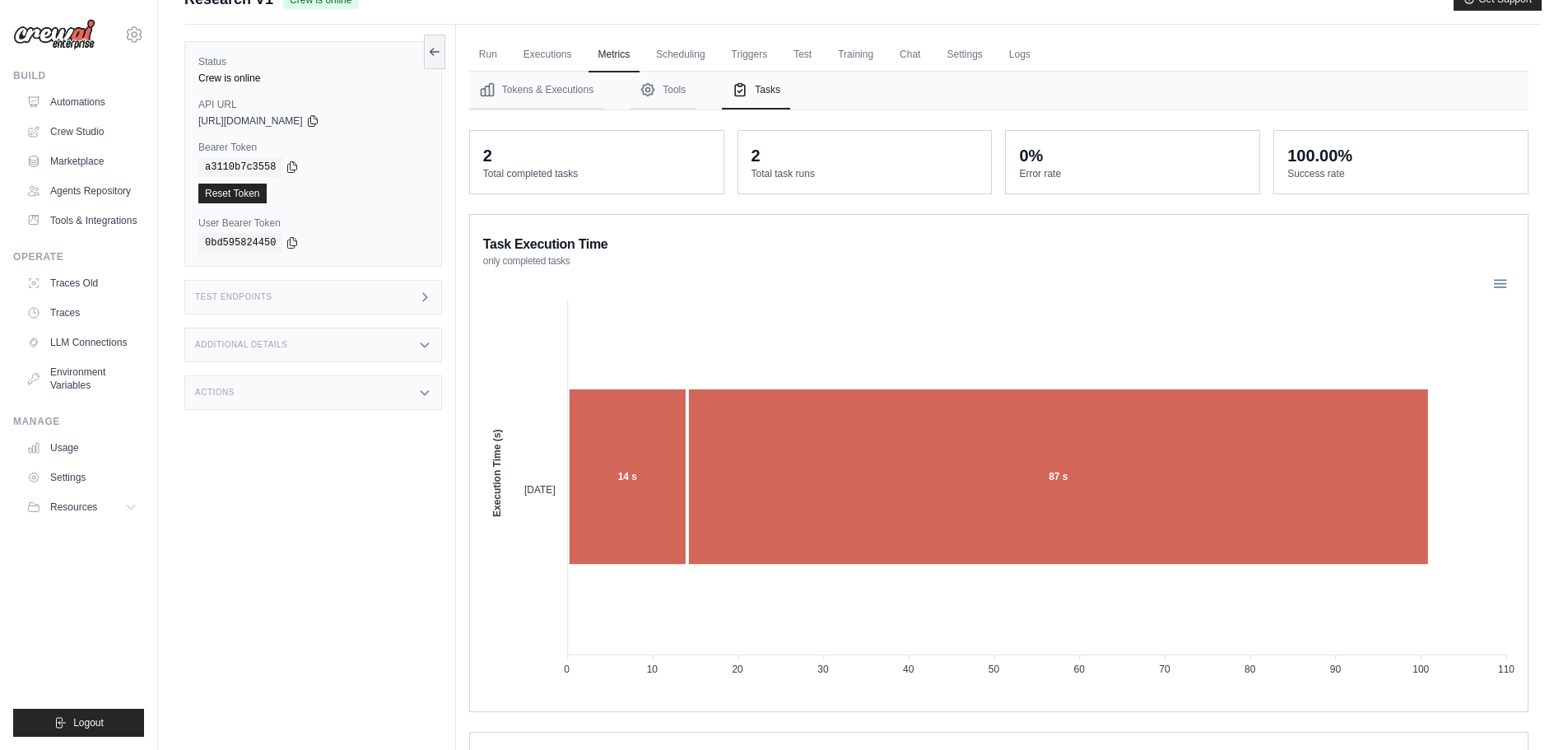
scroll to position [0, 0]
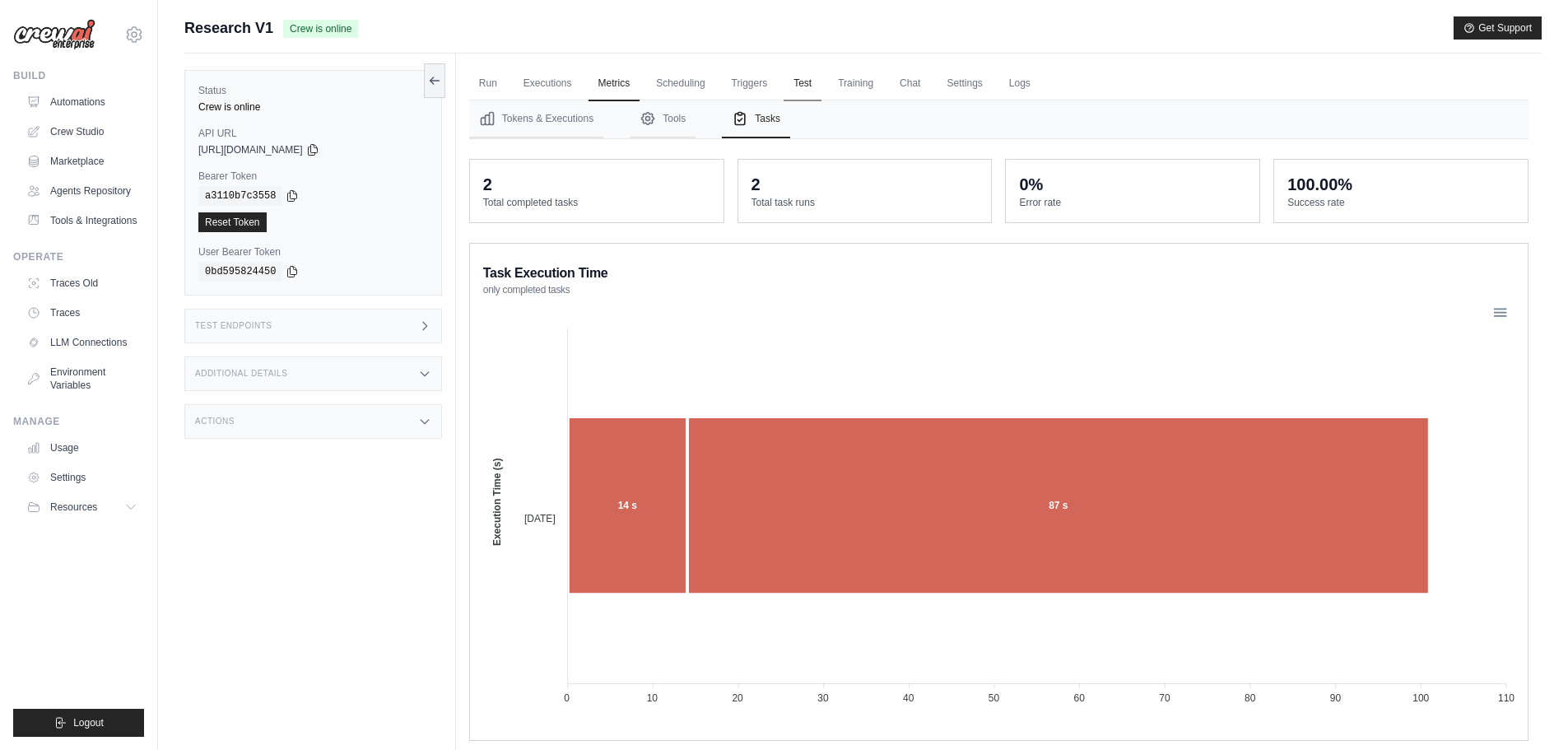
click at [802, 78] on link "Test" at bounding box center [803, 84] width 38 height 35
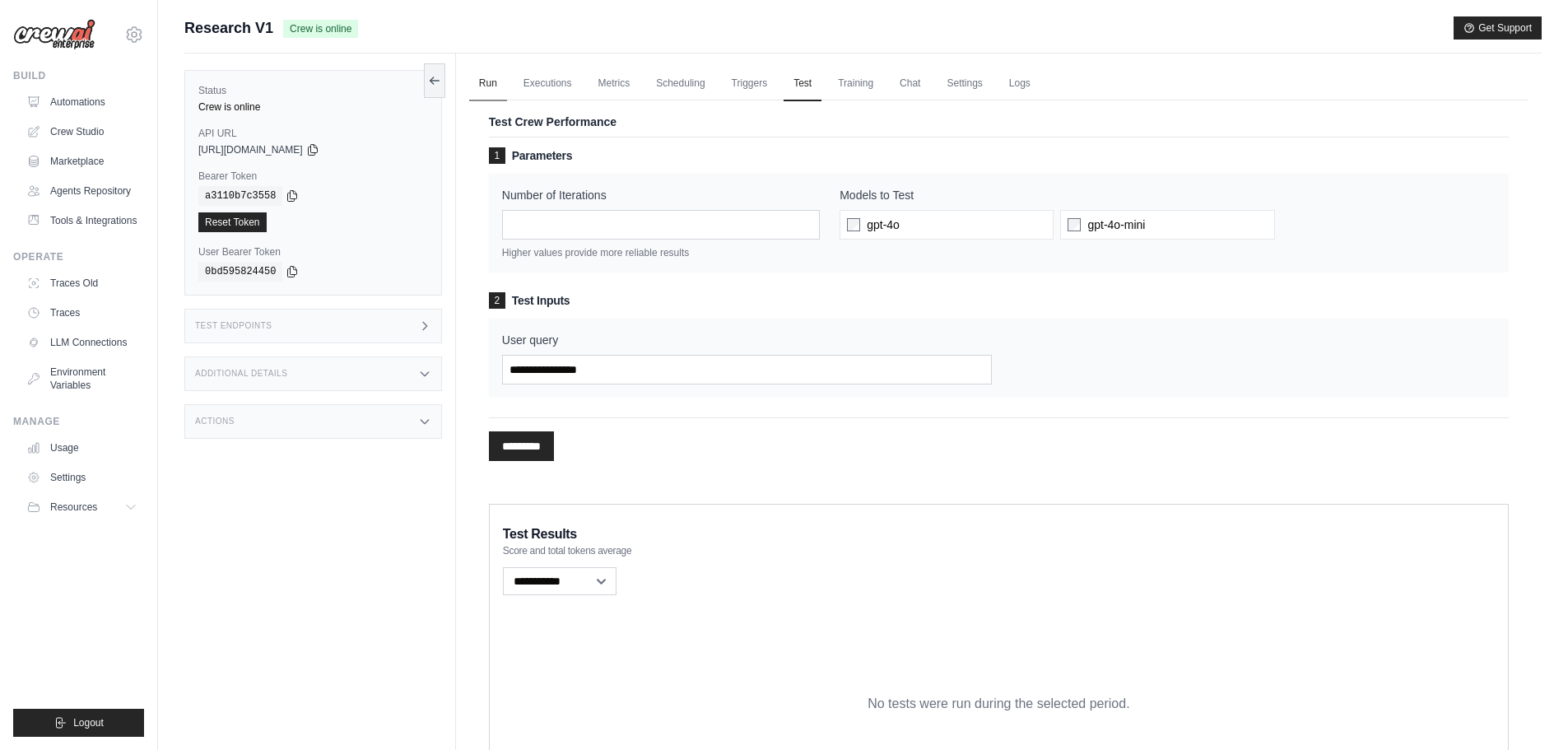
click at [492, 82] on link "Run" at bounding box center [488, 84] width 38 height 35
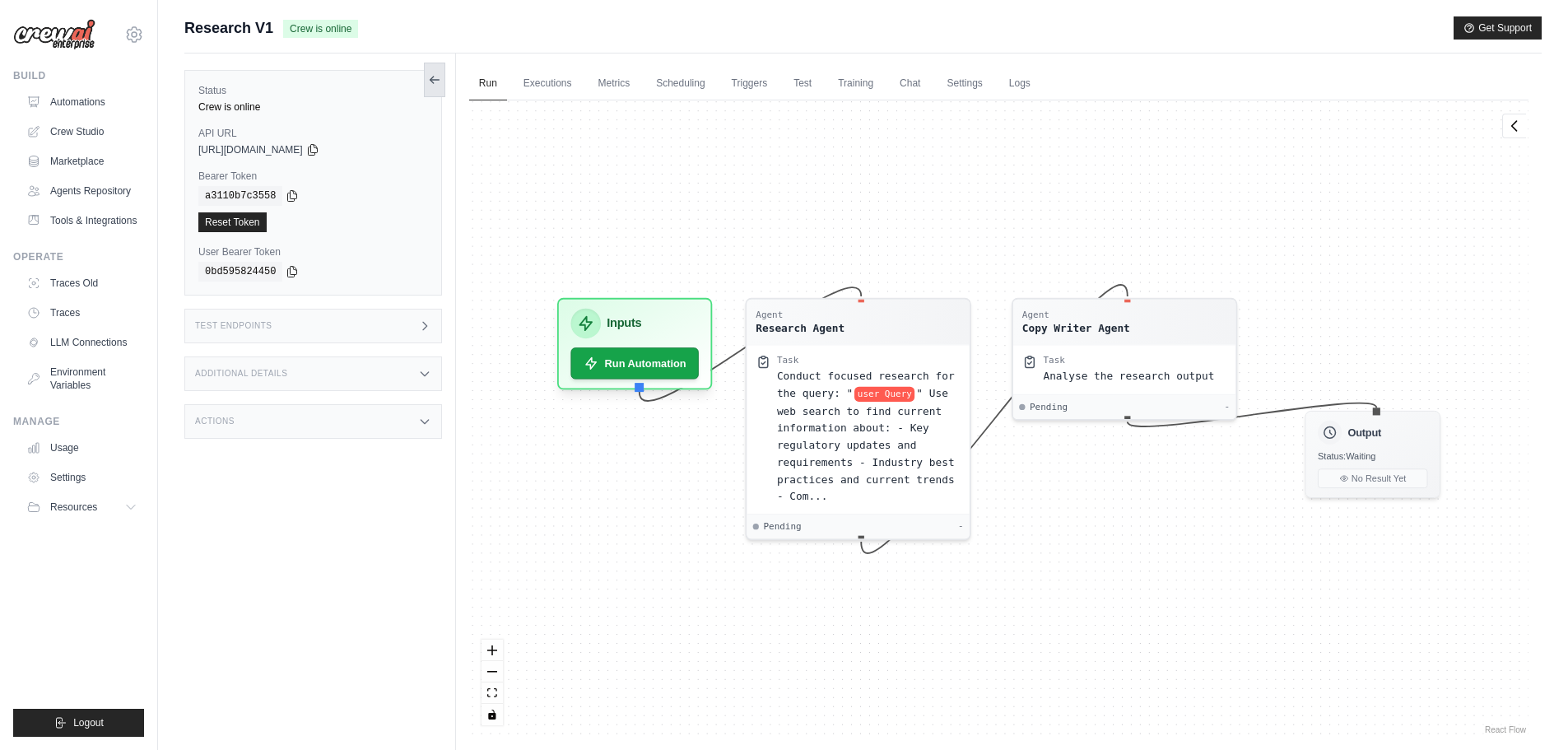
click at [438, 89] on button at bounding box center [435, 80] width 22 height 35
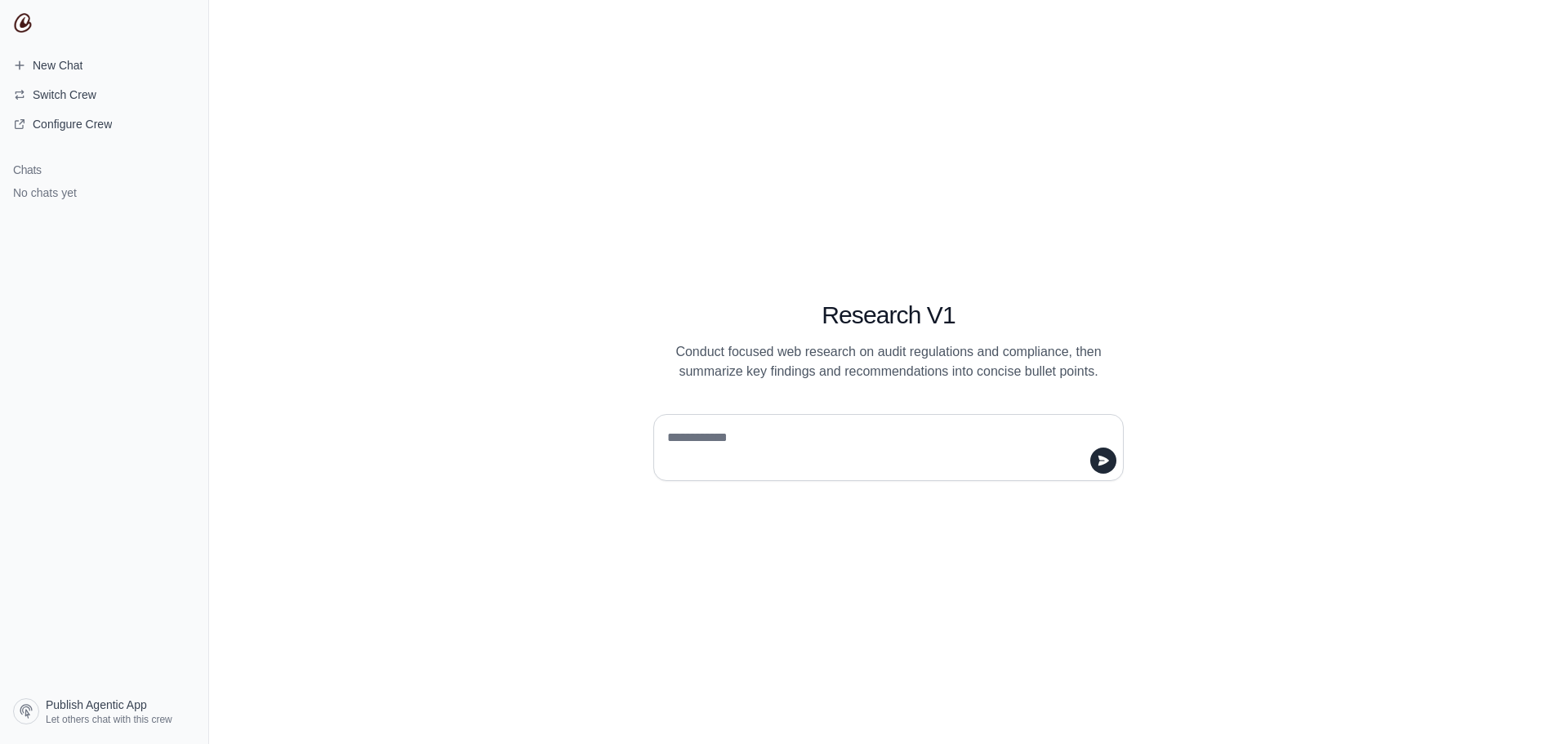
click at [858, 318] on h1 "Research V1" at bounding box center [888, 316] width 470 height 30
